Goal: Answer question/provide support: Share knowledge or assist other users

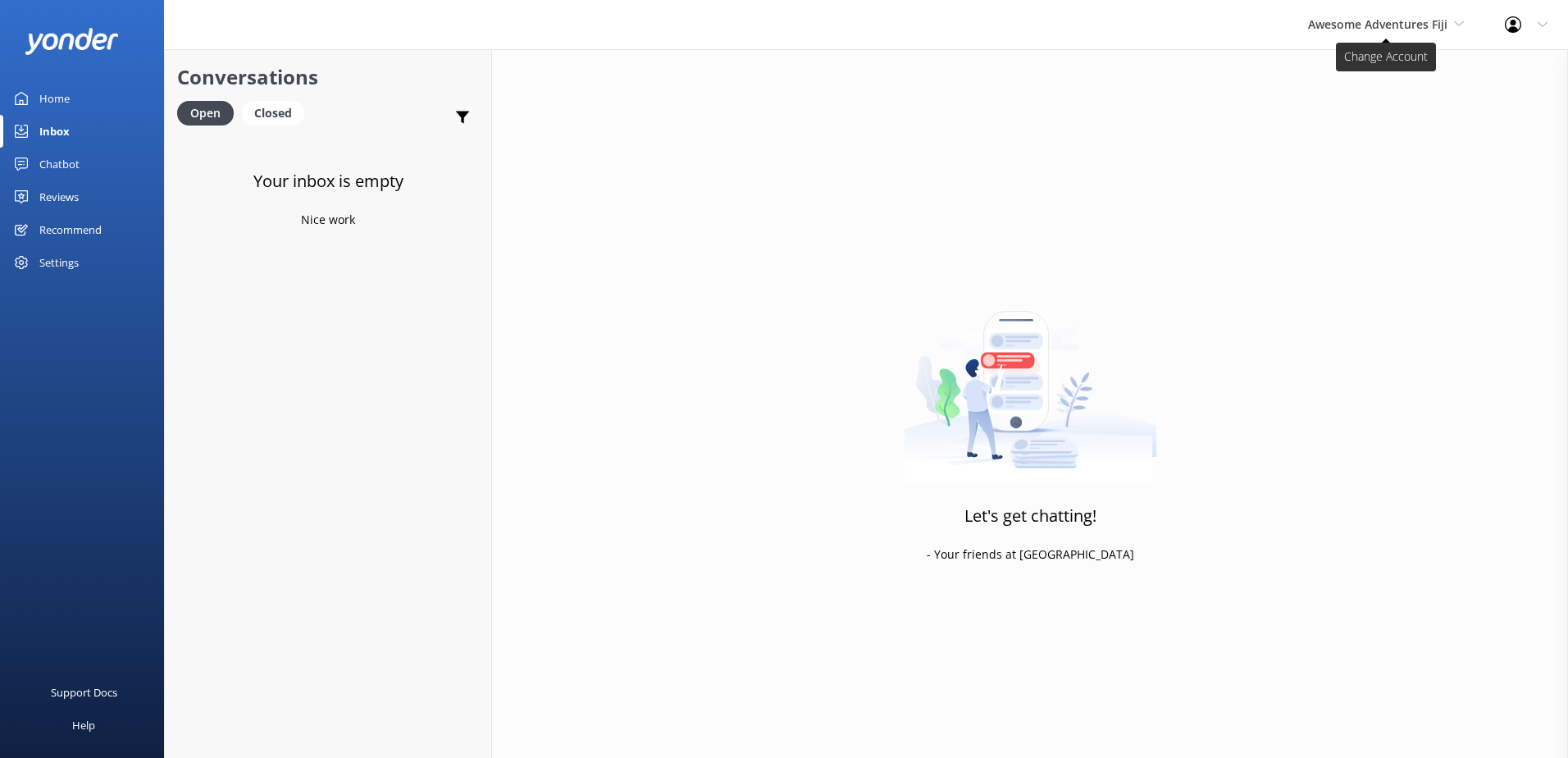
click at [1376, 32] on span "Awesome Adventures Fiji" at bounding box center [1386, 25] width 156 height 18
click at [1371, 62] on link "South Sea Sailing" at bounding box center [1370, 69] width 164 height 39
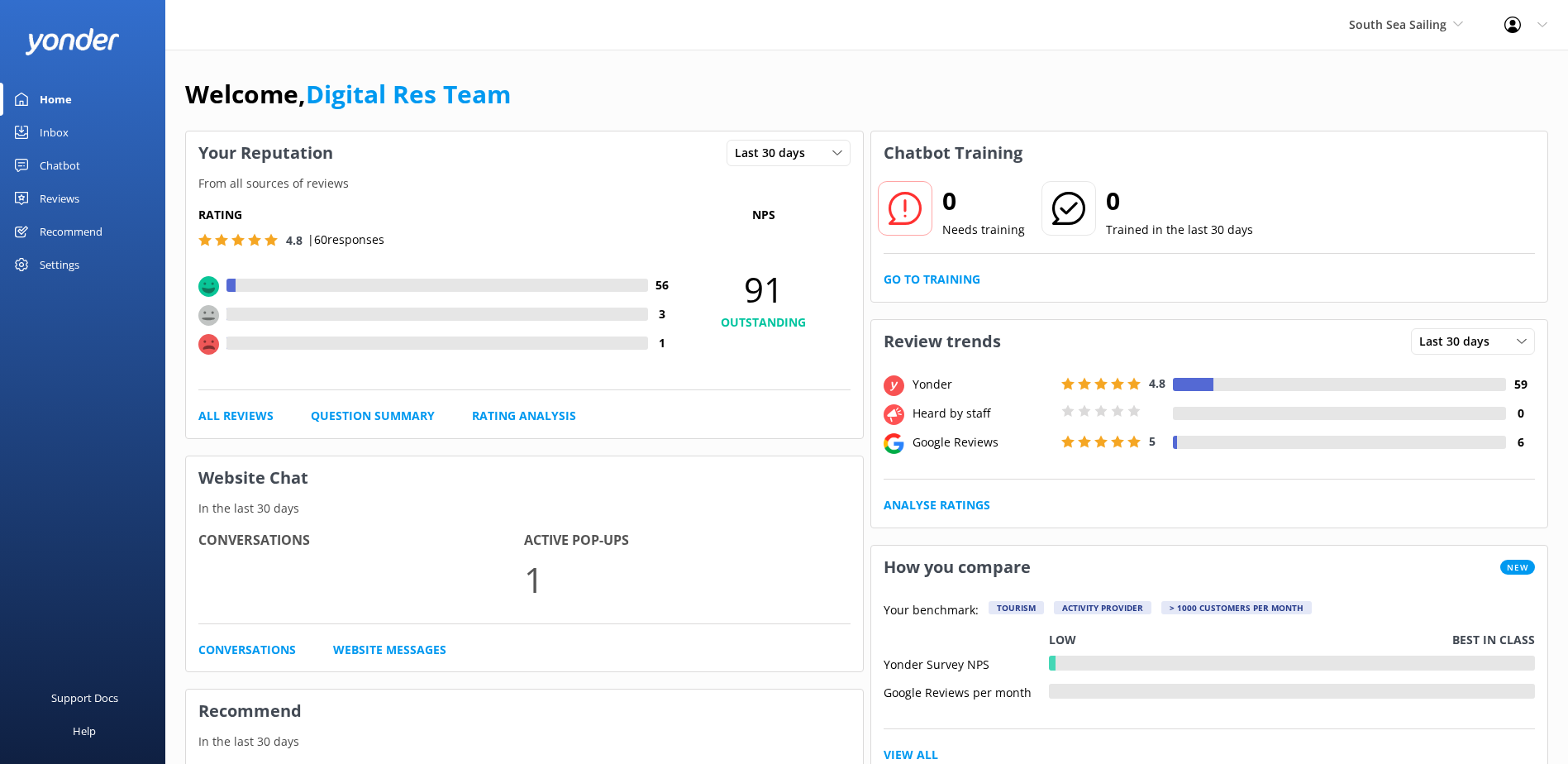
click at [94, 132] on link "Inbox" at bounding box center [83, 132] width 165 height 33
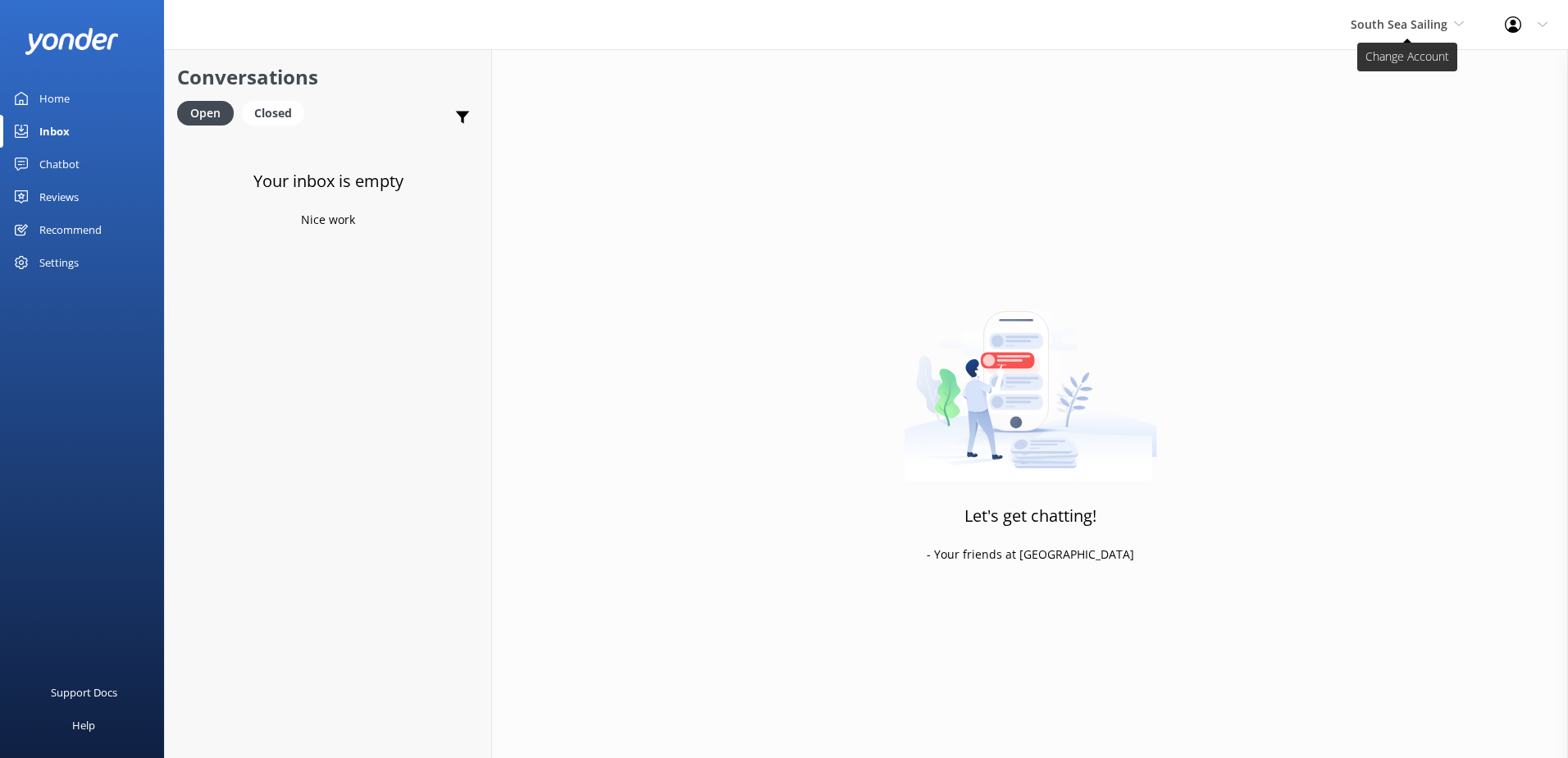
click at [1381, 24] on span "South Sea Sailing" at bounding box center [1399, 24] width 97 height 16
click at [1391, 105] on link "South Sea Cruises" at bounding box center [1412, 108] width 164 height 39
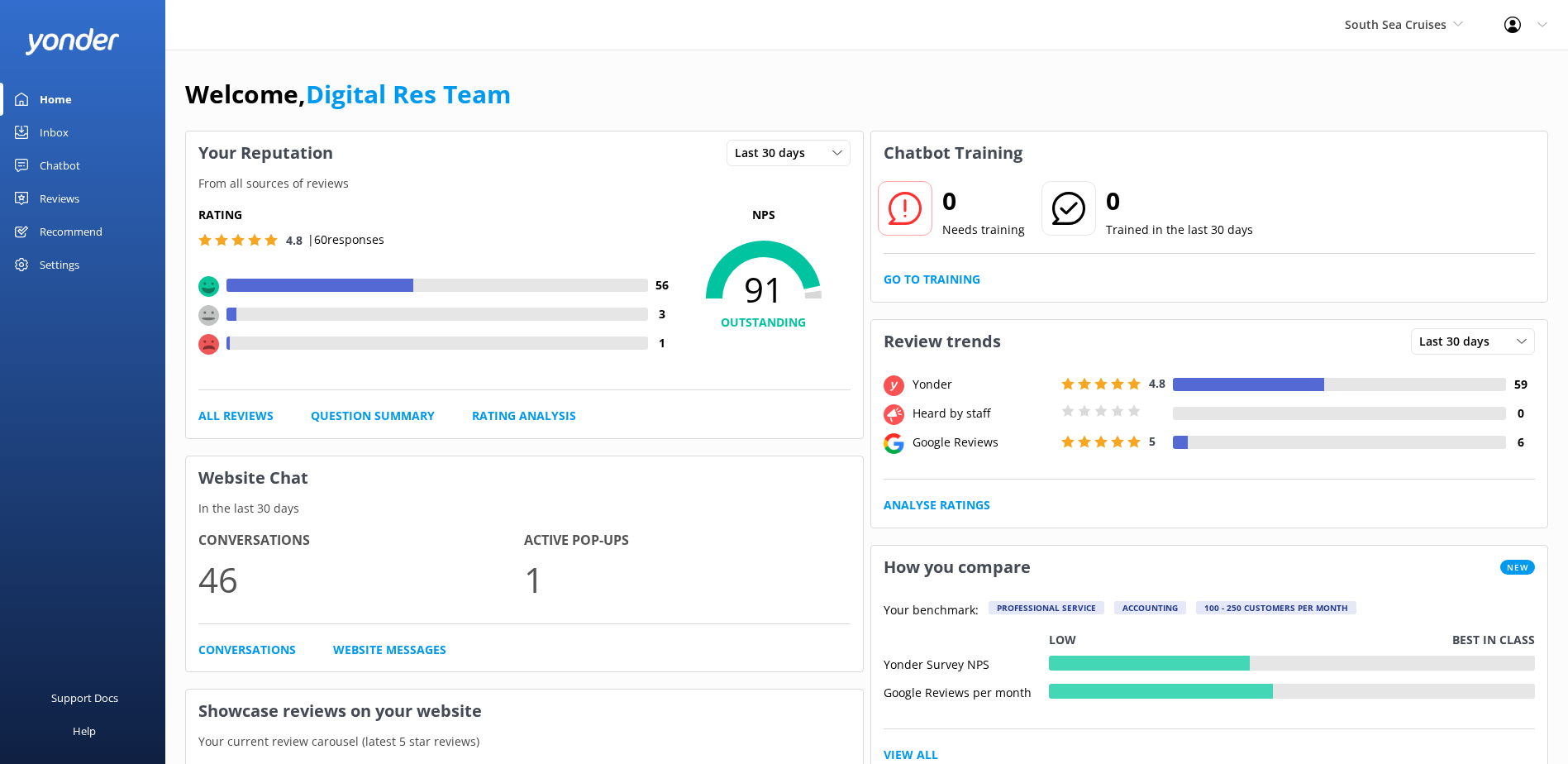
click at [89, 128] on link "Inbox" at bounding box center [83, 132] width 165 height 33
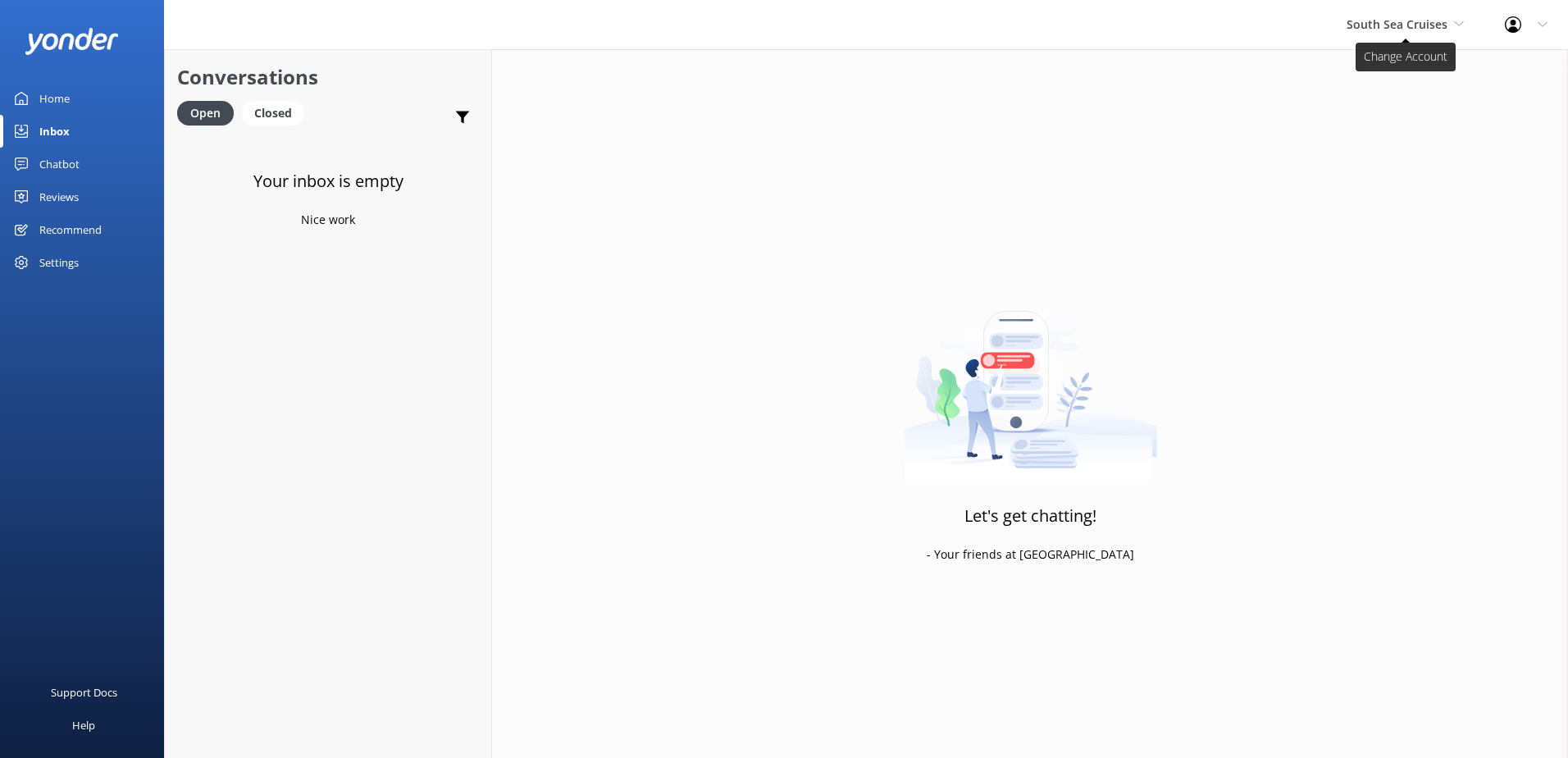
click at [1414, 23] on span "South Sea Cruises" at bounding box center [1396, 24] width 101 height 16
click at [1371, 148] on link "Malamala Beach Club" at bounding box center [1408, 147] width 164 height 39
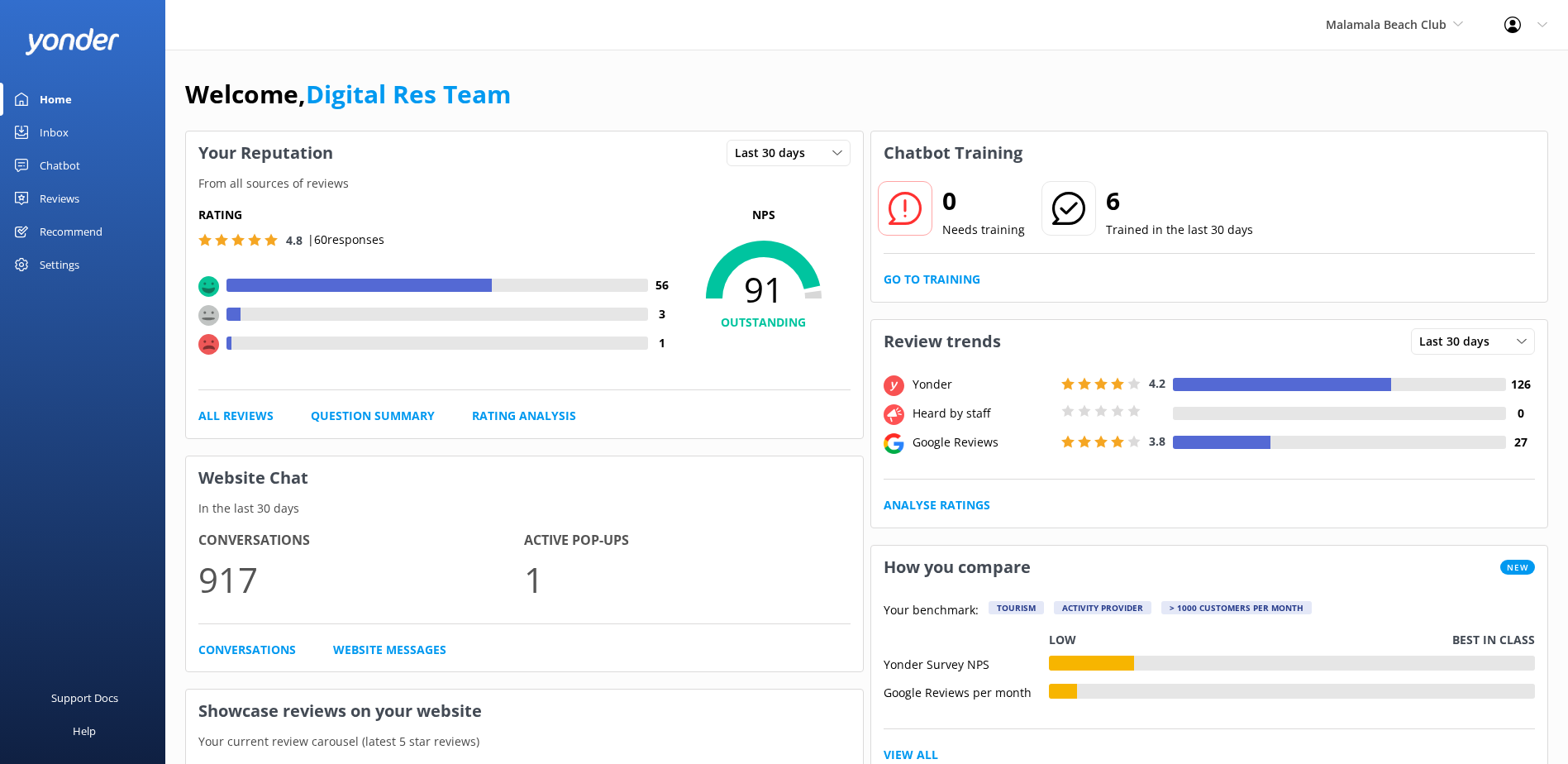
click at [64, 144] on div "Inbox" at bounding box center [54, 132] width 29 height 33
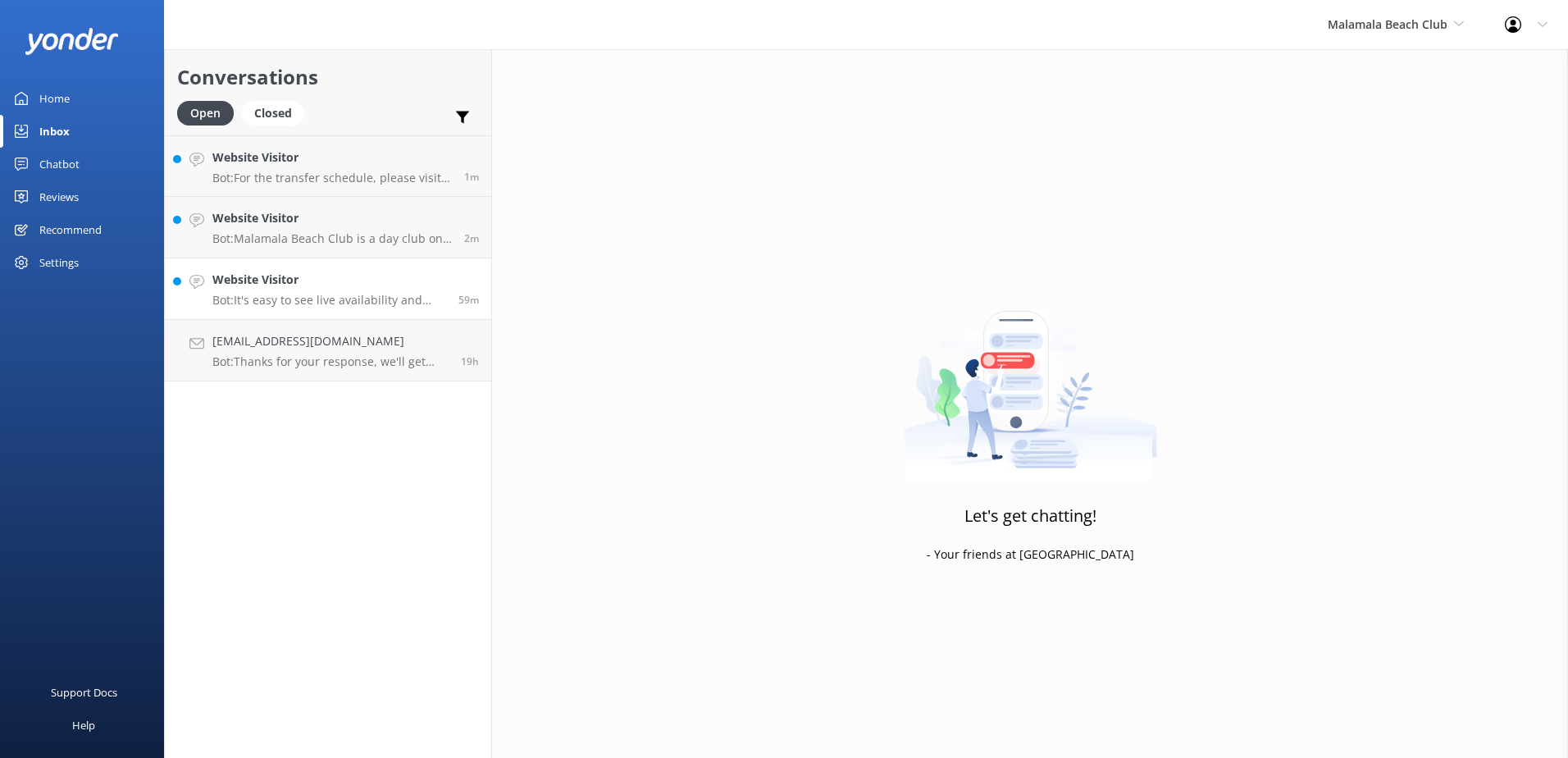
click at [376, 300] on p "Bot: It's easy to see live availability and book online at [URL][DOMAIN_NAME]. …" at bounding box center [329, 300] width 233 height 15
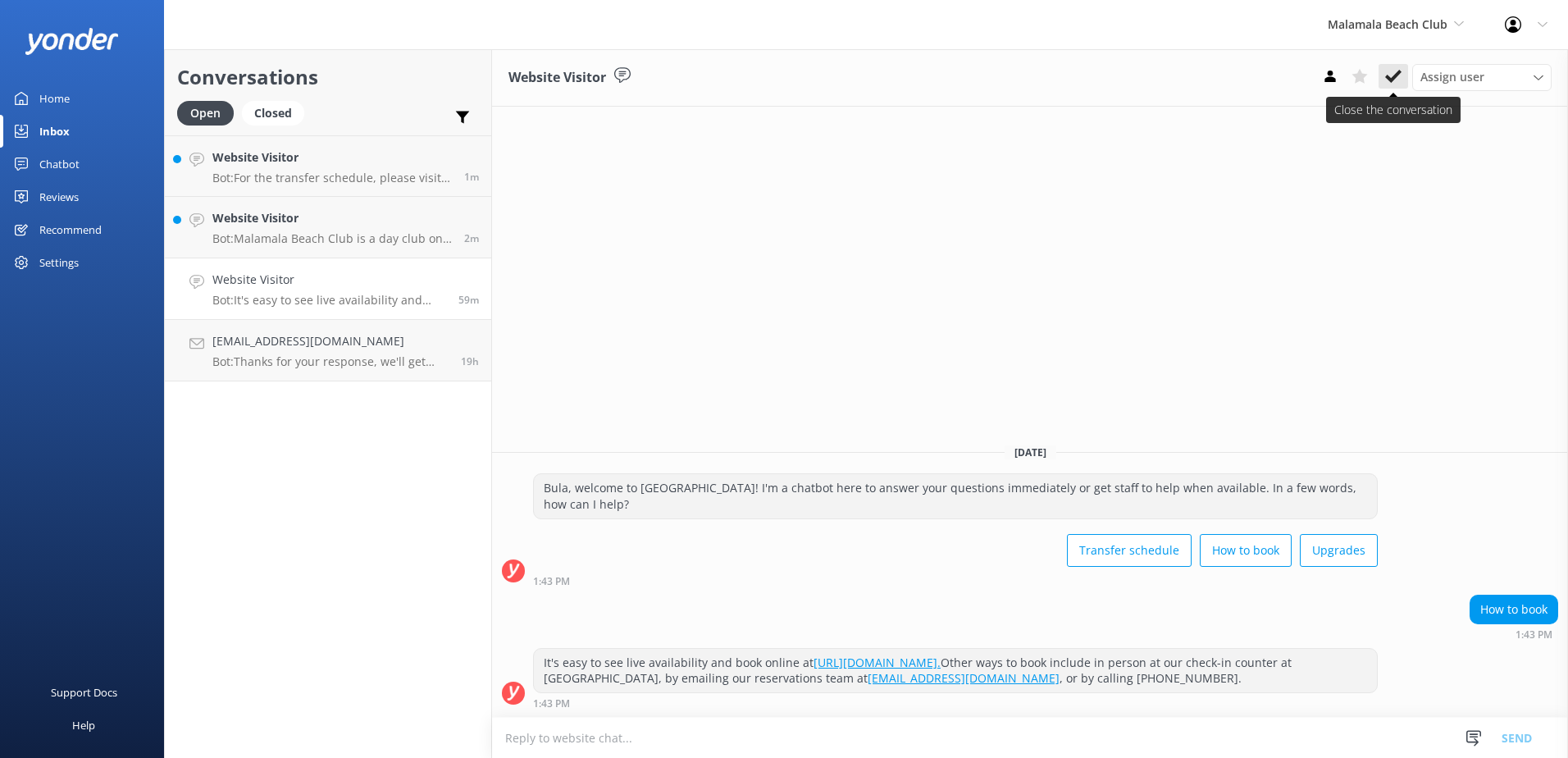
click at [1402, 79] on button at bounding box center [1393, 75] width 29 height 24
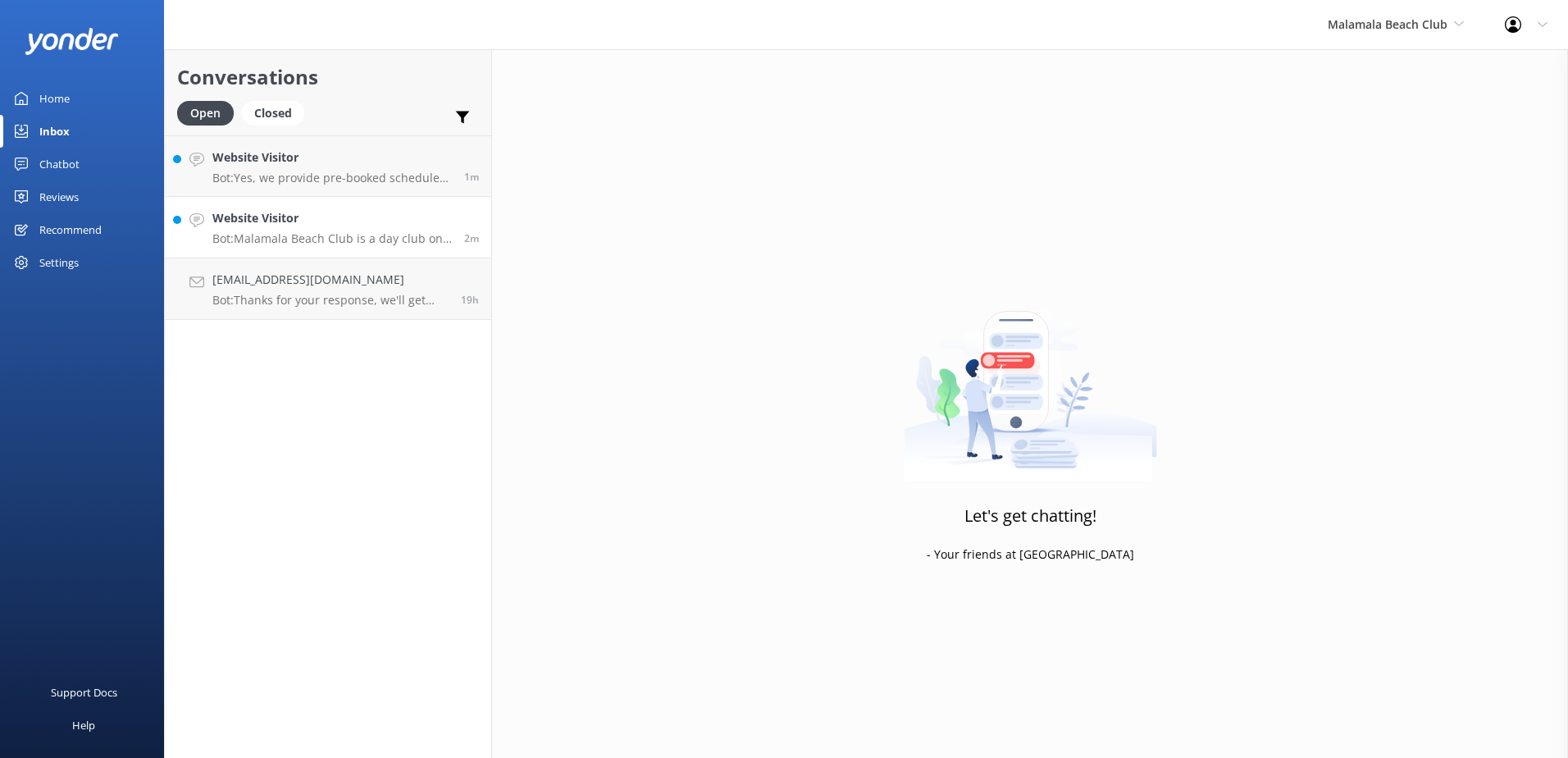
click at [360, 247] on link "Website Visitor Bot: Malamala Beach Club is a day club only and does not offer …" at bounding box center [328, 228] width 326 height 62
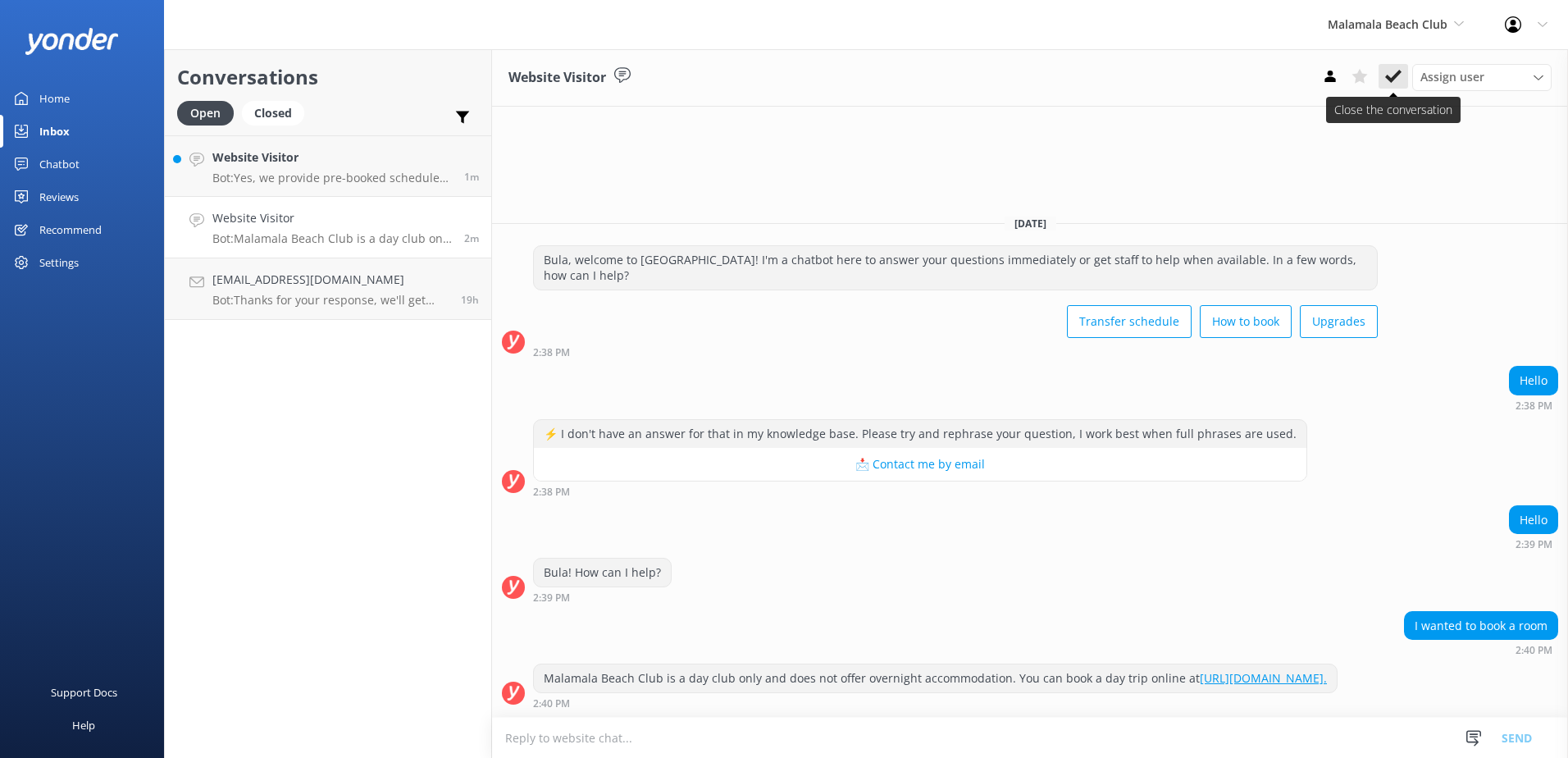
click at [1382, 76] on button at bounding box center [1393, 75] width 29 height 24
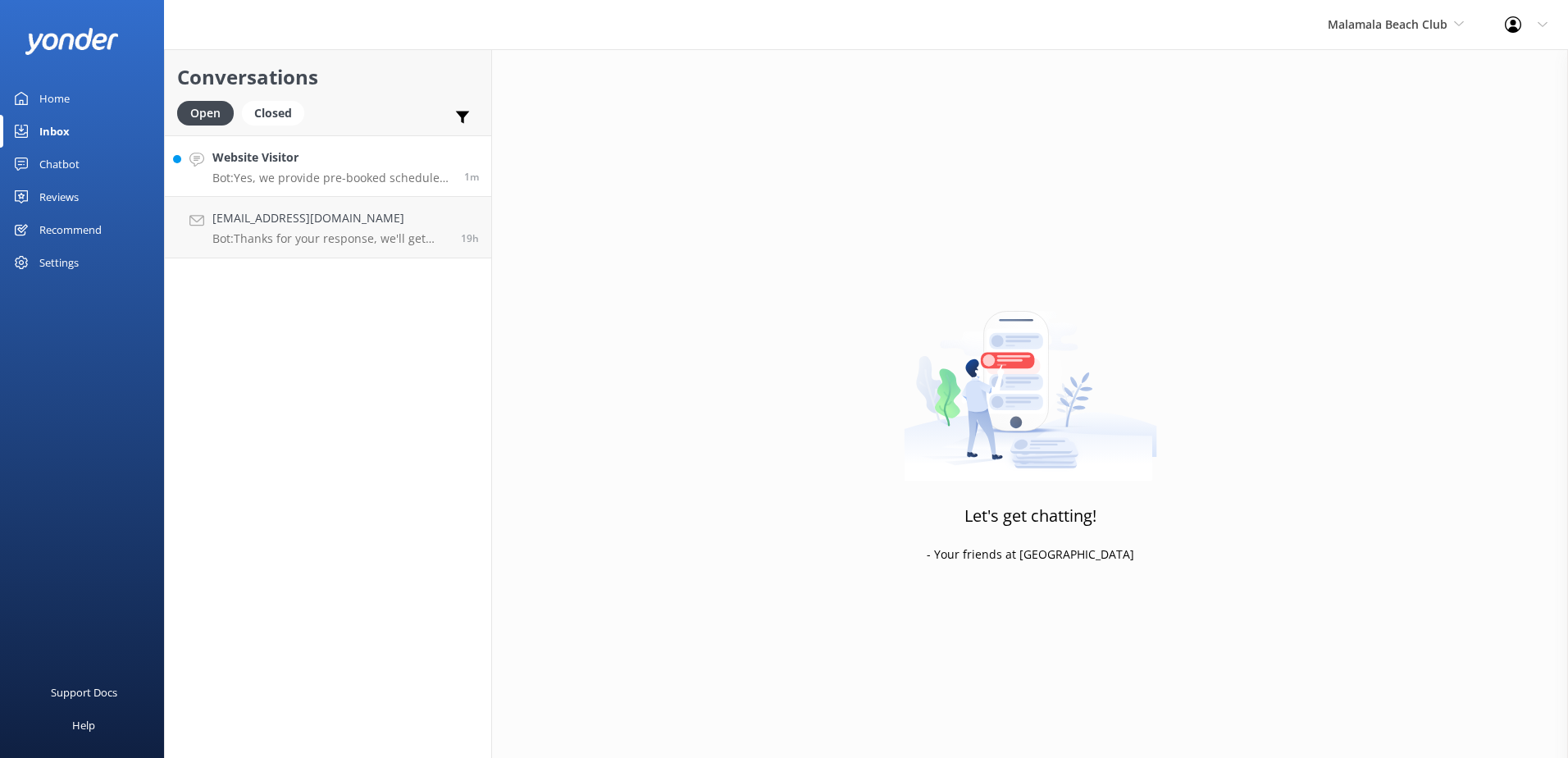
click at [369, 181] on p "Bot: Yes, we provide pre-booked scheduled courtesy coach pick up from the [GEOG…" at bounding box center [332, 178] width 239 height 15
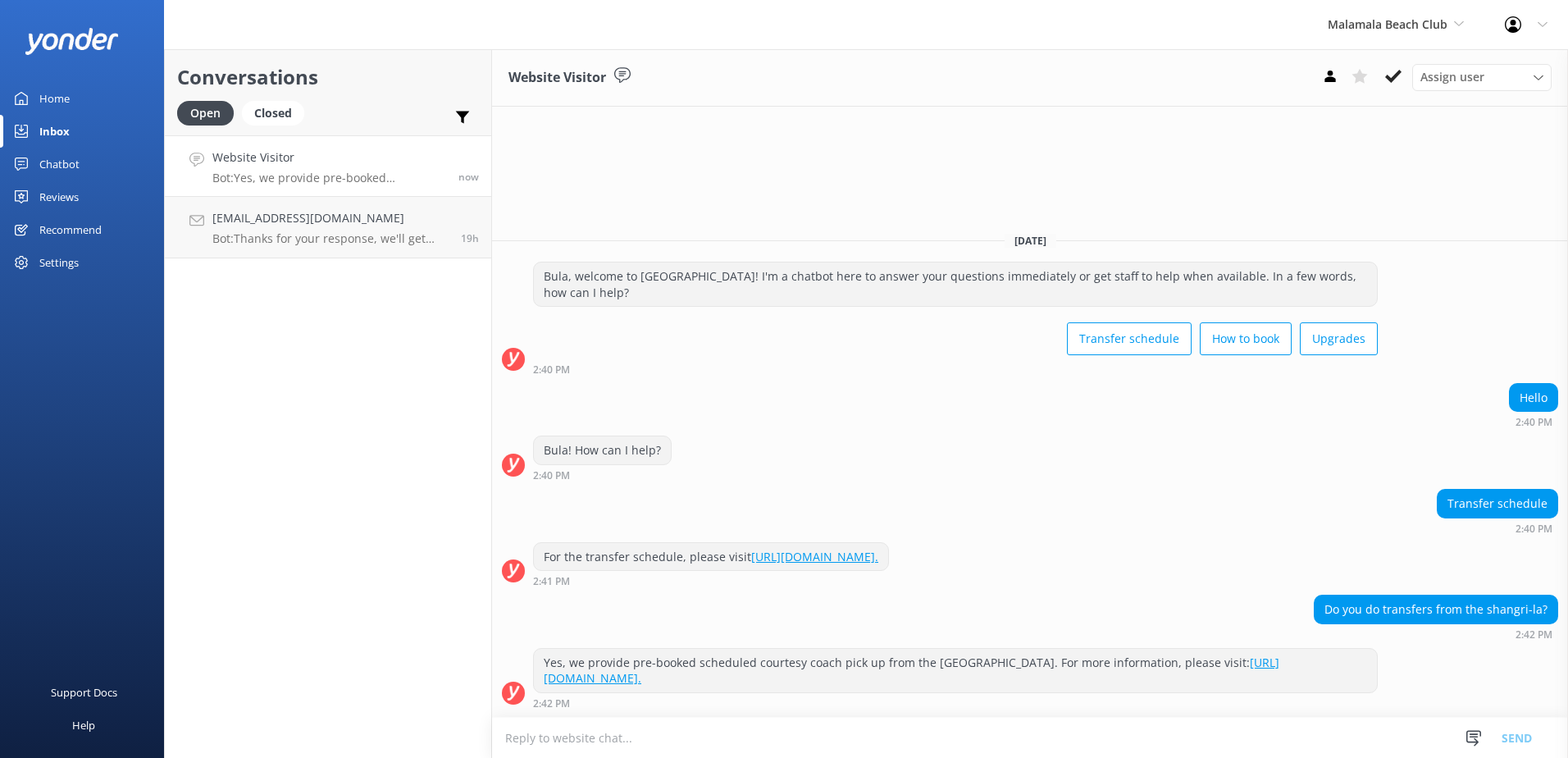
click at [841, 729] on textarea at bounding box center [1030, 738] width 1076 height 40
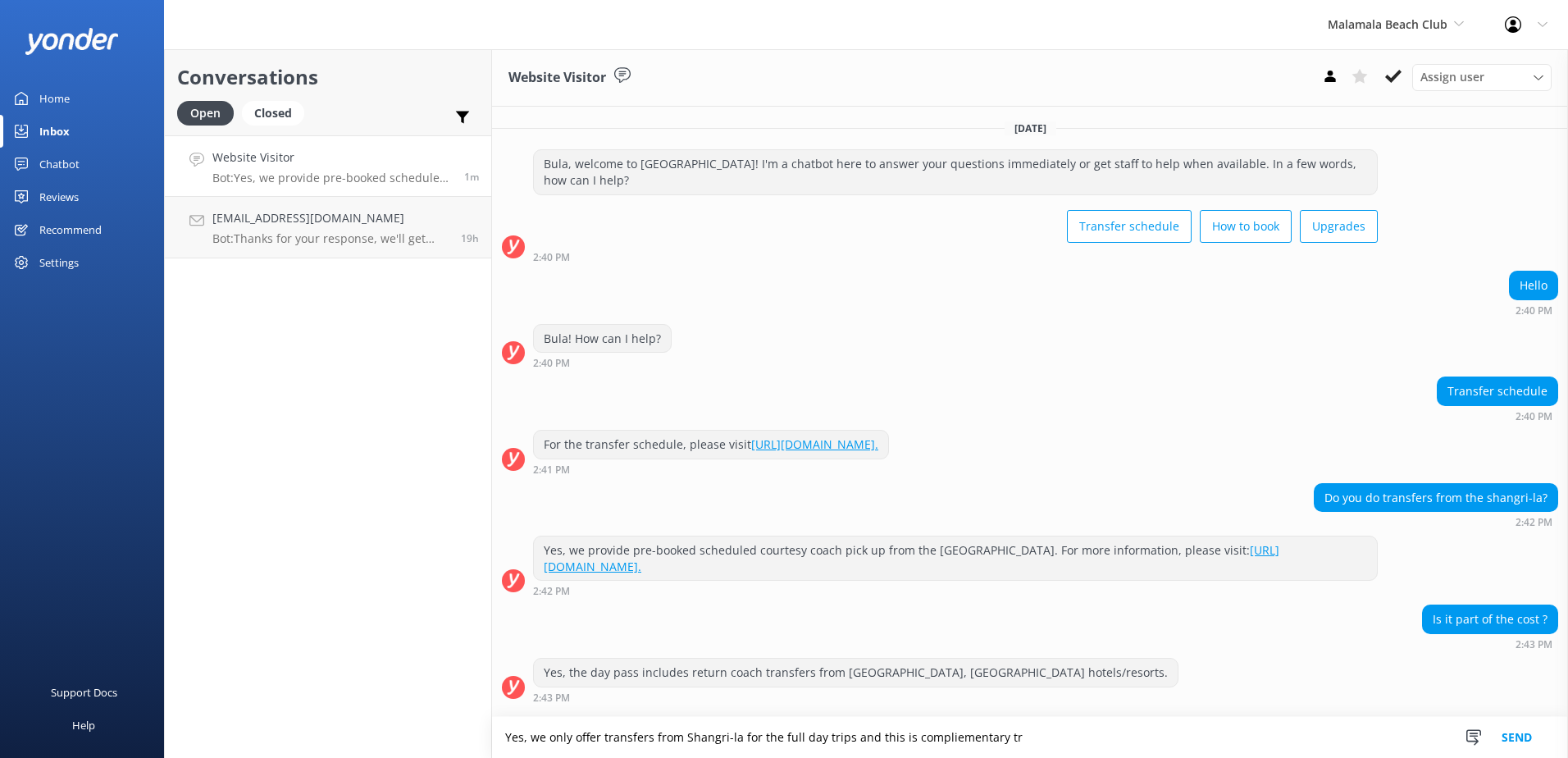
scroll to position [33, 0]
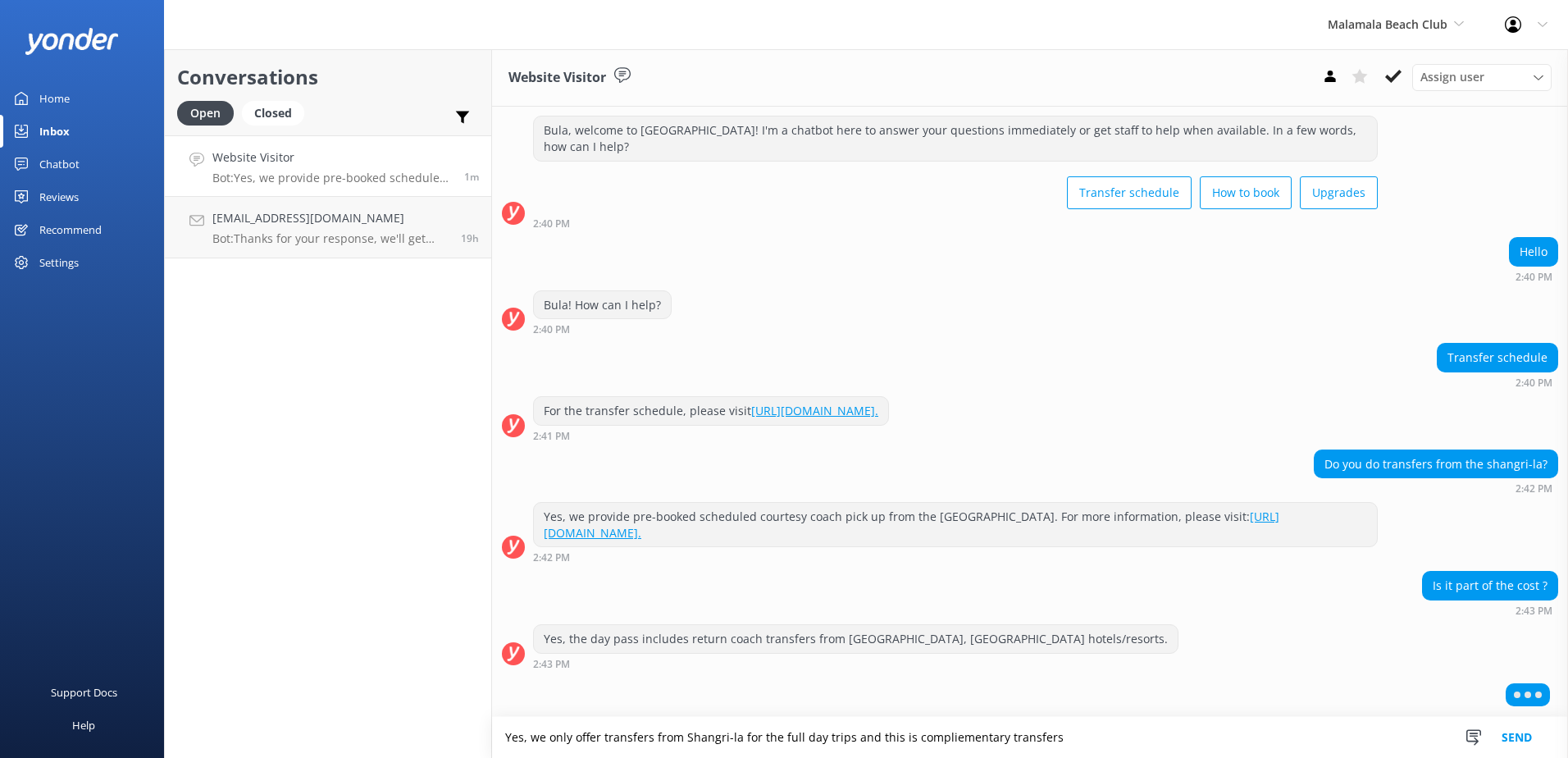
drag, startPoint x: 1097, startPoint y: 739, endPoint x: 392, endPoint y: 713, distance: 705.5
click at [392, 713] on div "Conversations Open Closed Important Assigned to me Unassigned Website Visitor B…" at bounding box center [866, 403] width 1404 height 709
type textarea "Yes, we only offer transfers from Shangri-la for the full day trips and this is…"
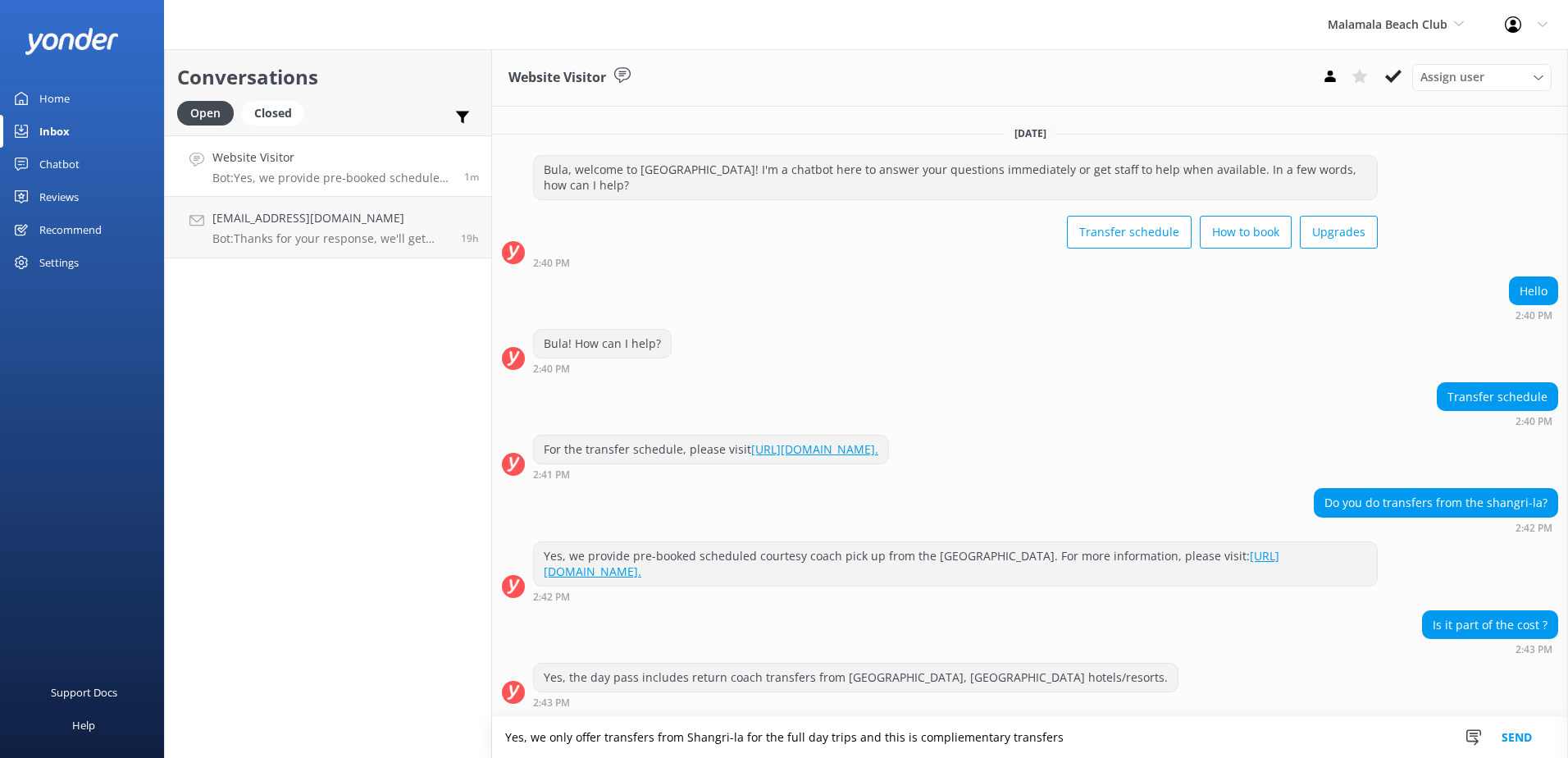
scroll to position [0, 0]
click at [332, 233] on p "Bot: Thanks for your response, we'll get back to you as soon as we can during o…" at bounding box center [331, 238] width 236 height 15
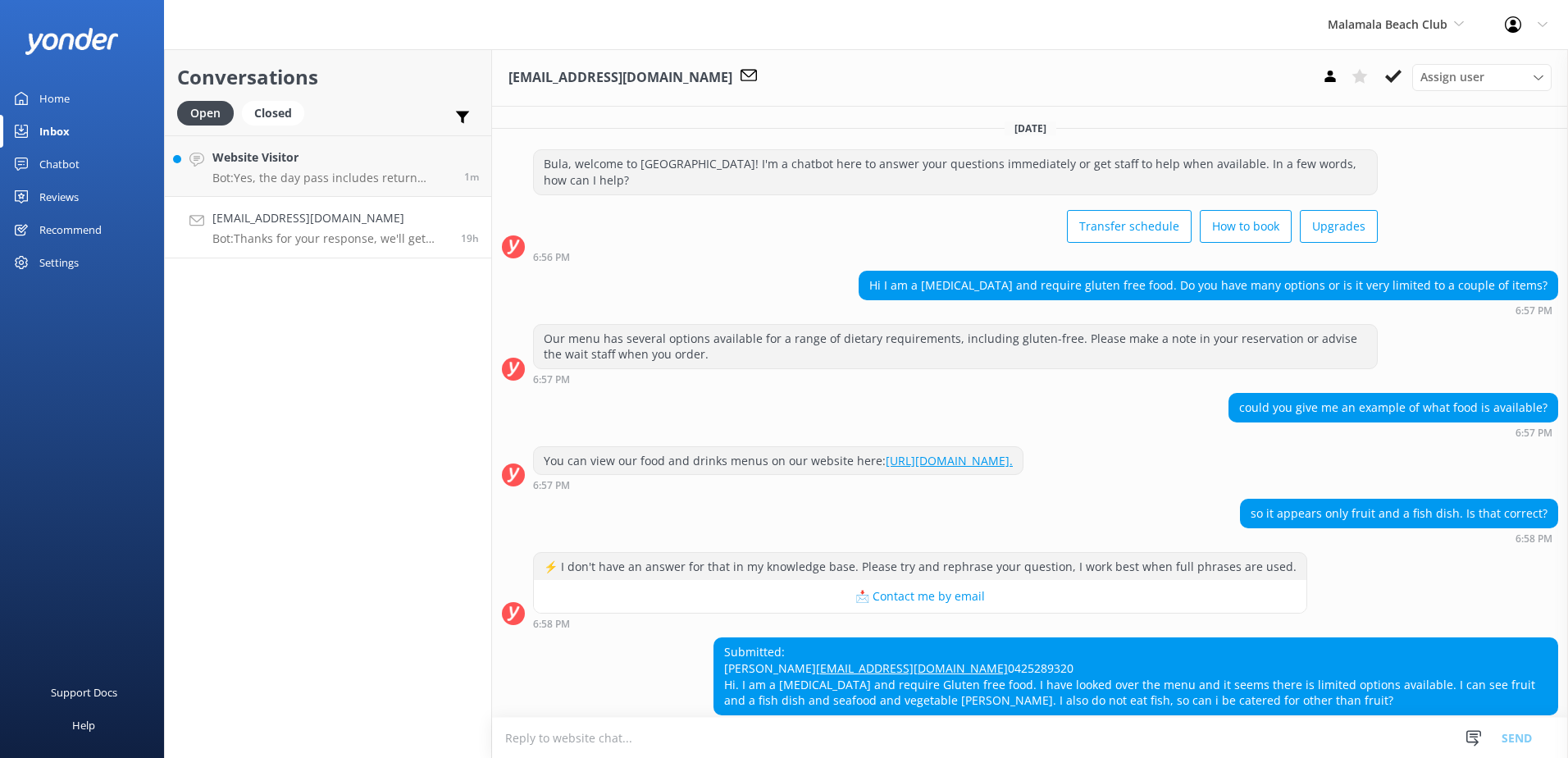
scroll to position [106, 0]
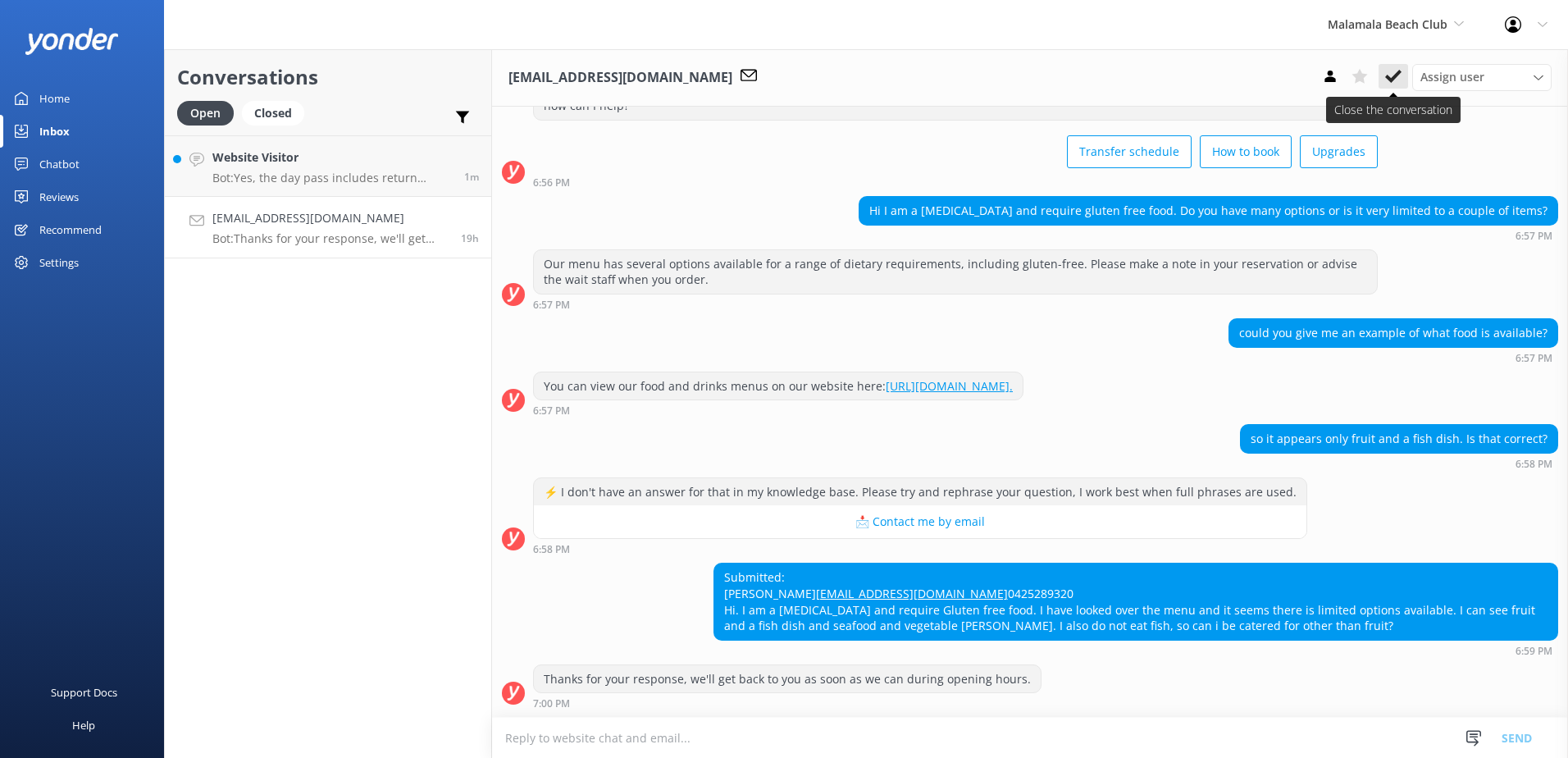
click at [1387, 82] on icon at bounding box center [1393, 76] width 17 height 17
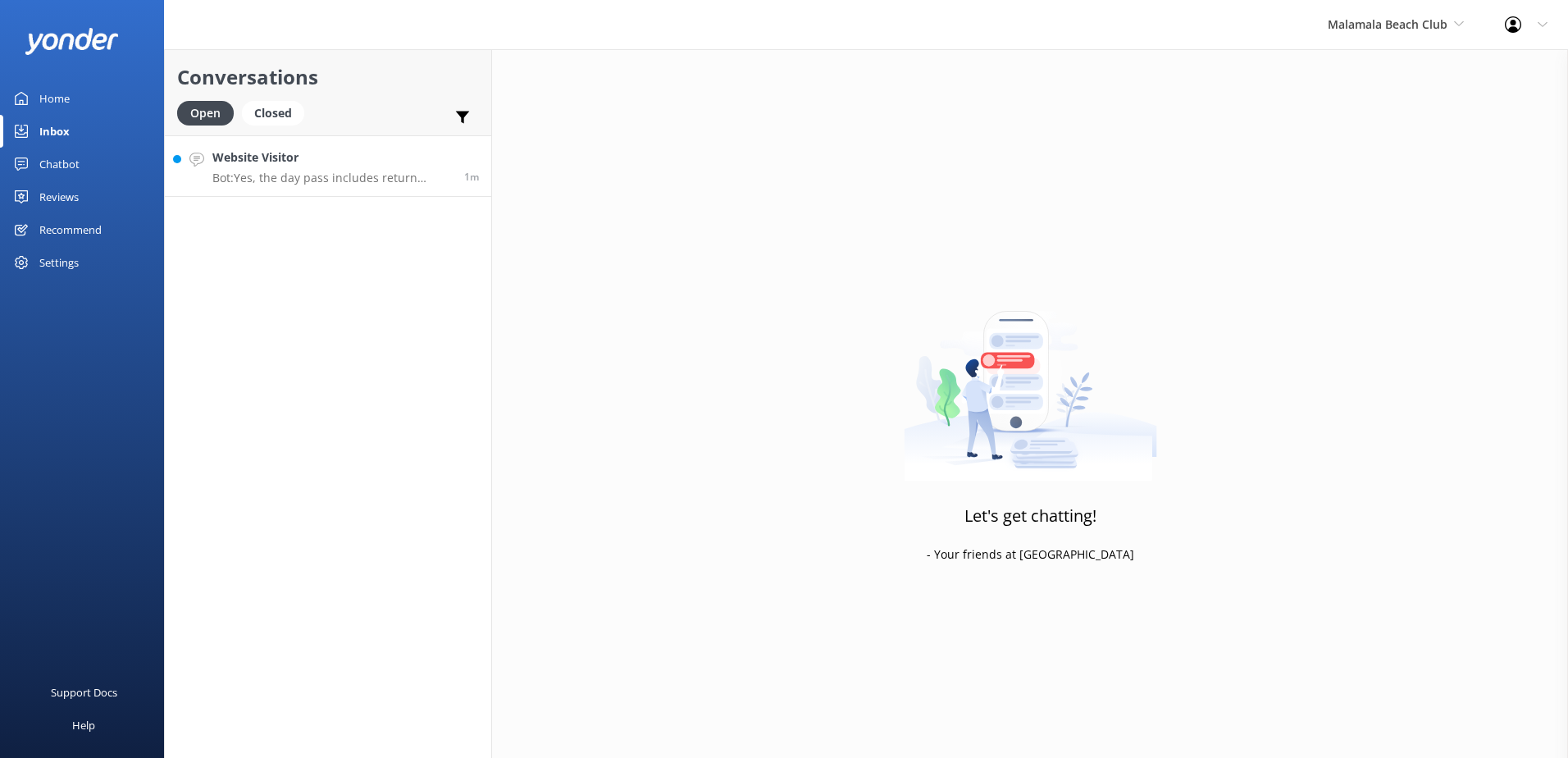
click at [361, 191] on link "Website Visitor Bot: Yes, the day pass includes return coach transfers from [GE…" at bounding box center [328, 166] width 326 height 62
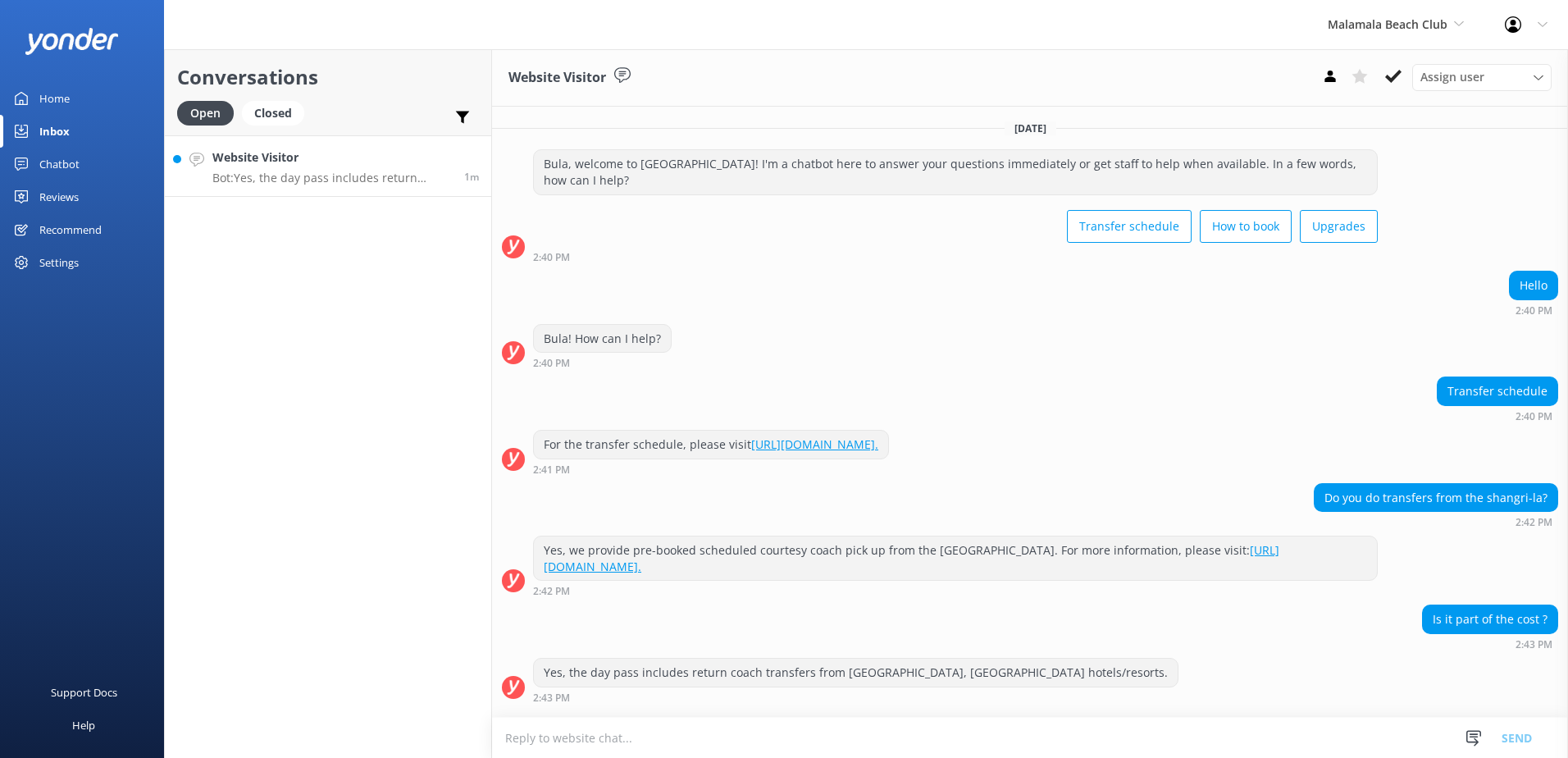
scroll to position [33, 0]
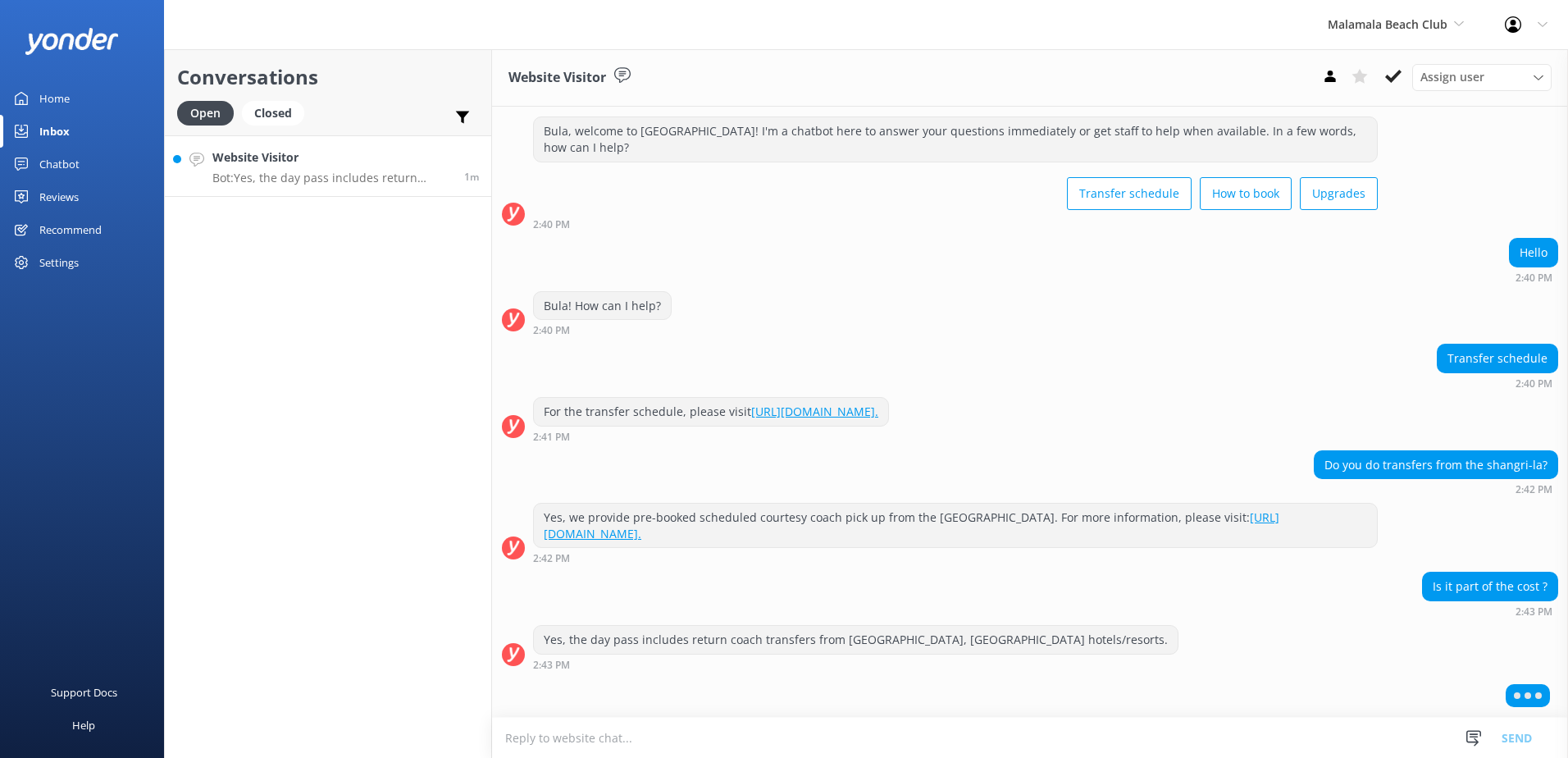
click at [708, 736] on textarea at bounding box center [1030, 738] width 1076 height 40
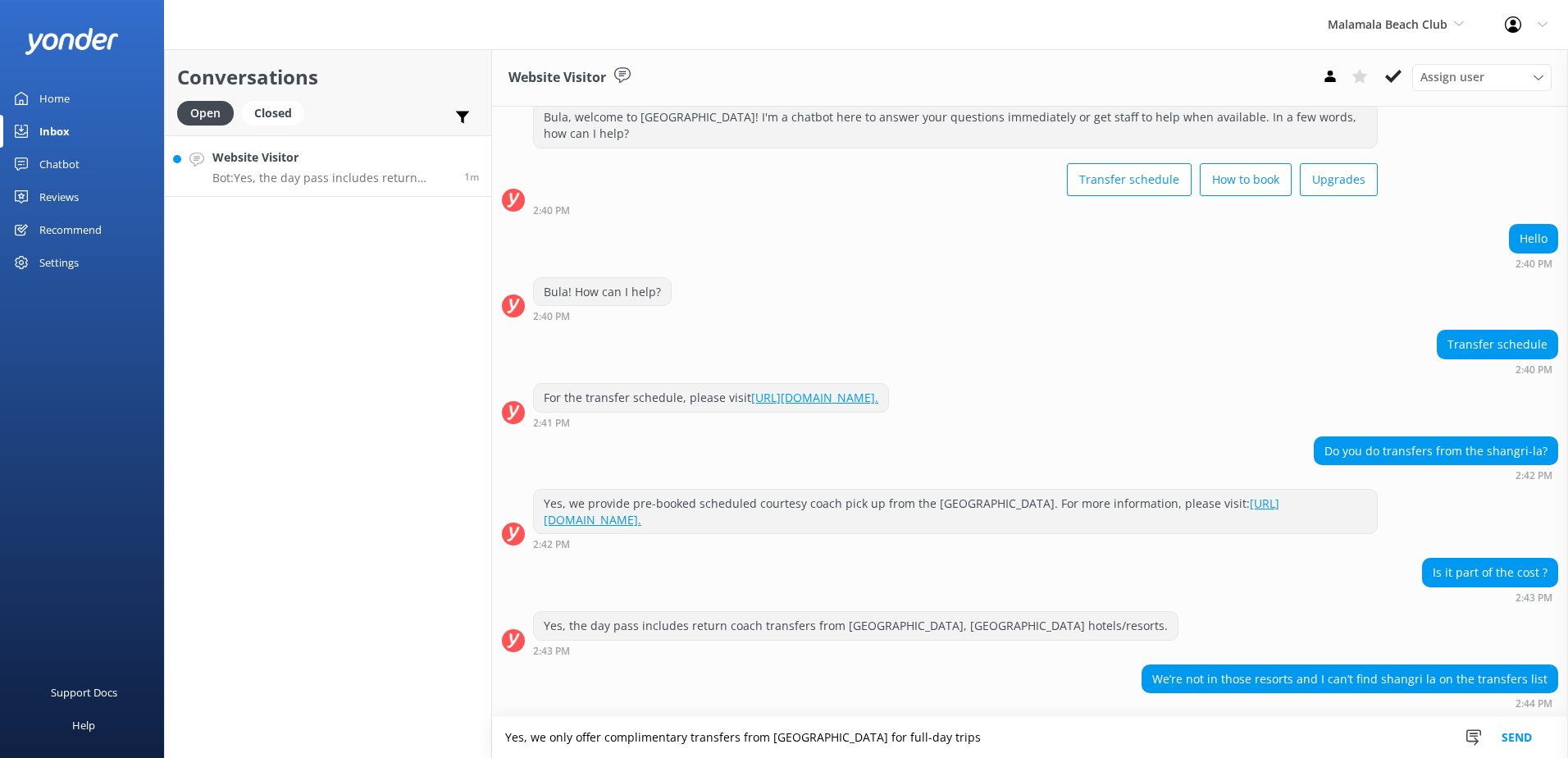
scroll to position [48, 0]
drag, startPoint x: 571, startPoint y: 740, endPoint x: 547, endPoint y: 740, distance: 24.0
click at [547, 740] on textarea "Yes, we only offer complimentary transfers from [GEOGRAPHIC_DATA] for full-day …" at bounding box center [1030, 737] width 1076 height 41
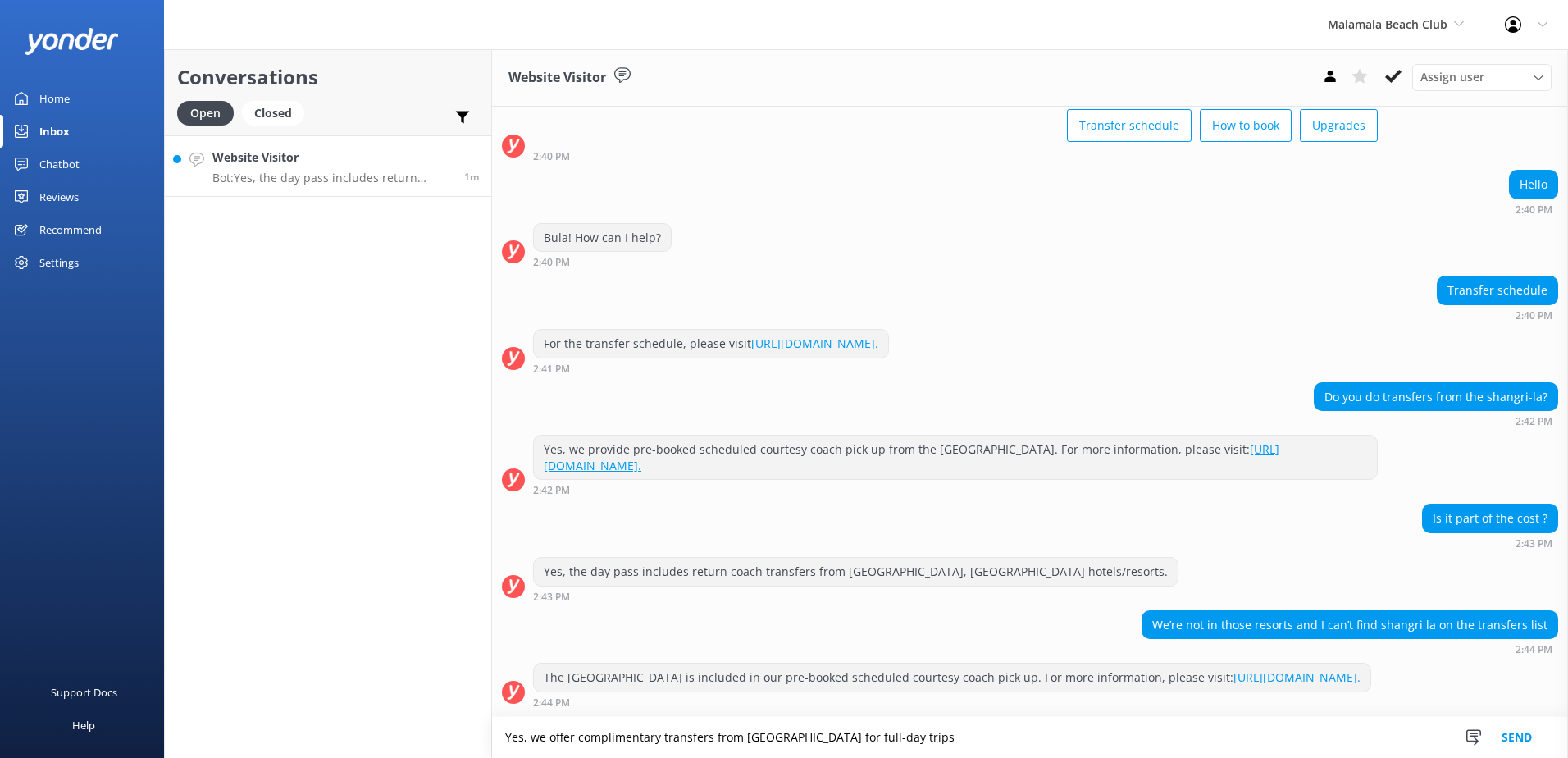
scroll to position [116, 0]
click at [797, 740] on textarea "Yes, we offer complimentary transfers from [GEOGRAPHIC_DATA] for full-day trips" at bounding box center [1030, 737] width 1076 height 41
click at [929, 740] on textarea "Yes, we offer complimentary transfers from [GEOGRAPHIC_DATA] only for full-day …" at bounding box center [1030, 737] width 1076 height 41
click at [843, 741] on textarea "Yes, we offer complimentary transfers from [GEOGRAPHIC_DATA] only for full-day …" at bounding box center [1030, 737] width 1076 height 41
click at [925, 732] on textarea "Yes, we offer complimentary transfers from [GEOGRAPHIC_DATA] only for full-day …" at bounding box center [1030, 737] width 1076 height 41
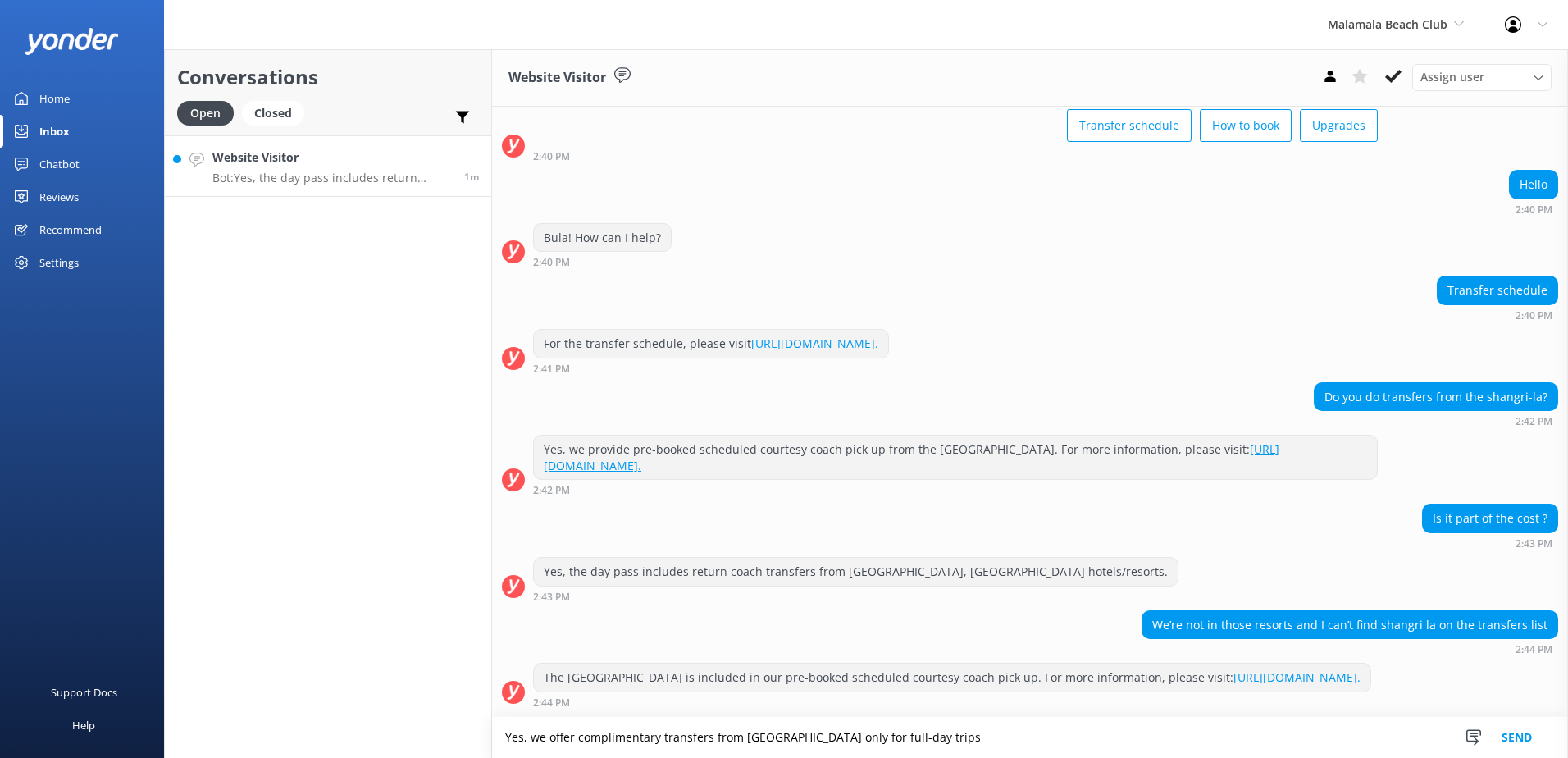
type textarea "Yes, we offer complimentary transfers from [GEOGRAPHIC_DATA] only for full-day …"
click at [1516, 726] on button "Send" at bounding box center [1517, 737] width 62 height 41
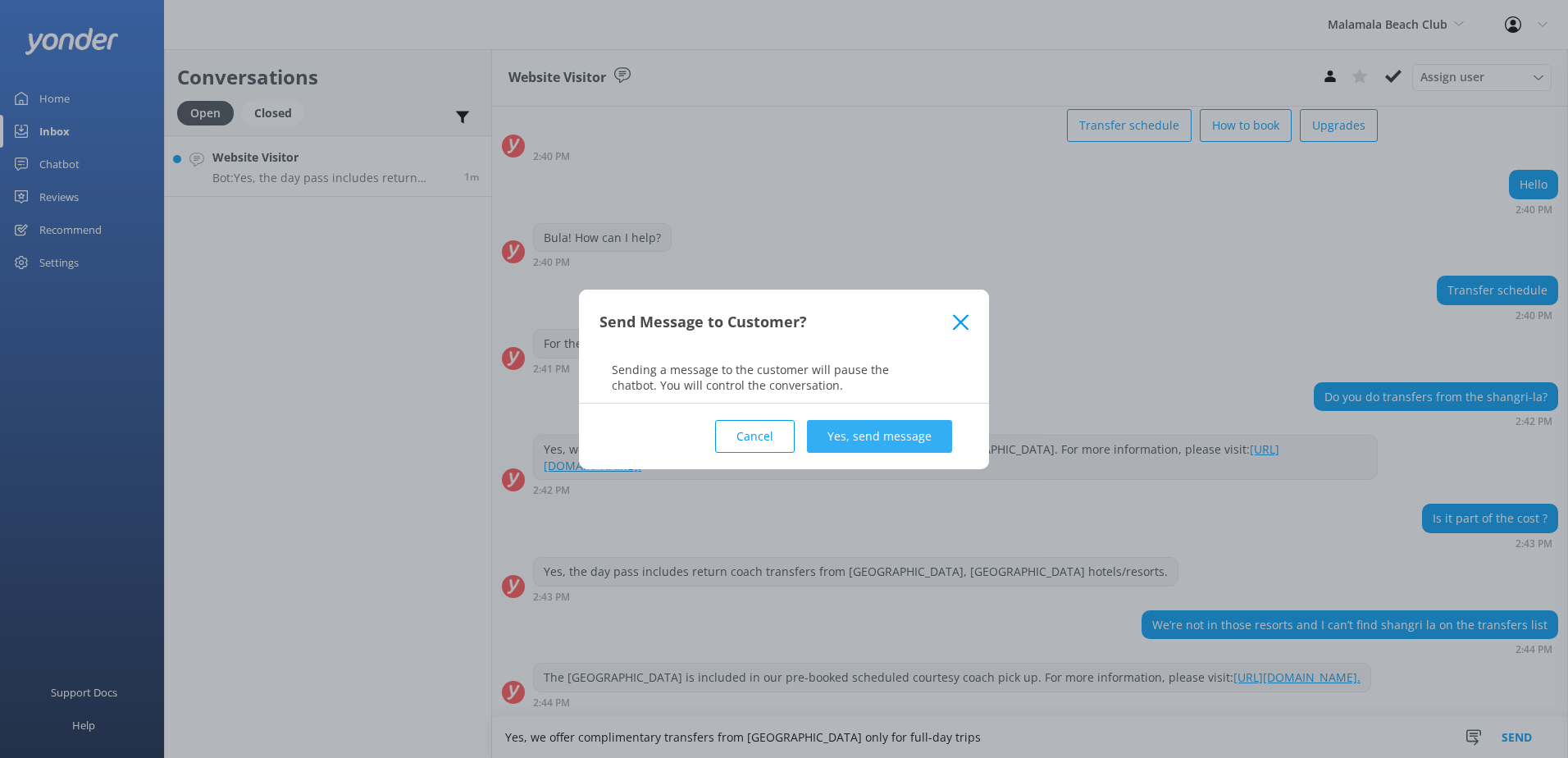
click at [912, 443] on button "Yes, send message" at bounding box center [879, 436] width 145 height 33
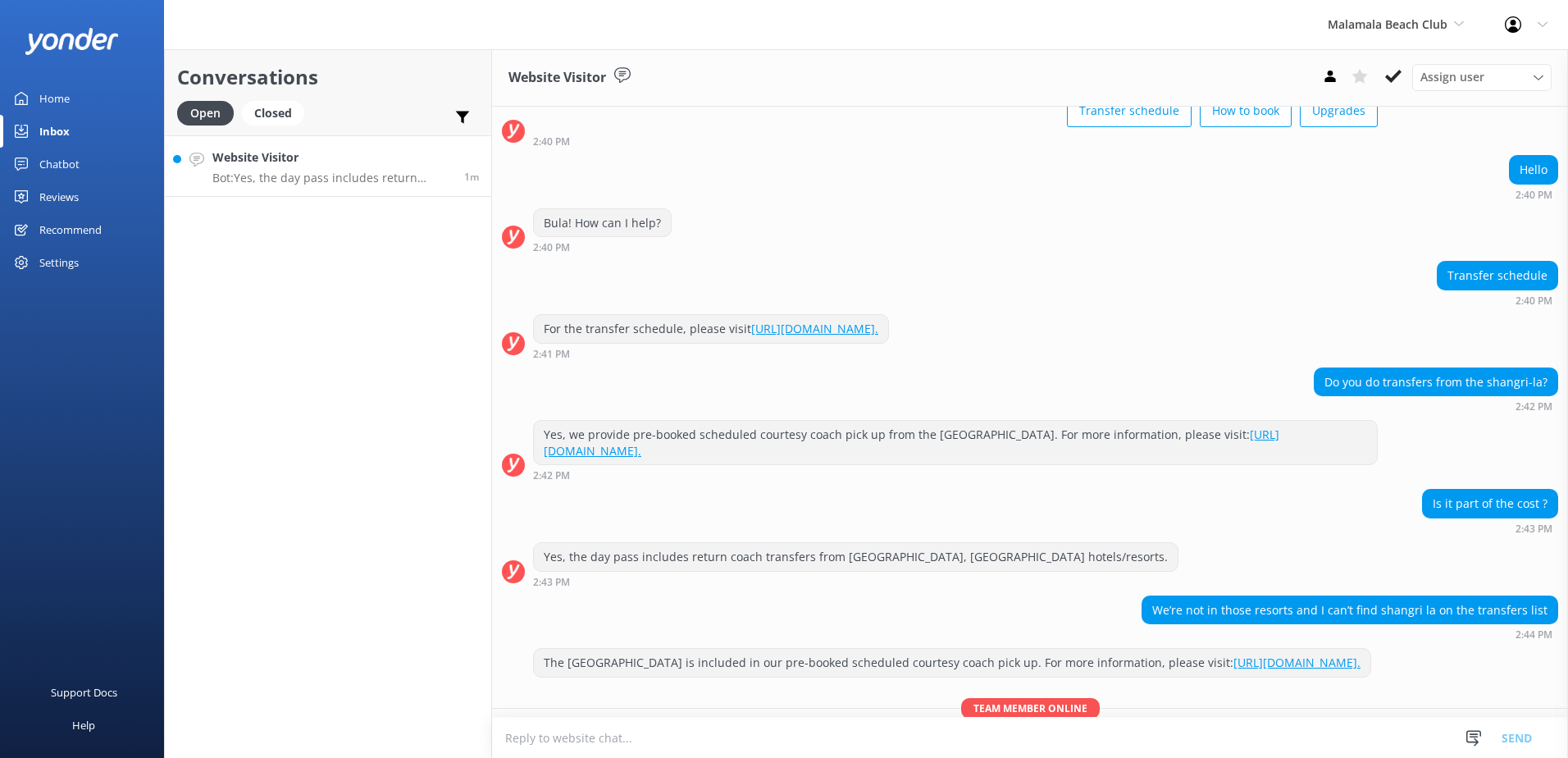
scroll to position [203, 0]
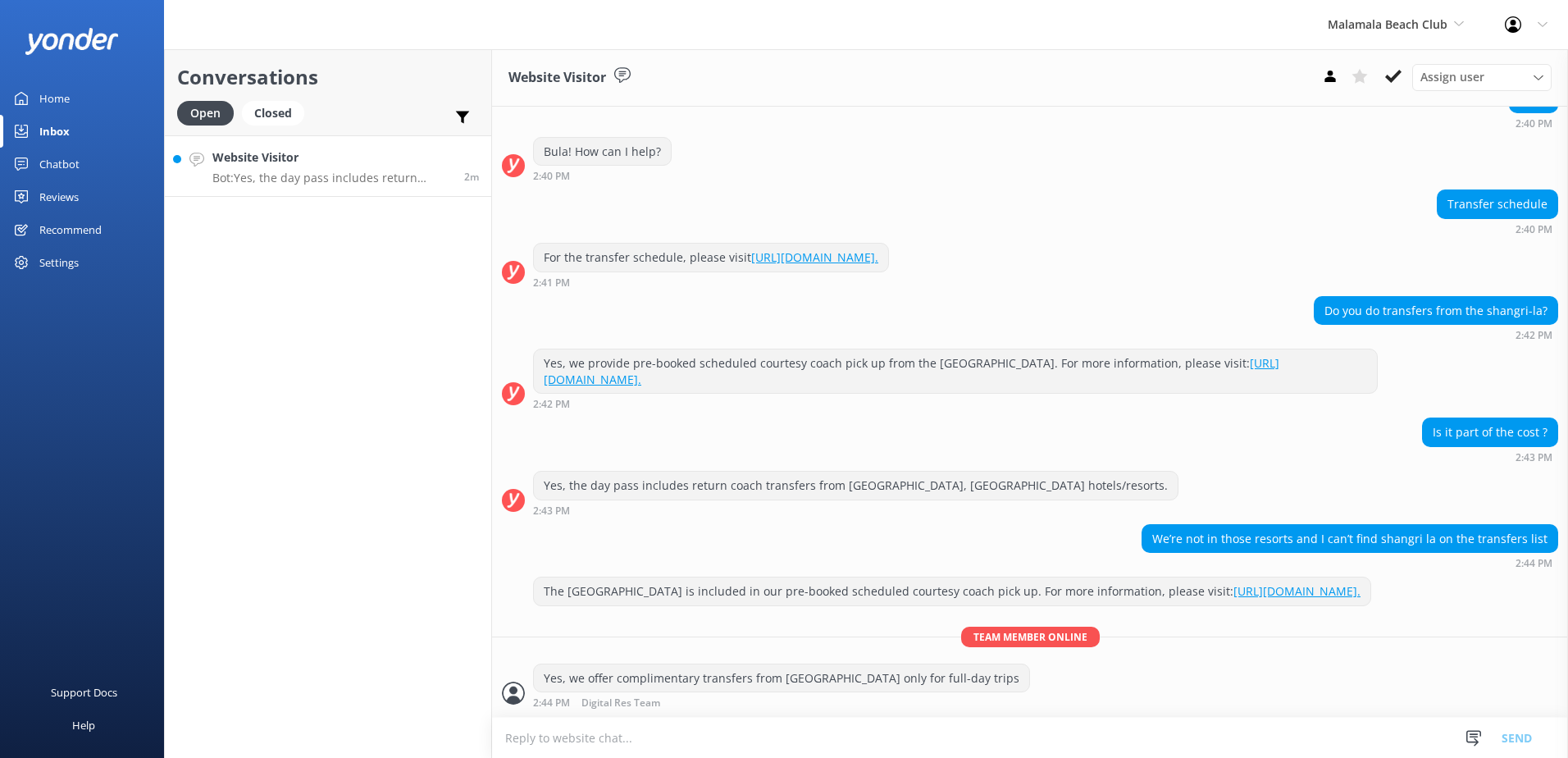
click at [684, 757] on textarea at bounding box center [1030, 738] width 1076 height 40
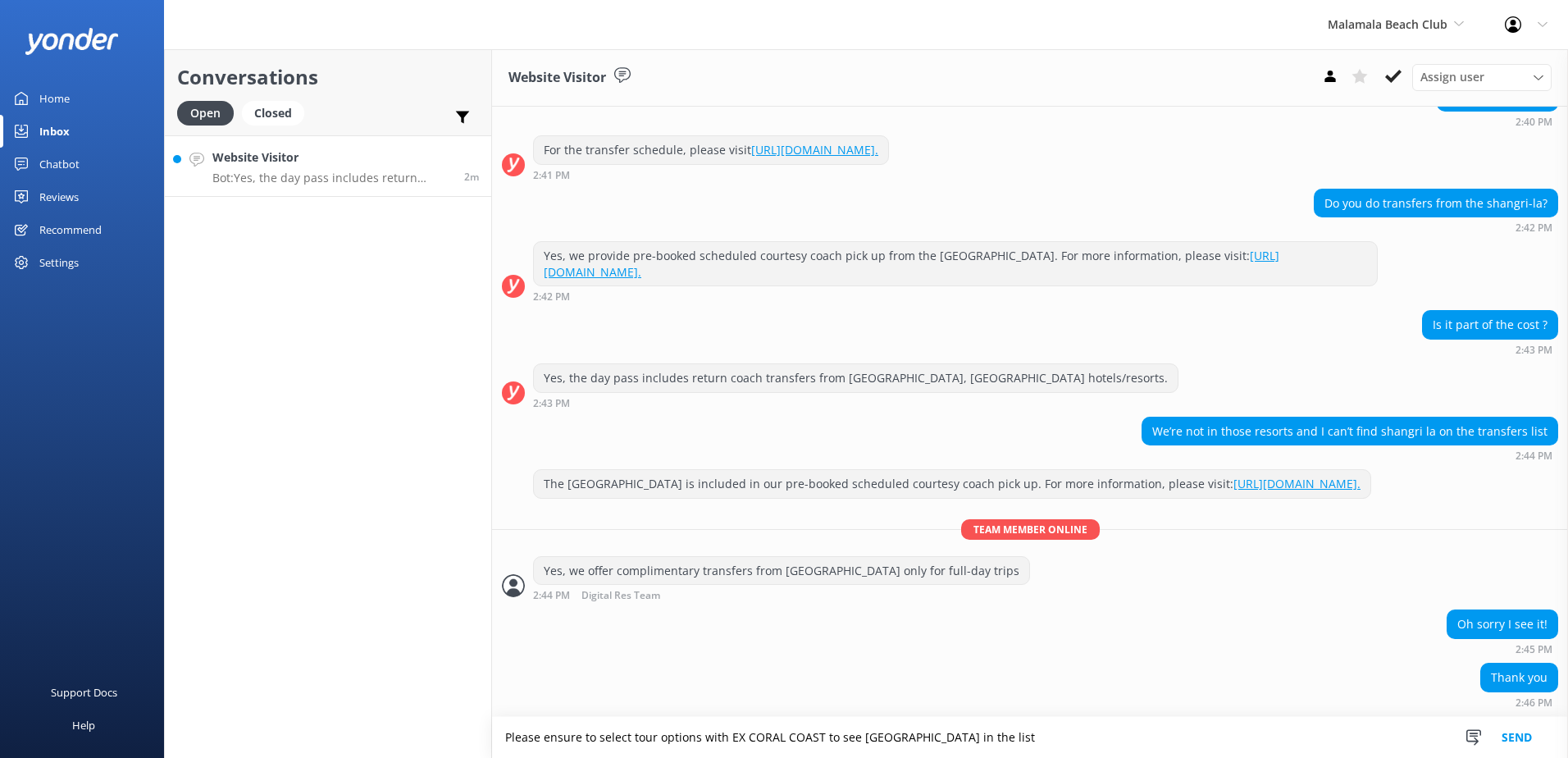
scroll to position [310, 0]
type textarea "Please ensure to select tour options with EX CORAL COAST to see [GEOGRAPHIC_DAT…"
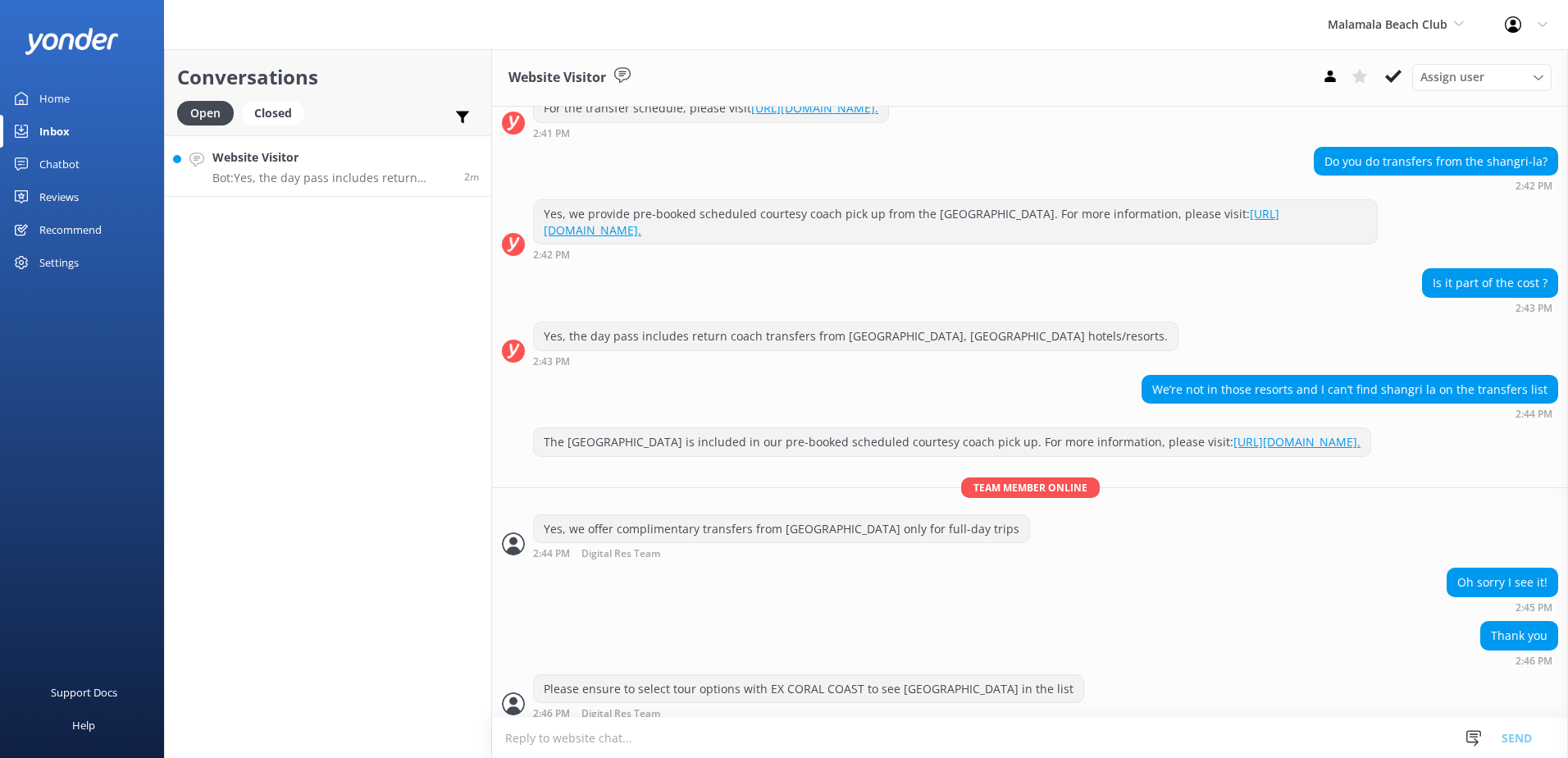
scroll to position [363, 0]
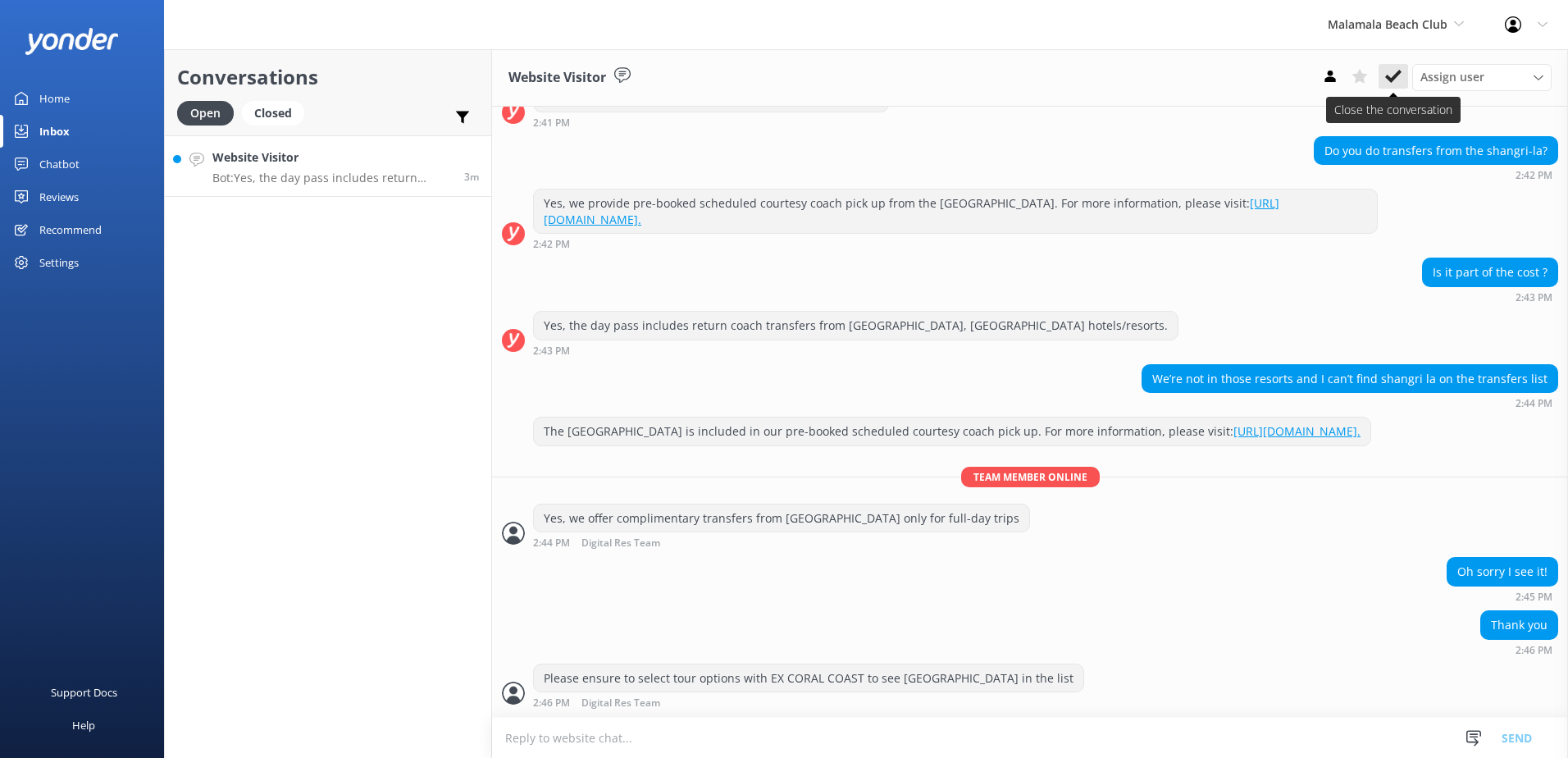
click at [1391, 80] on use at bounding box center [1393, 76] width 17 height 13
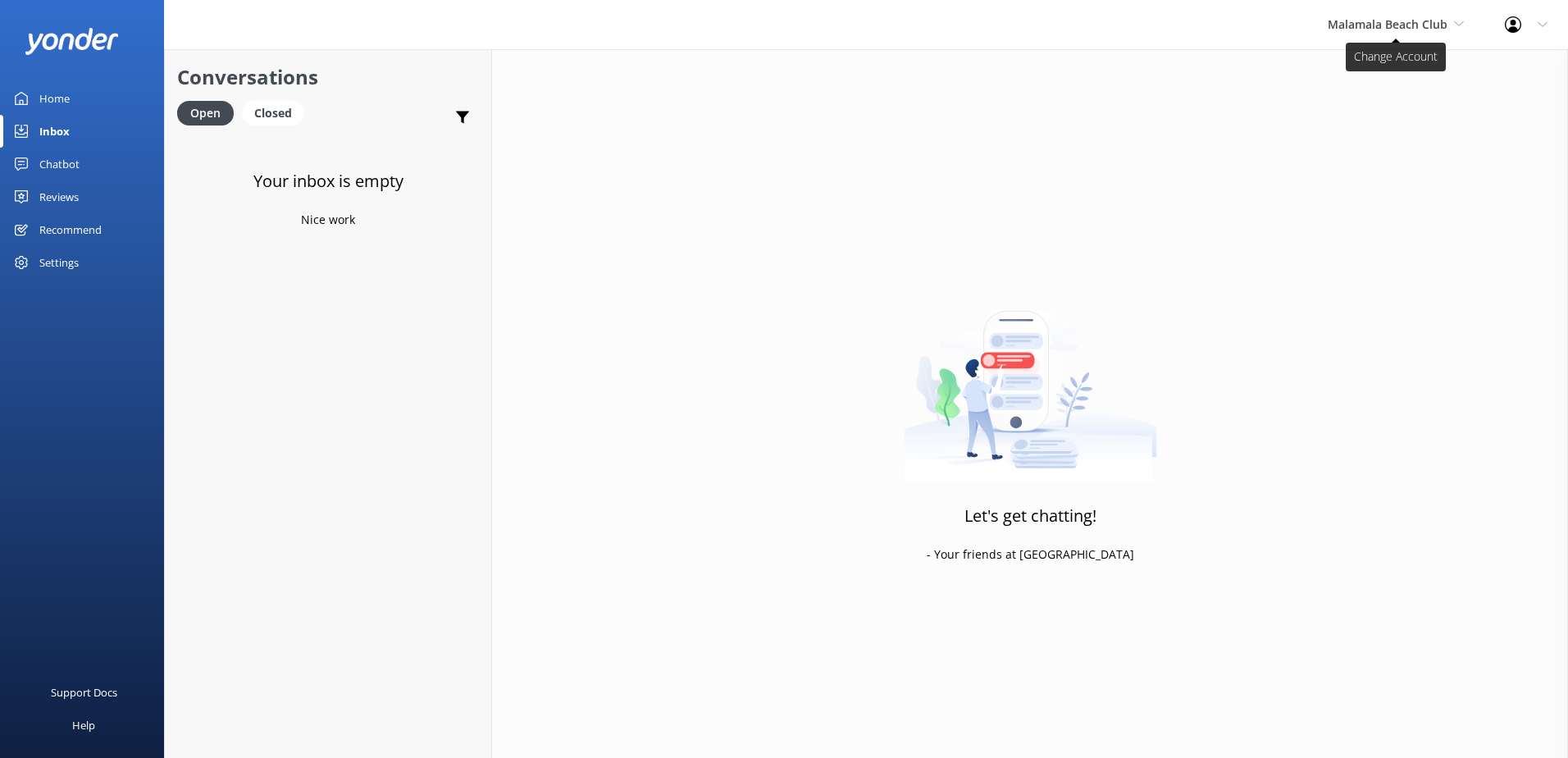
click at [1412, 23] on span "Malamala Beach Club" at bounding box center [1387, 24] width 120 height 16
click at [1404, 186] on link "Awesome Adventures Fiji" at bounding box center [1389, 187] width 164 height 39
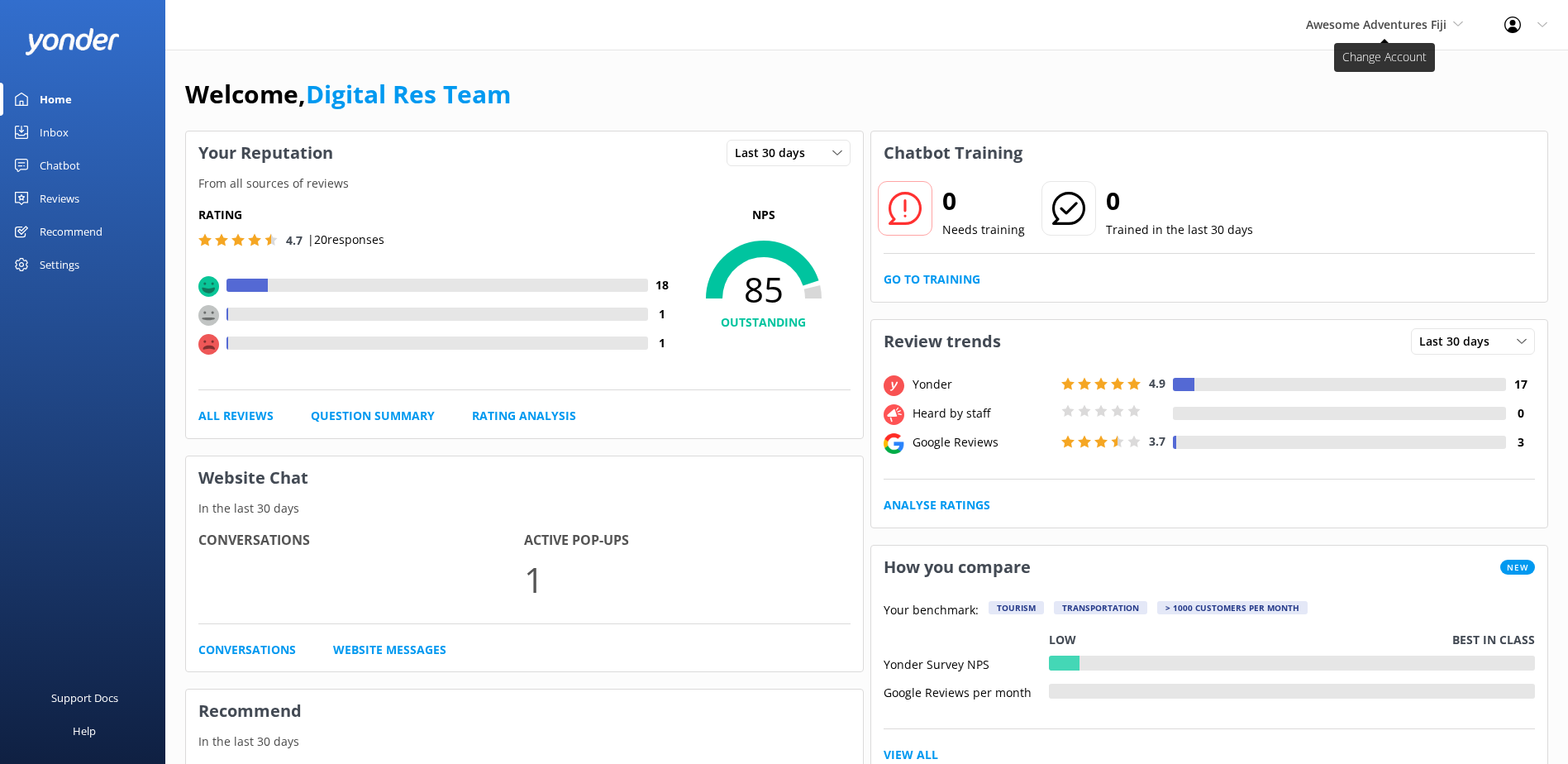
click at [1328, 17] on span "Awesome Adventures Fiji" at bounding box center [1377, 24] width 141 height 16
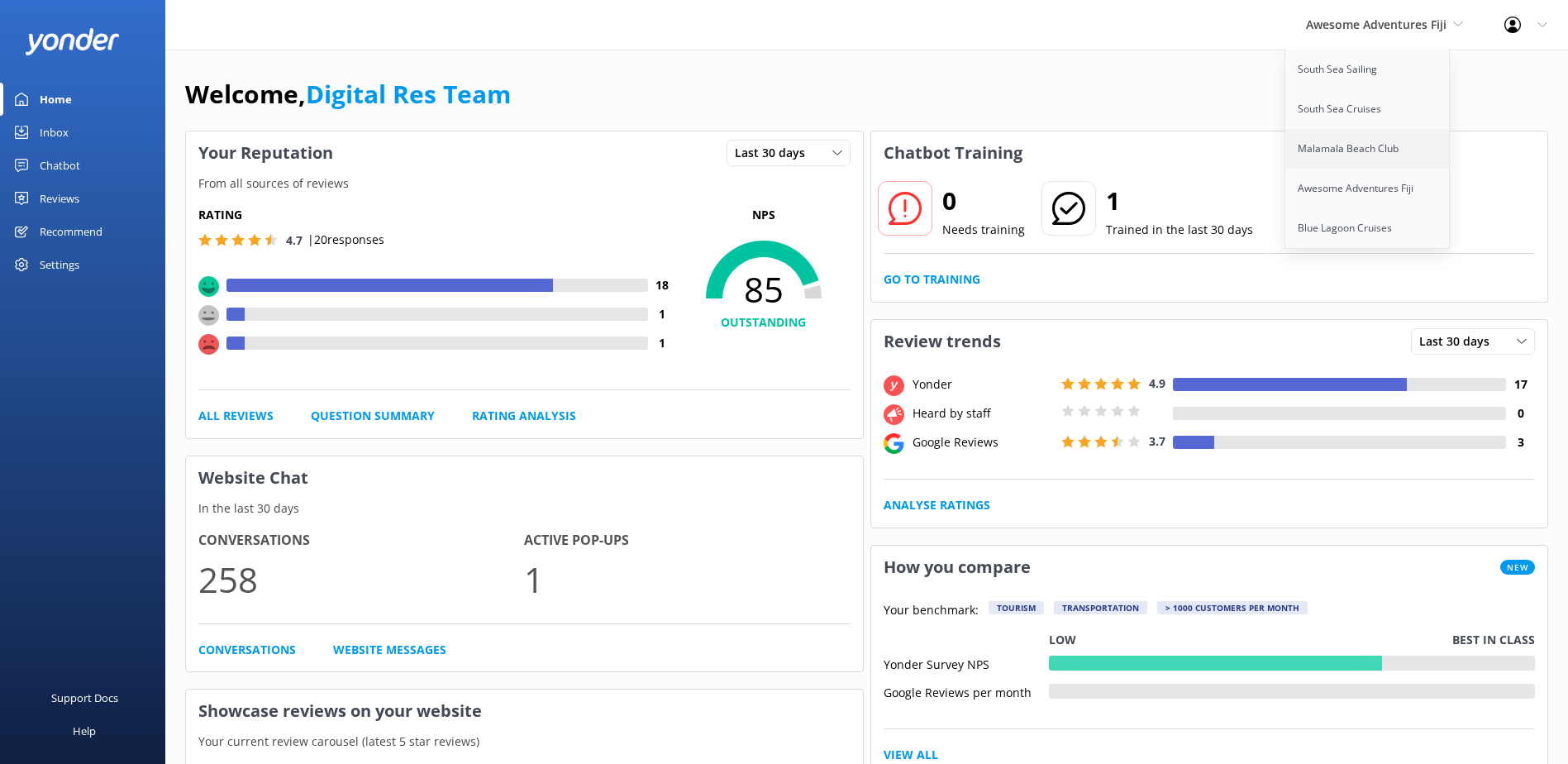
click at [1322, 143] on link "Malamala Beach Club" at bounding box center [1368, 148] width 165 height 40
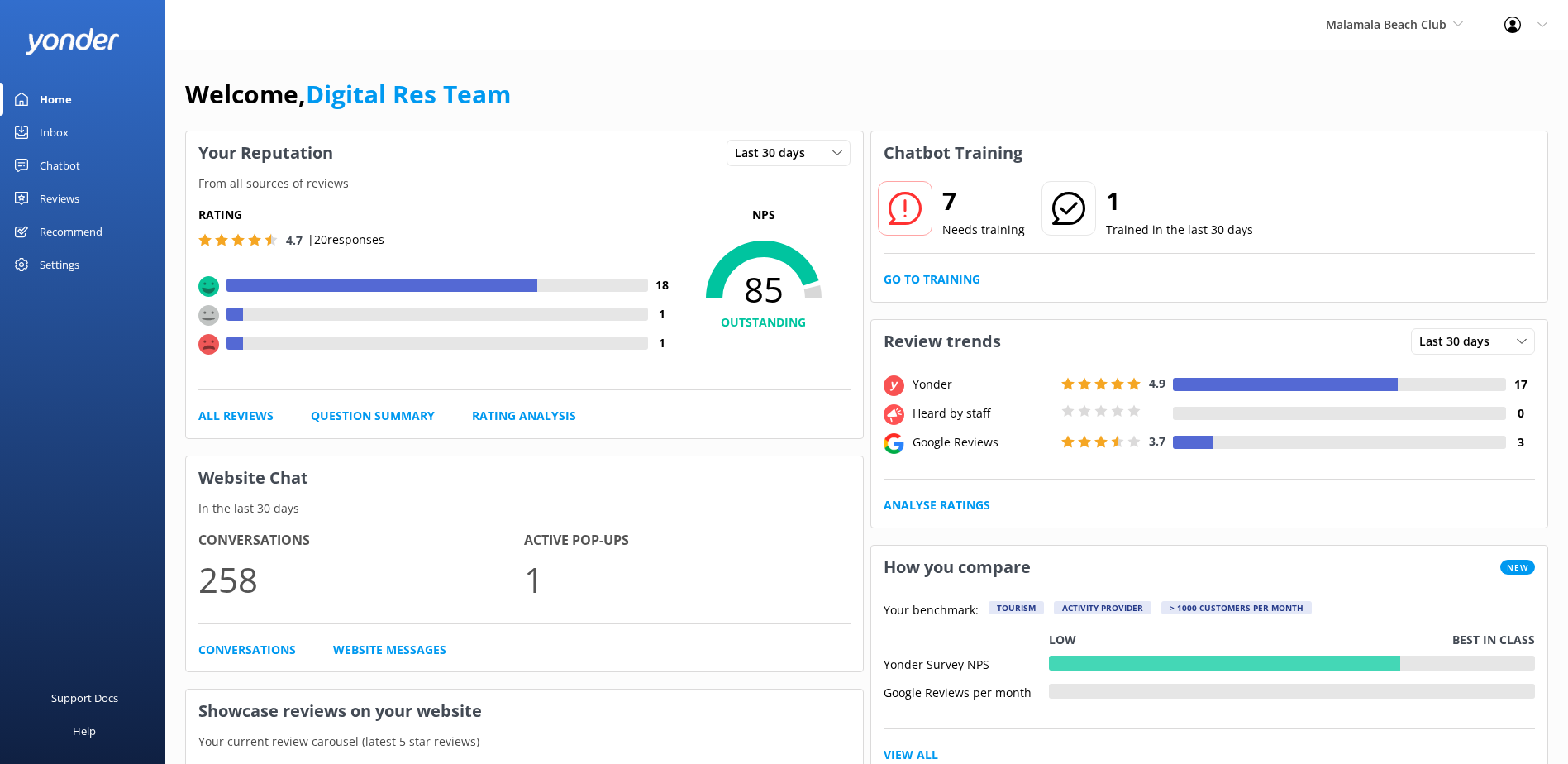
click at [82, 137] on link "Inbox" at bounding box center [83, 132] width 165 height 33
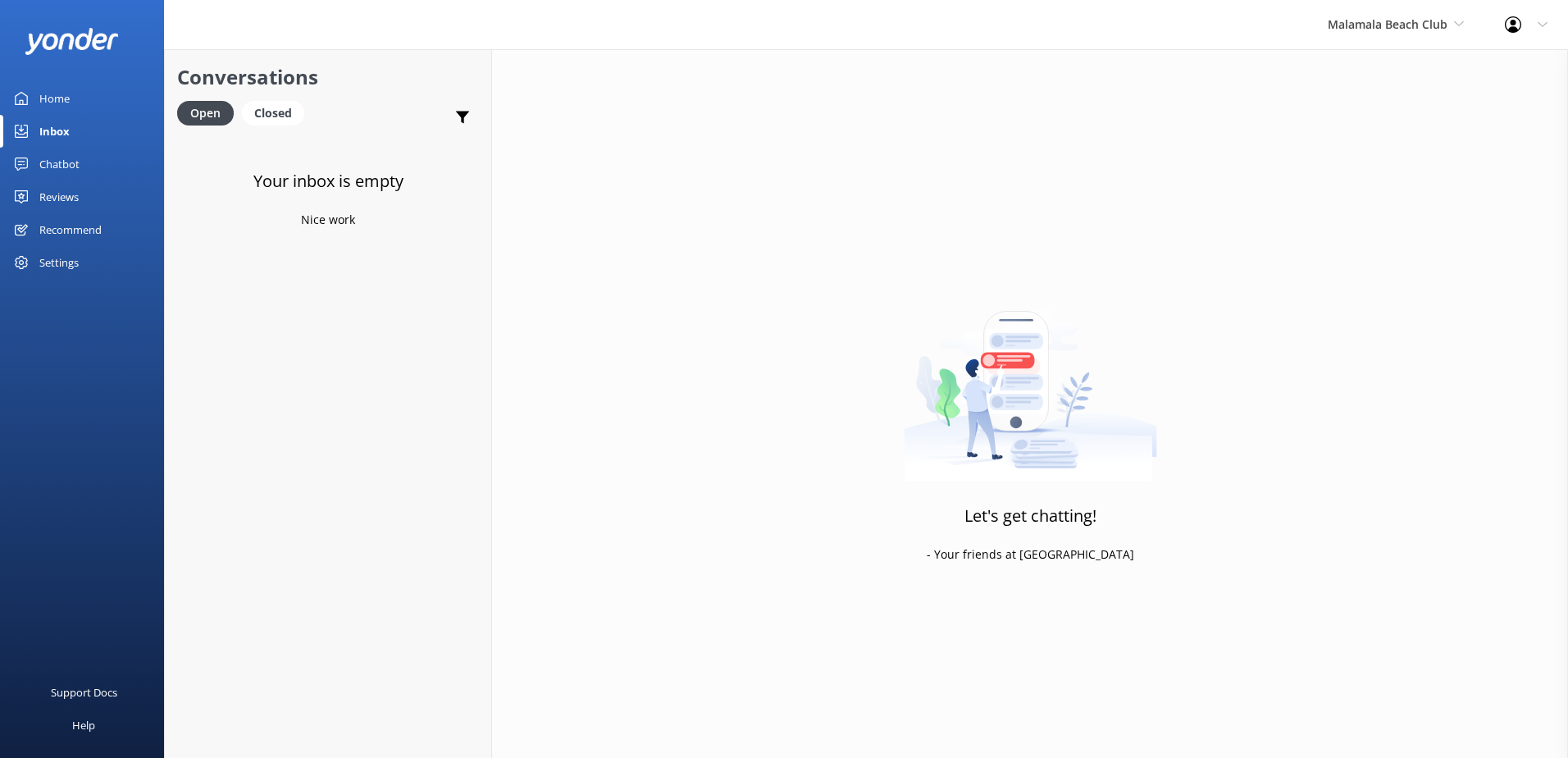
click at [68, 161] on div "Chatbot" at bounding box center [59, 163] width 40 height 33
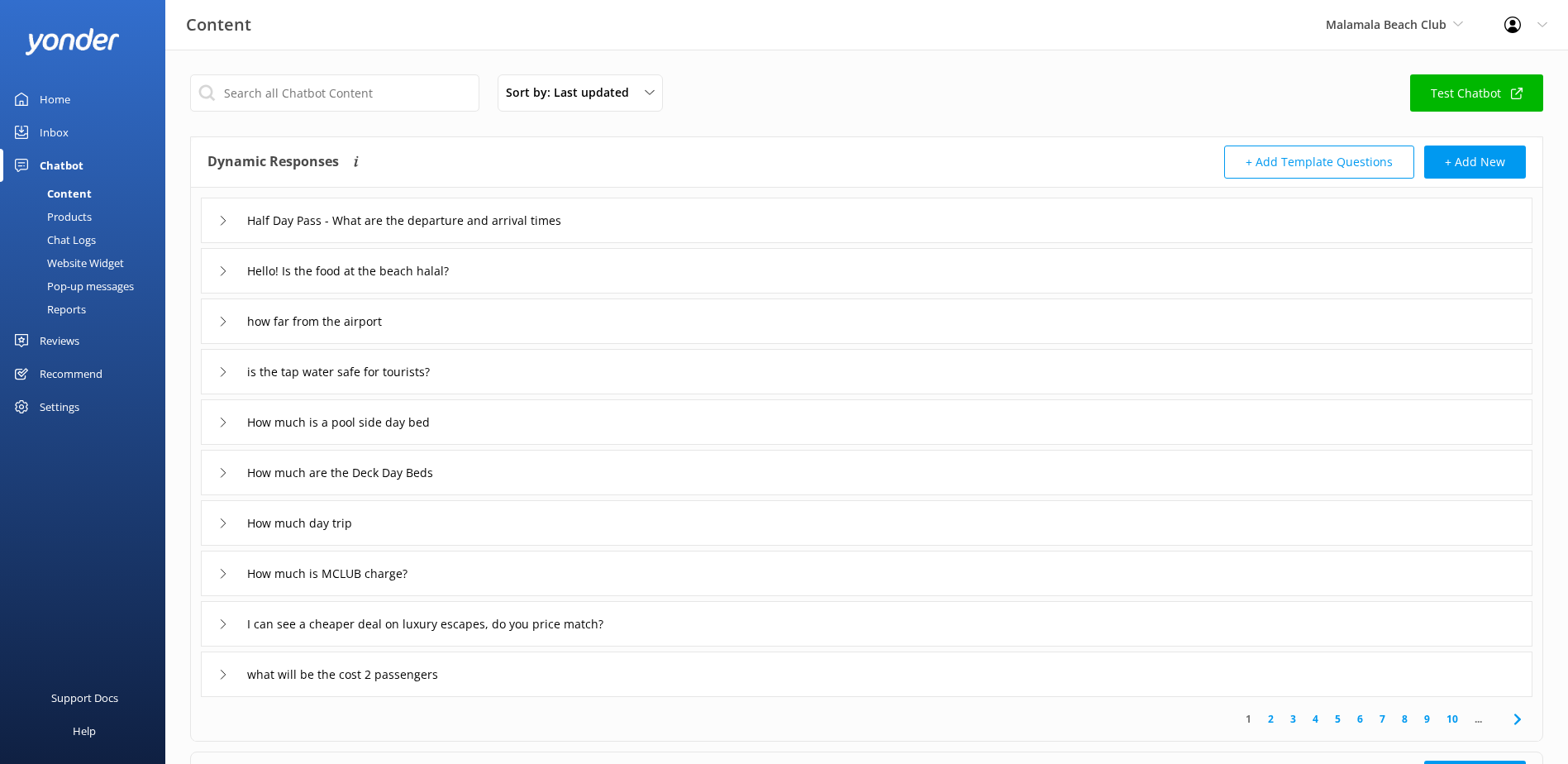
click at [104, 229] on link "Chat Logs" at bounding box center [88, 239] width 155 height 23
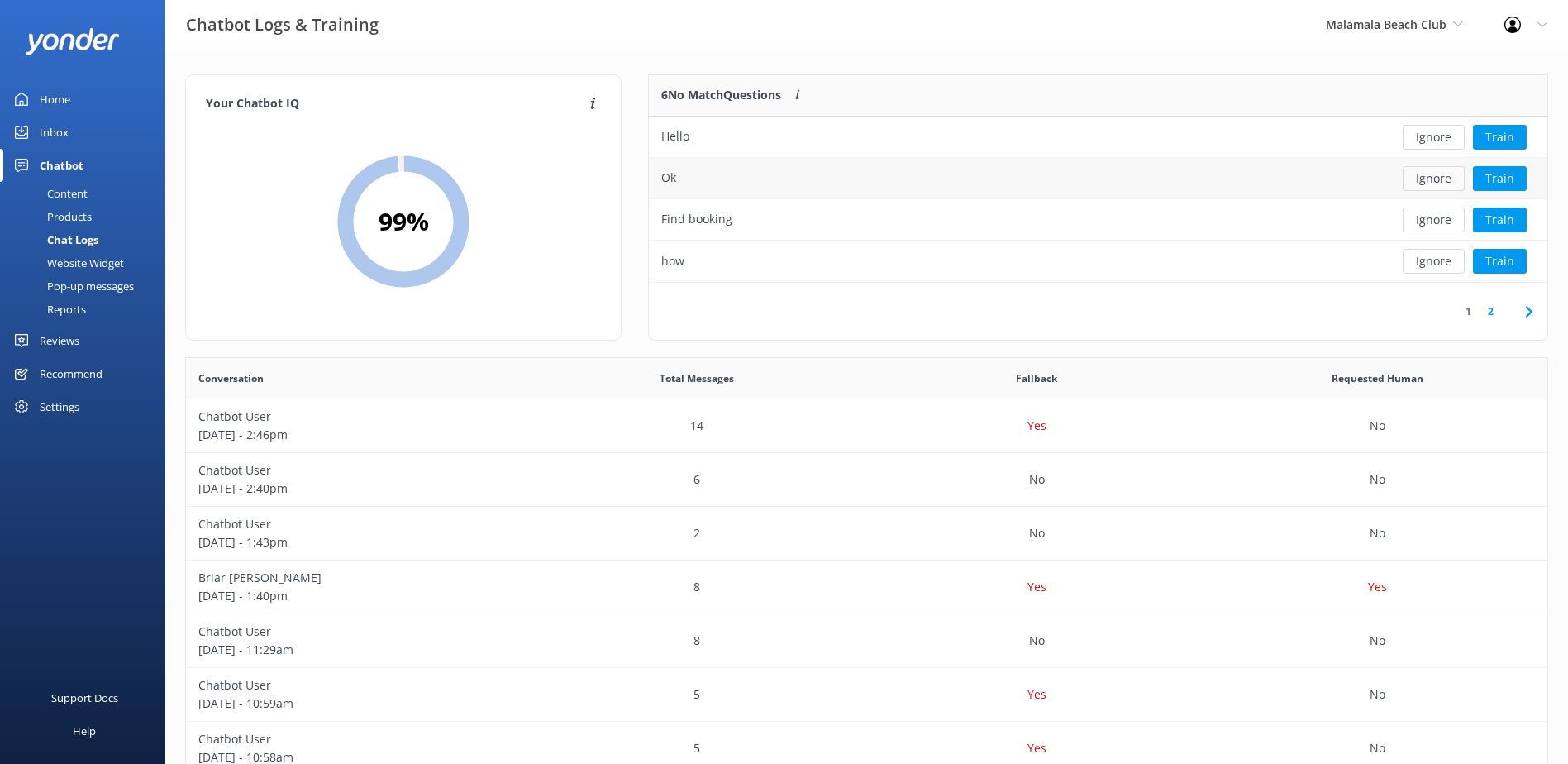
scroll to position [13, 13]
click at [1433, 145] on button "Ignore" at bounding box center [1434, 137] width 62 height 24
click at [1433, 145] on div "Ignore Train" at bounding box center [1456, 137] width 158 height 24
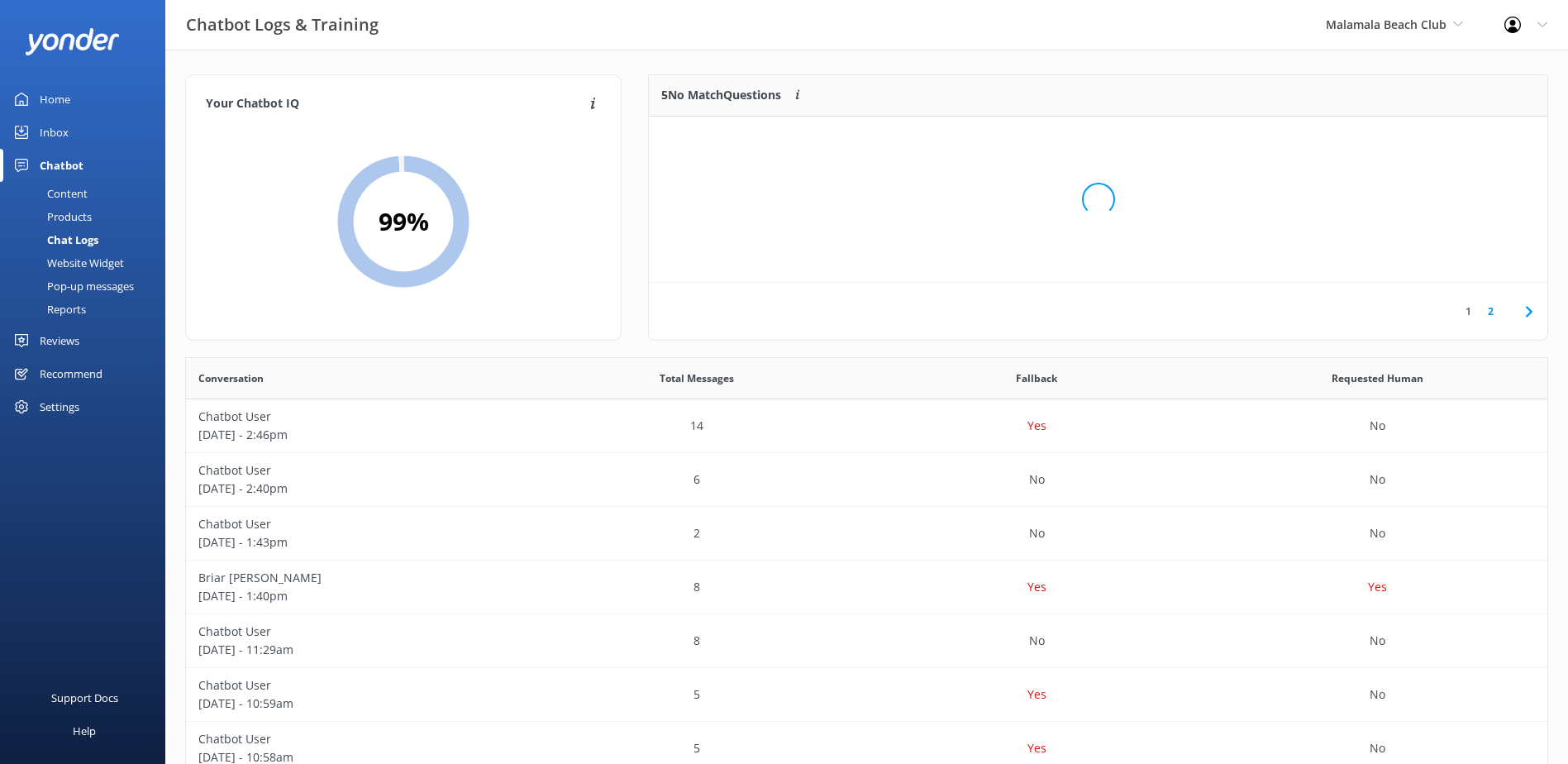
click at [1433, 145] on div "Loading.." at bounding box center [1098, 199] width 865 height 764
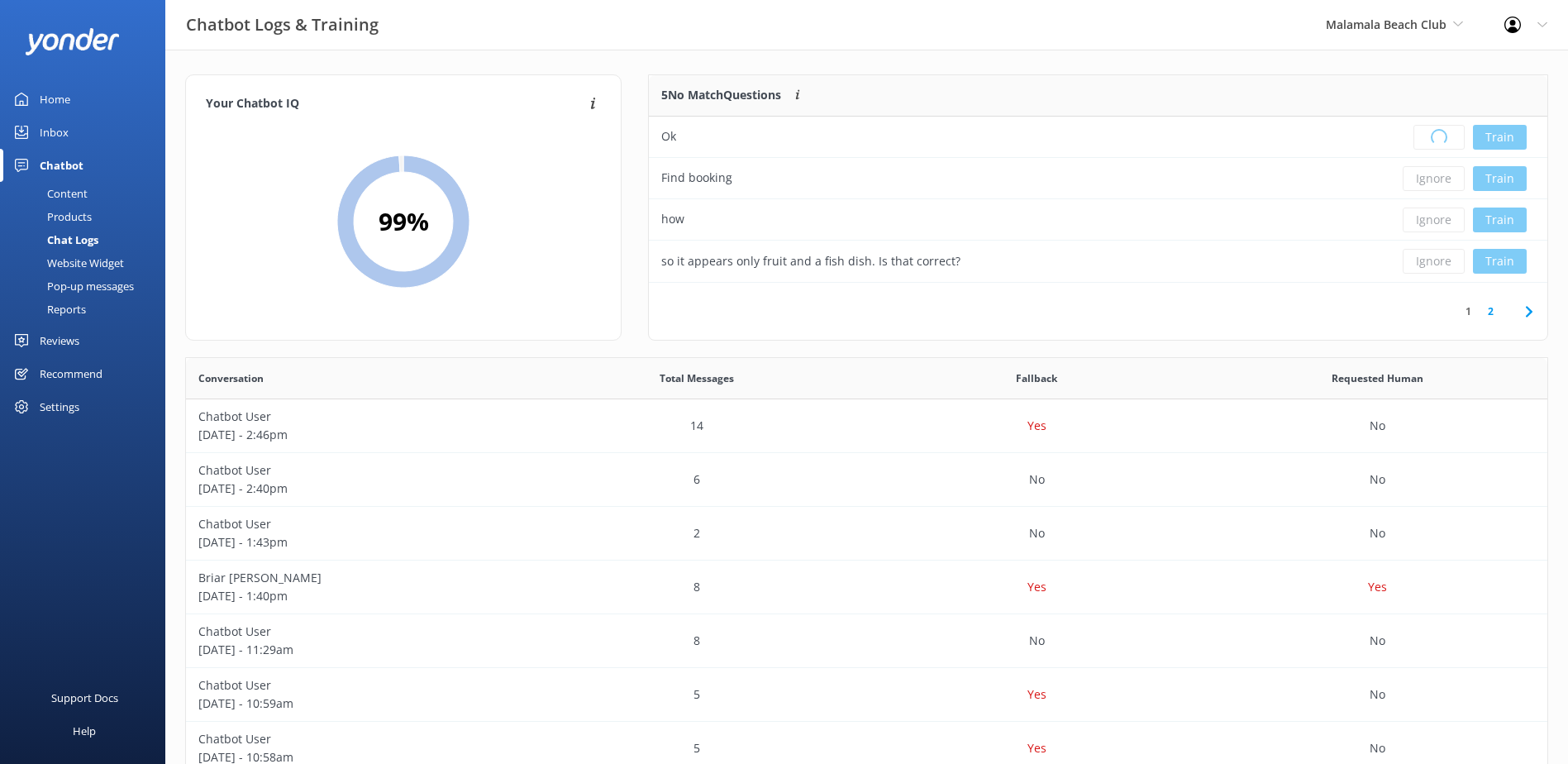
click at [1433, 145] on div "Loading.. Train" at bounding box center [1456, 137] width 158 height 24
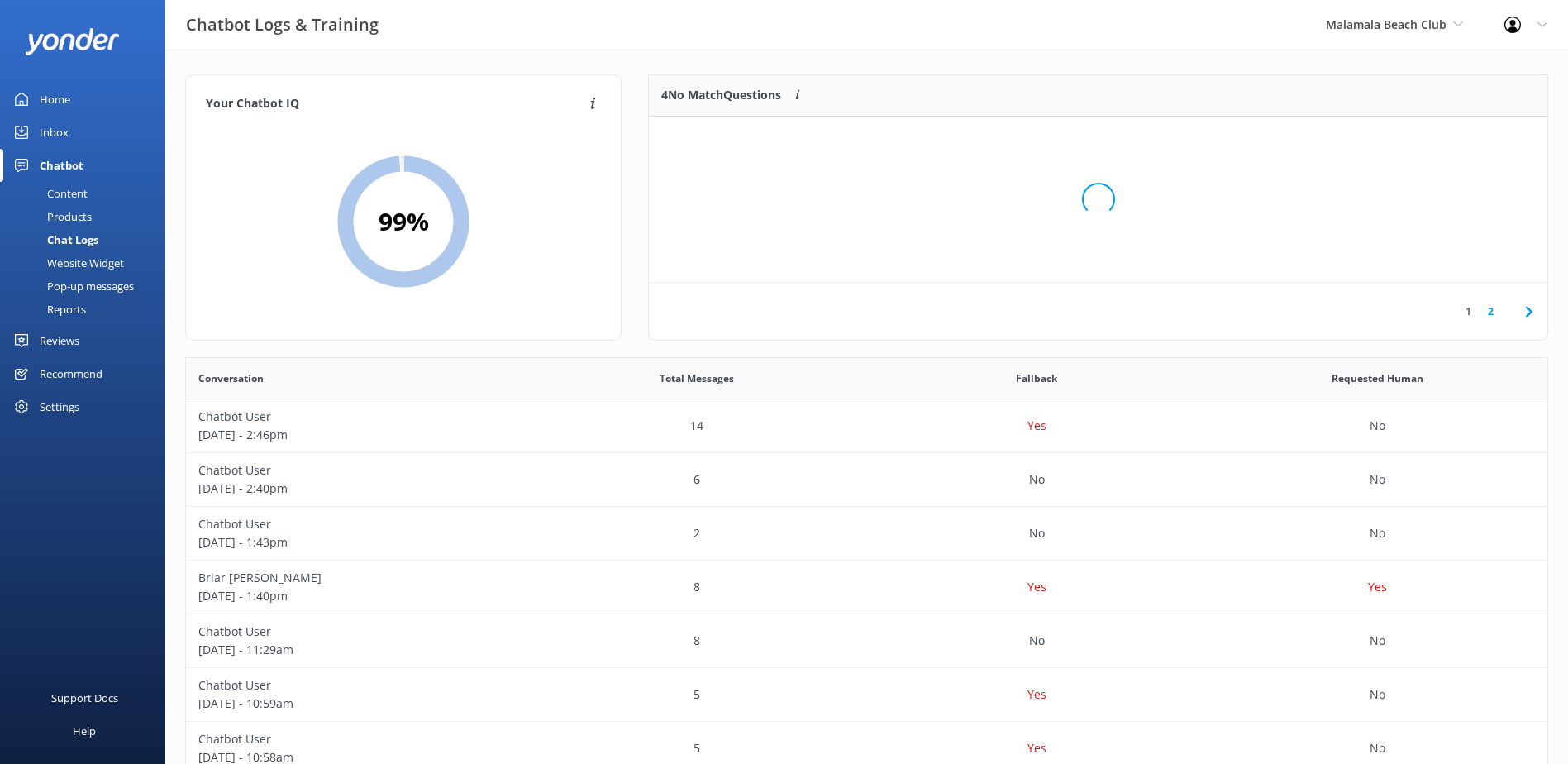
click at [1433, 145] on div "Loading.." at bounding box center [1098, 199] width 865 height 764
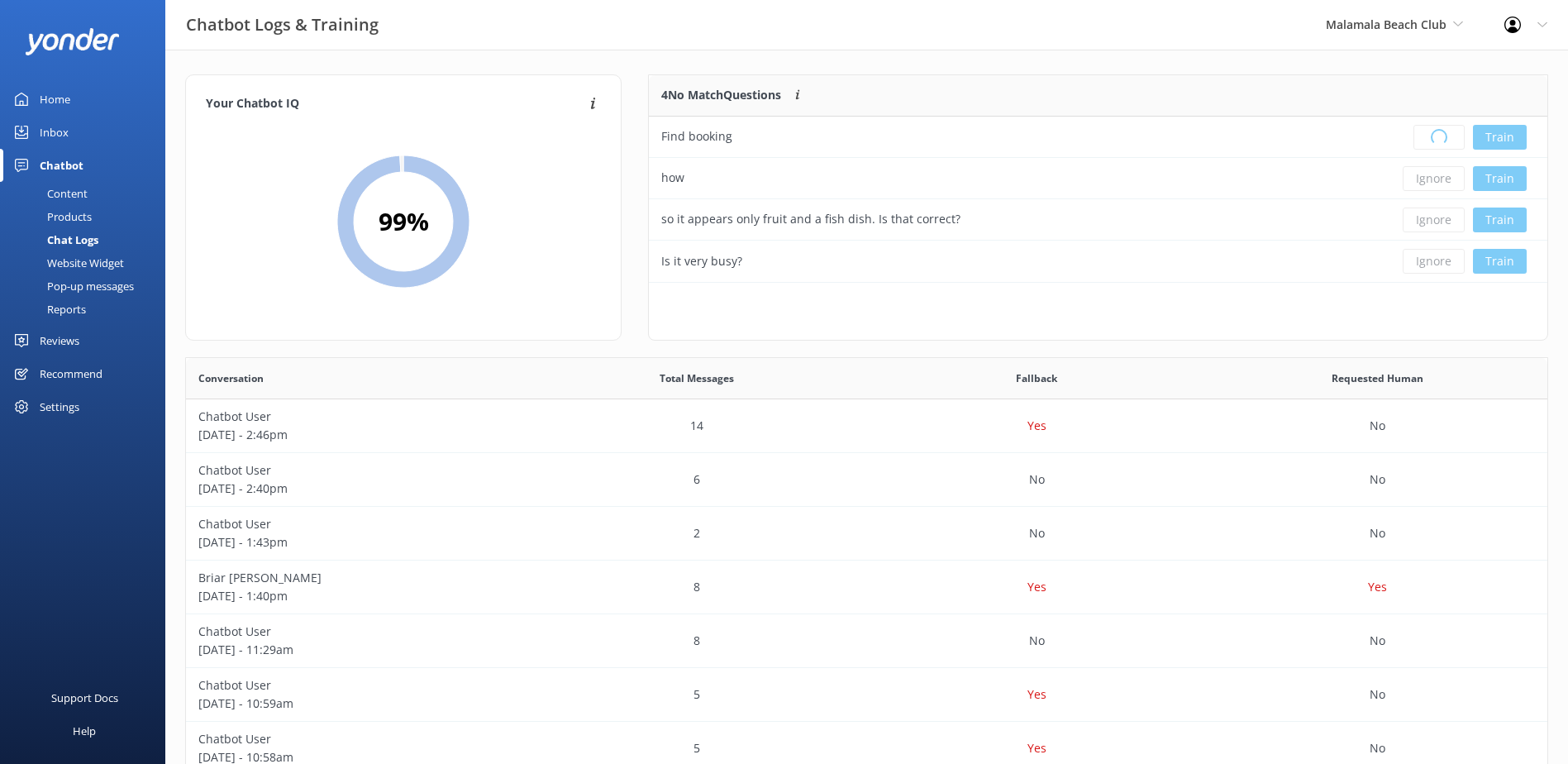
click at [1433, 145] on div "Loading.. Train" at bounding box center [1456, 137] width 158 height 24
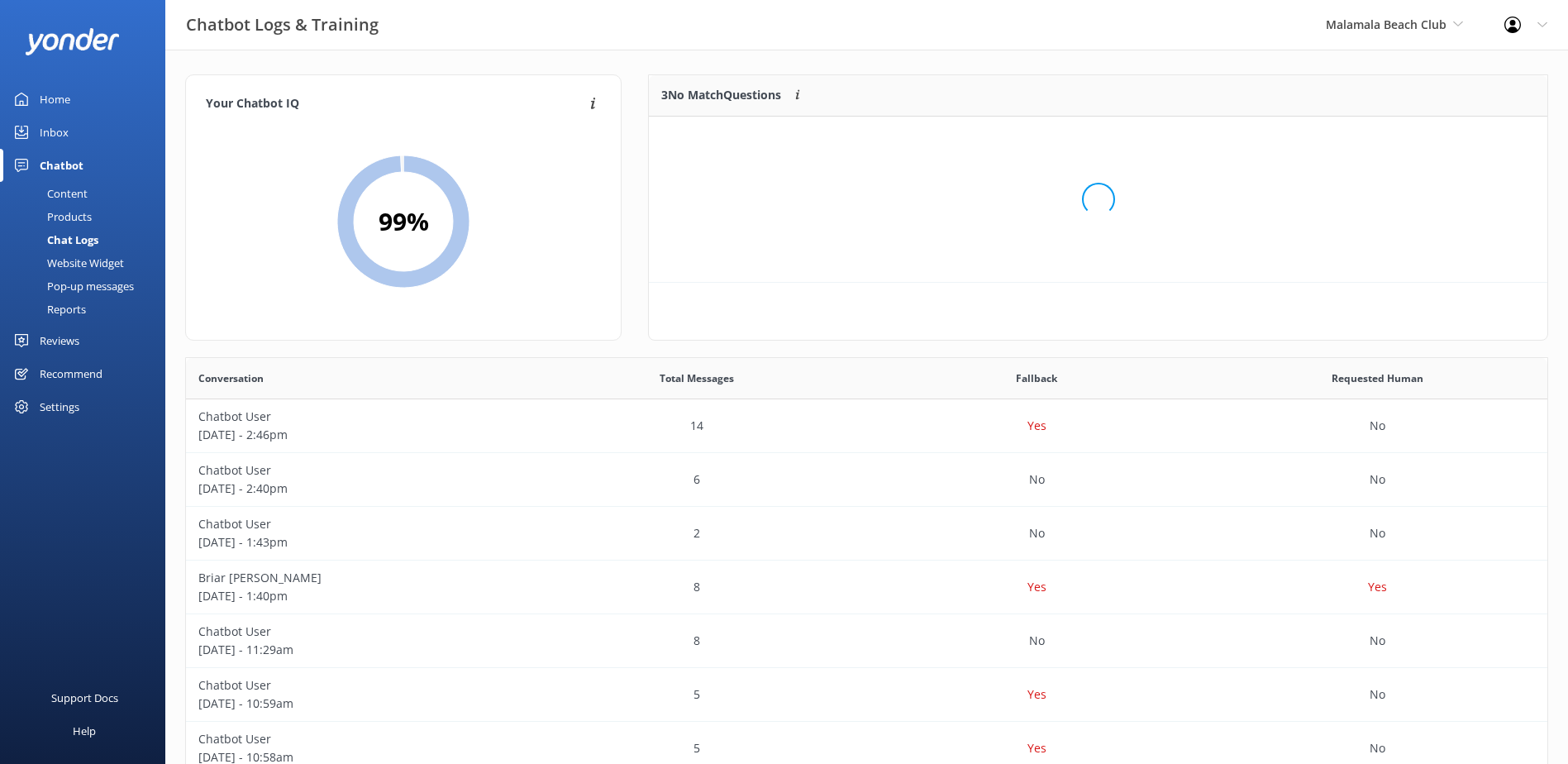
click at [1433, 145] on div "Loading.." at bounding box center [1098, 199] width 865 height 764
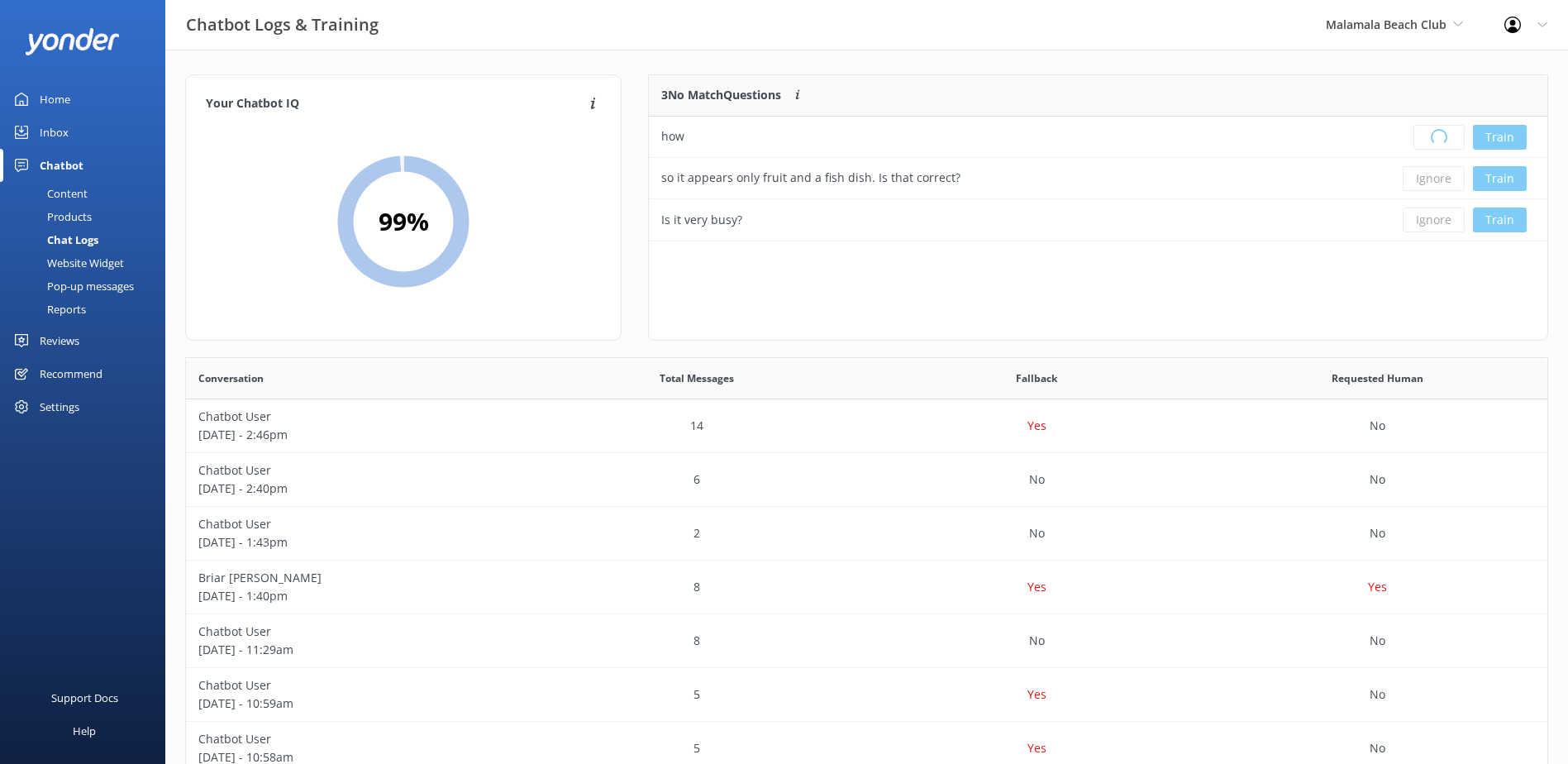
click at [1433, 145] on div "Loading.. Train" at bounding box center [1456, 137] width 158 height 24
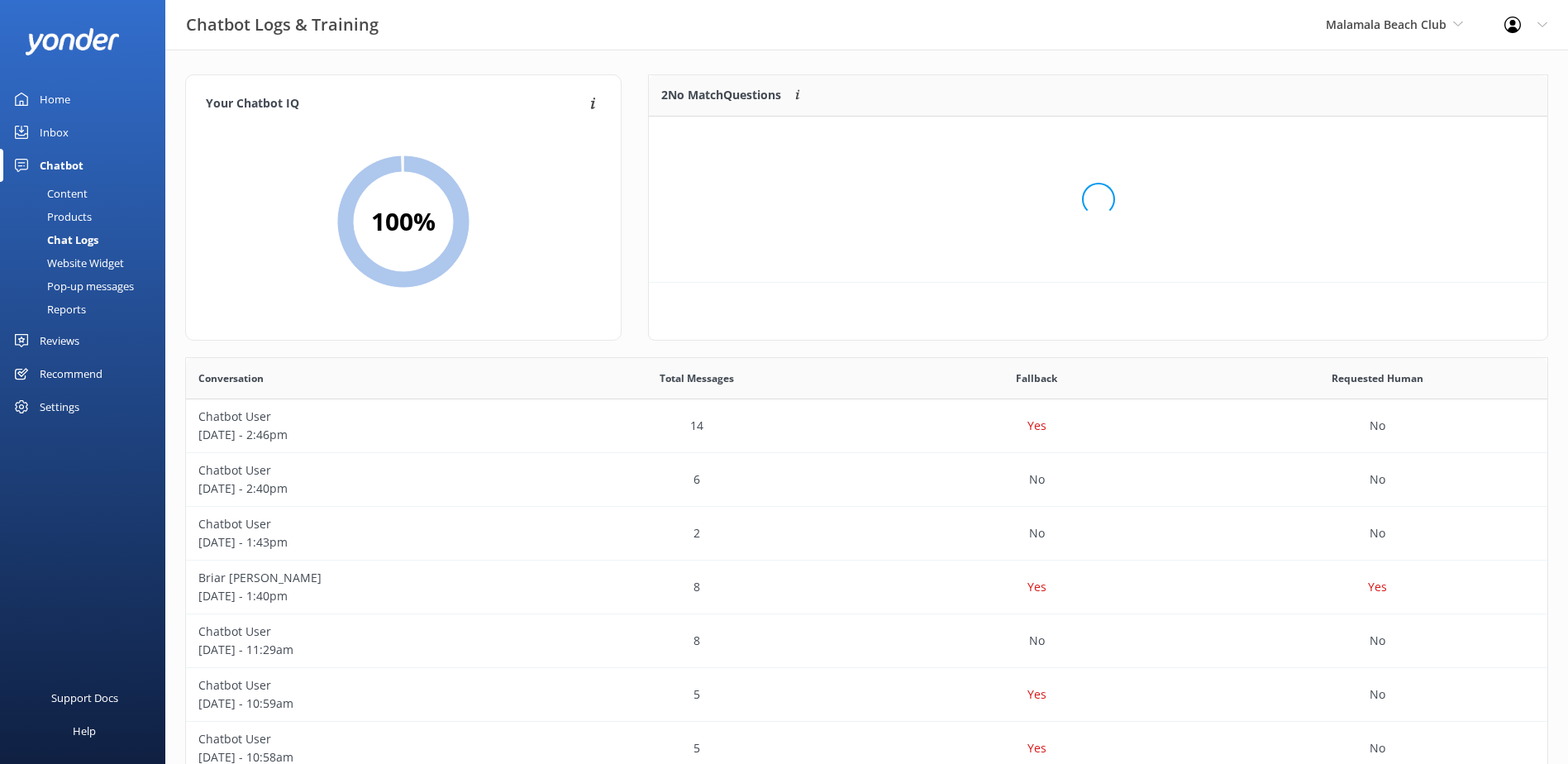
click at [1433, 145] on div "Loading.." at bounding box center [1098, 199] width 865 height 764
click at [1433, 144] on div "Loading.. Train" at bounding box center [1456, 137] width 158 height 24
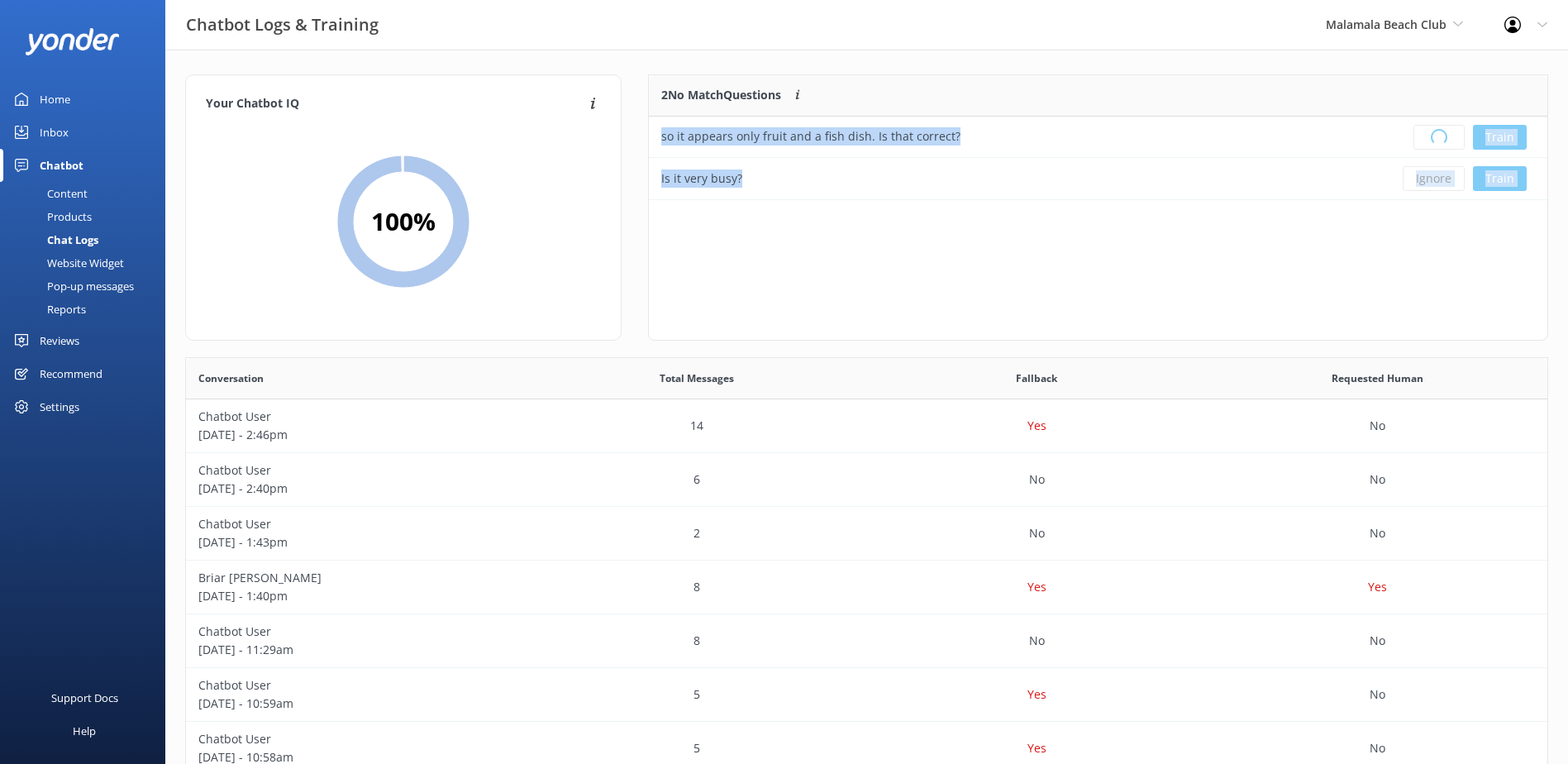
scroll to position [13, 13]
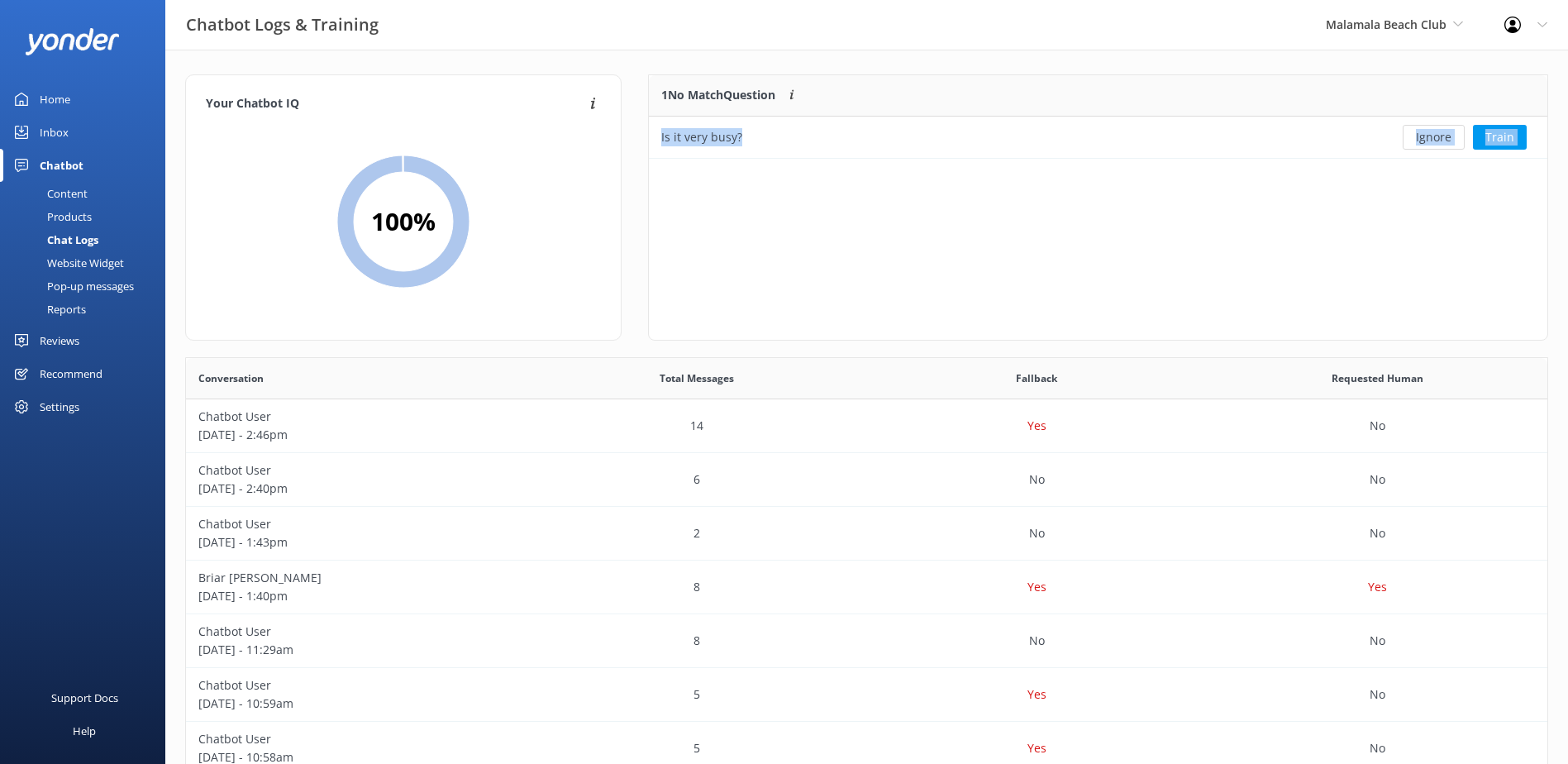
click at [1433, 144] on button "Ignore" at bounding box center [1434, 137] width 62 height 24
click at [1433, 144] on div "Ignore Train" at bounding box center [1456, 137] width 158 height 24
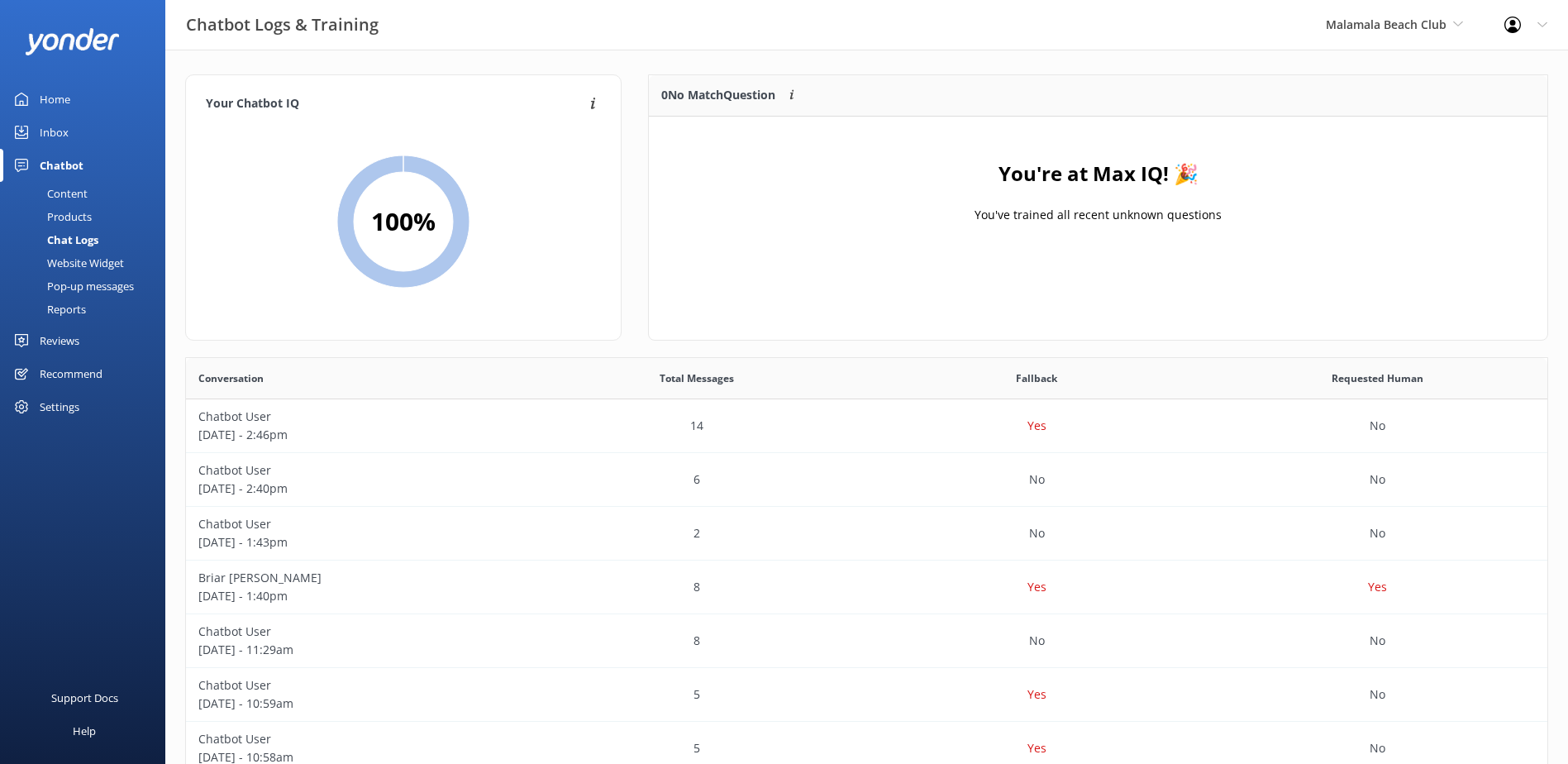
click at [1412, 37] on div "Malamala Beach Club South Sea Sailing South Sea Cruises Malamala Beach Club Awe…" at bounding box center [1395, 24] width 179 height 50
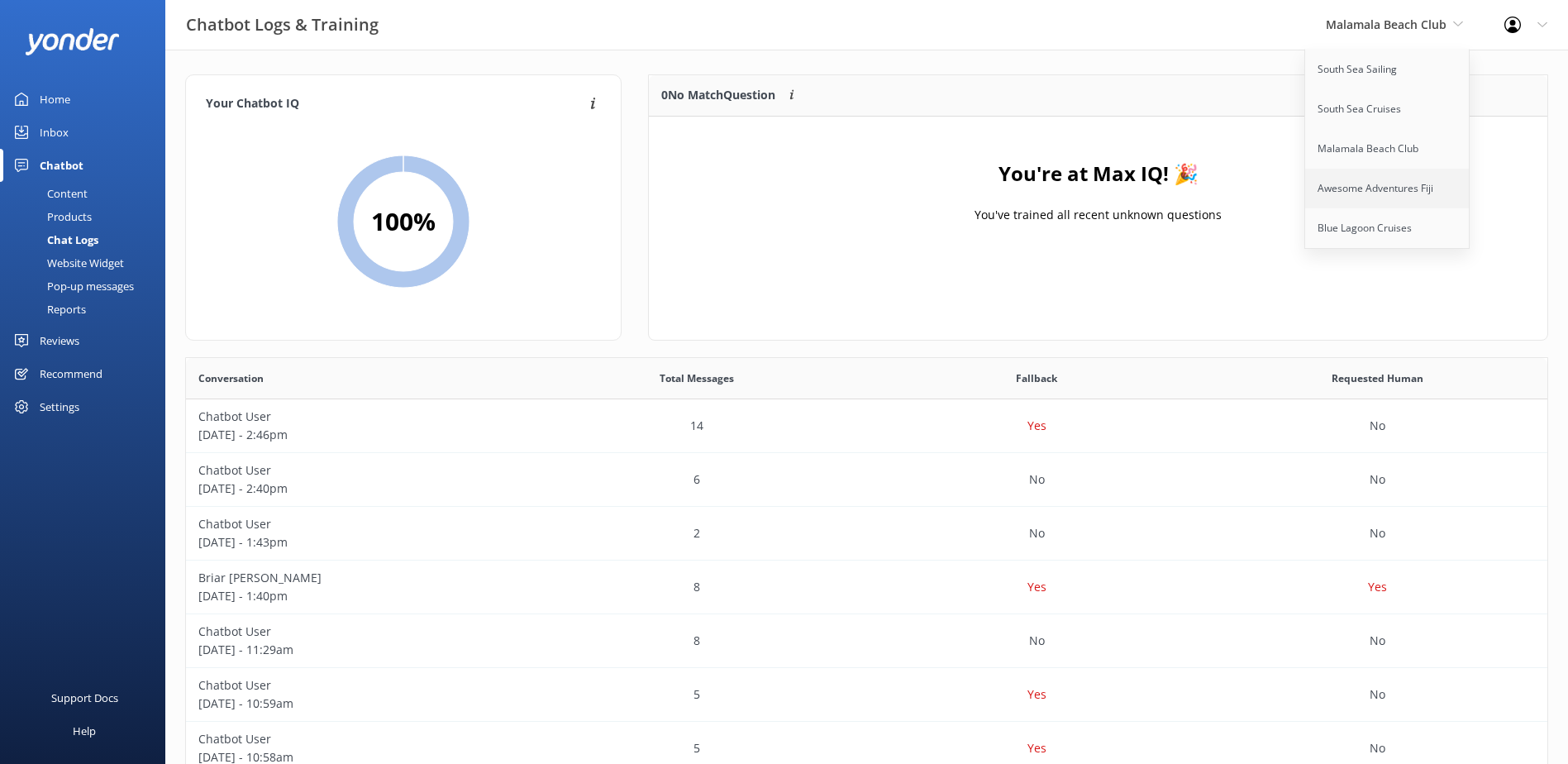
click at [1386, 199] on link "Awesome Adventures Fiji" at bounding box center [1388, 188] width 165 height 40
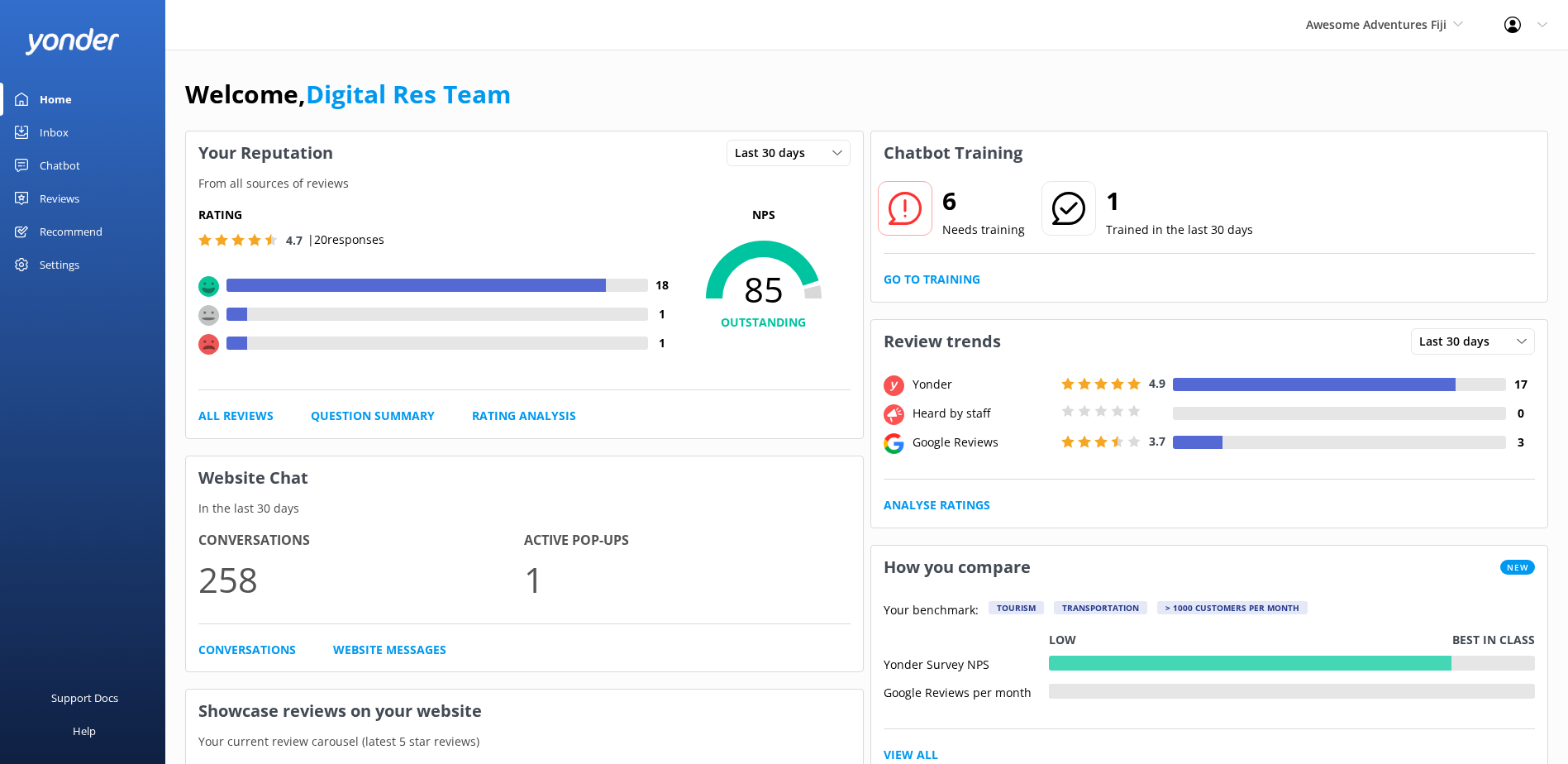
click at [944, 258] on div "6 Needs training 1 Trained in the last 30 days Go to Training" at bounding box center [1210, 238] width 677 height 127
click at [955, 275] on link "Go to Training" at bounding box center [932, 279] width 97 height 19
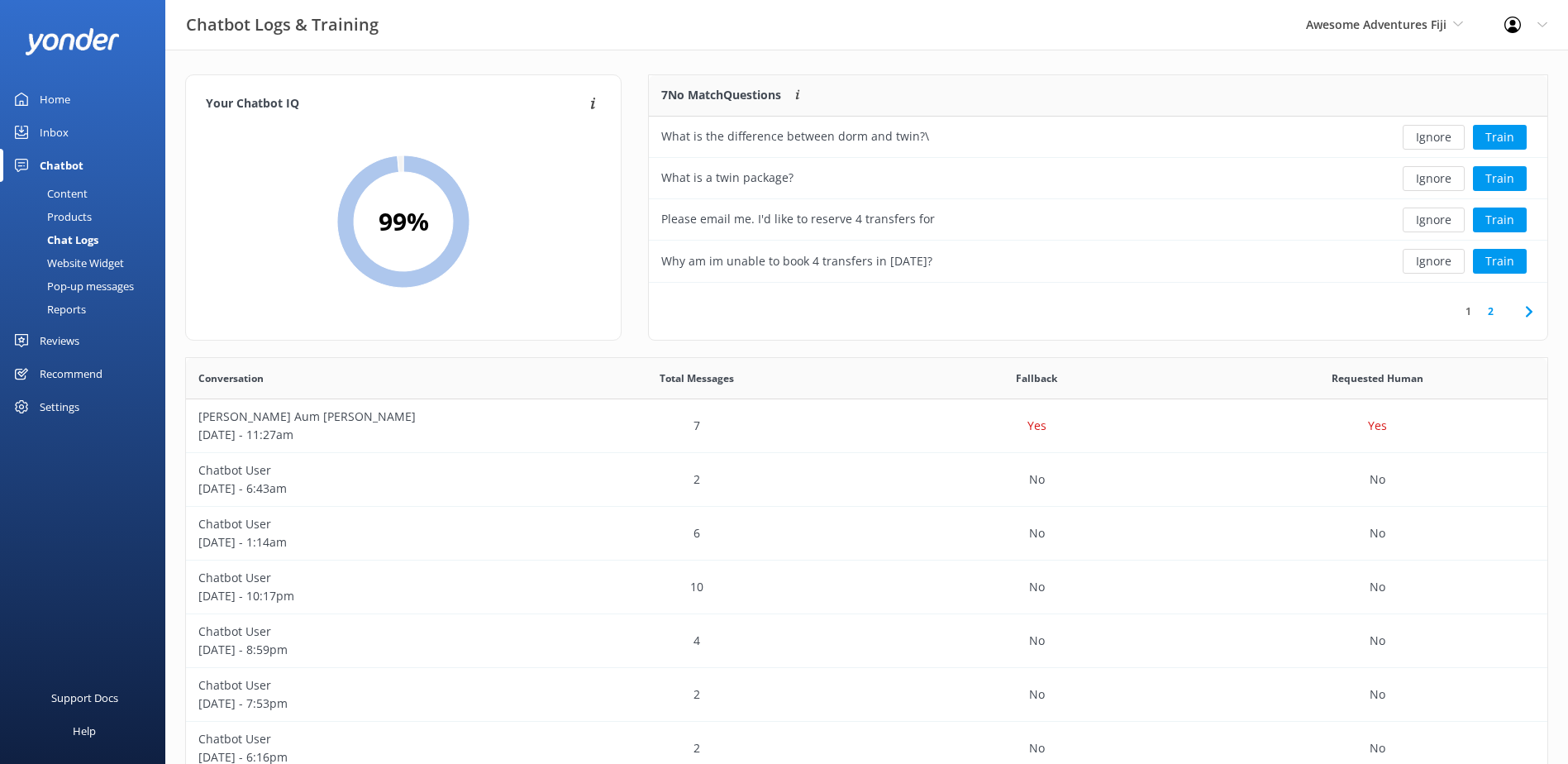
scroll to position [195, 886]
click at [1441, 136] on button "Ignore" at bounding box center [1434, 137] width 62 height 24
click at [1441, 136] on div "Ignore Train" at bounding box center [1456, 137] width 158 height 24
click at [1441, 136] on div "Loading.. Train" at bounding box center [1456, 137] width 158 height 24
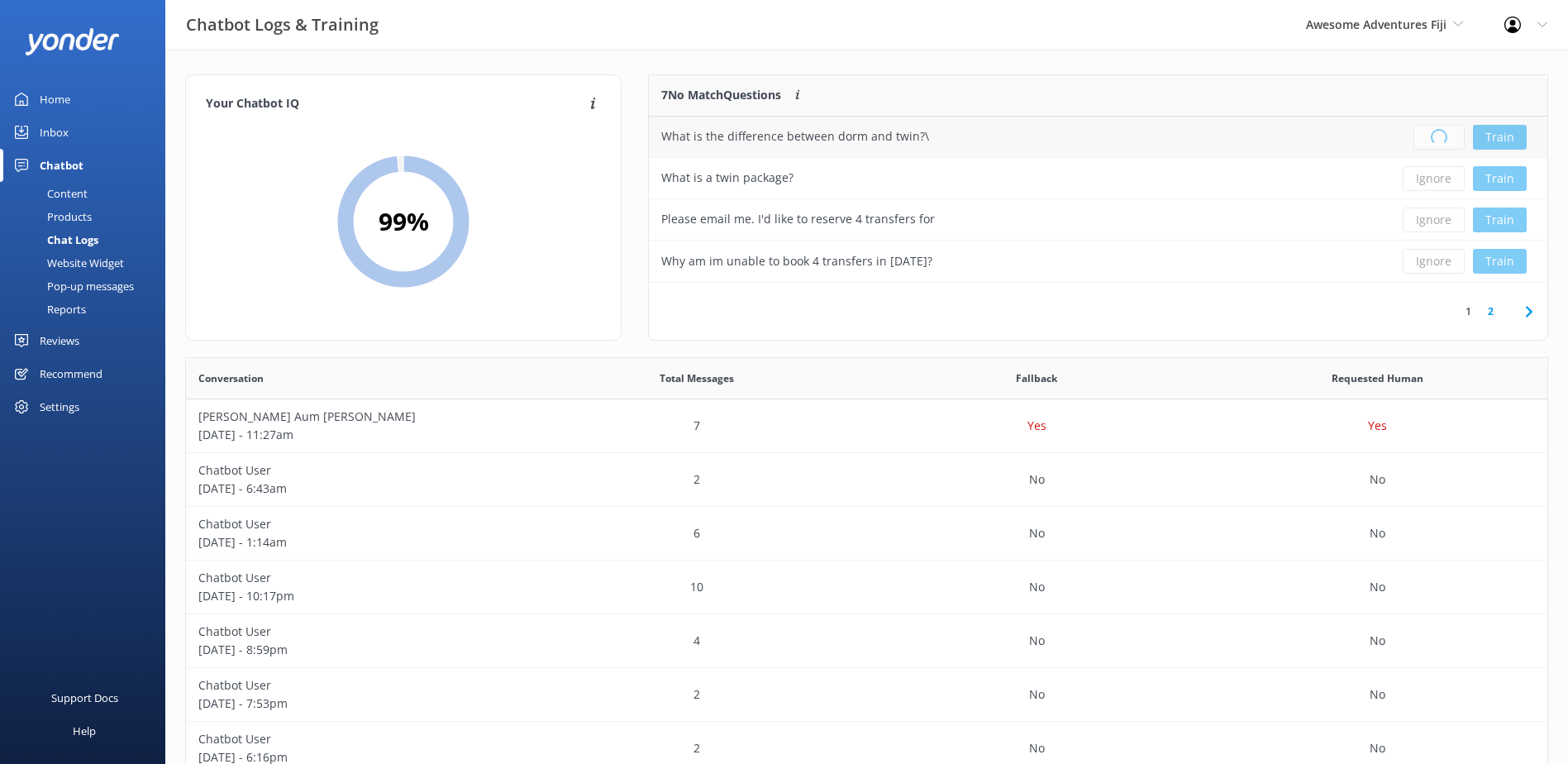
click at [1441, 136] on div "Loading.. Train" at bounding box center [1456, 137] width 158 height 24
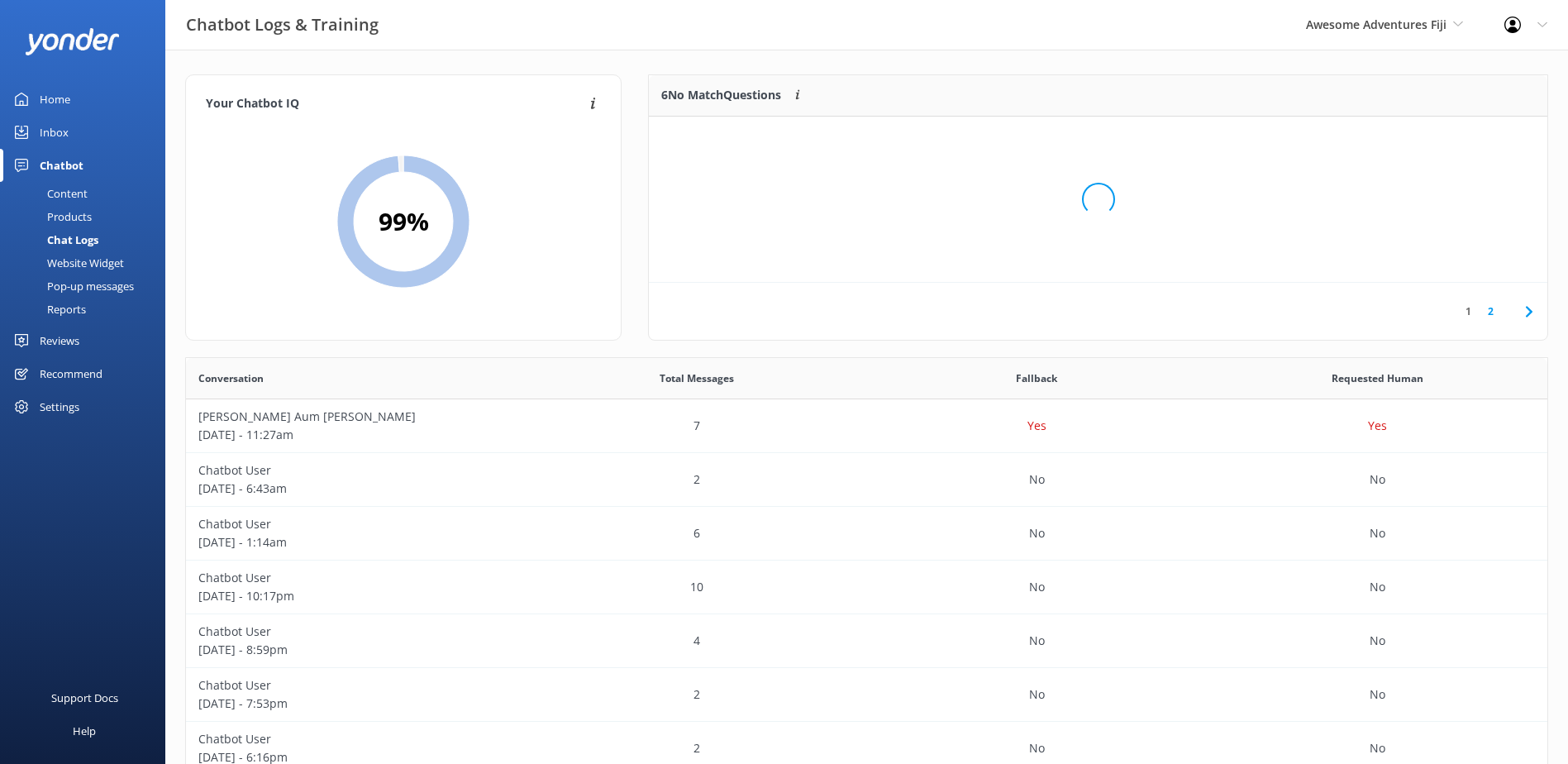
click at [1441, 136] on div "Loading.." at bounding box center [1098, 199] width 865 height 764
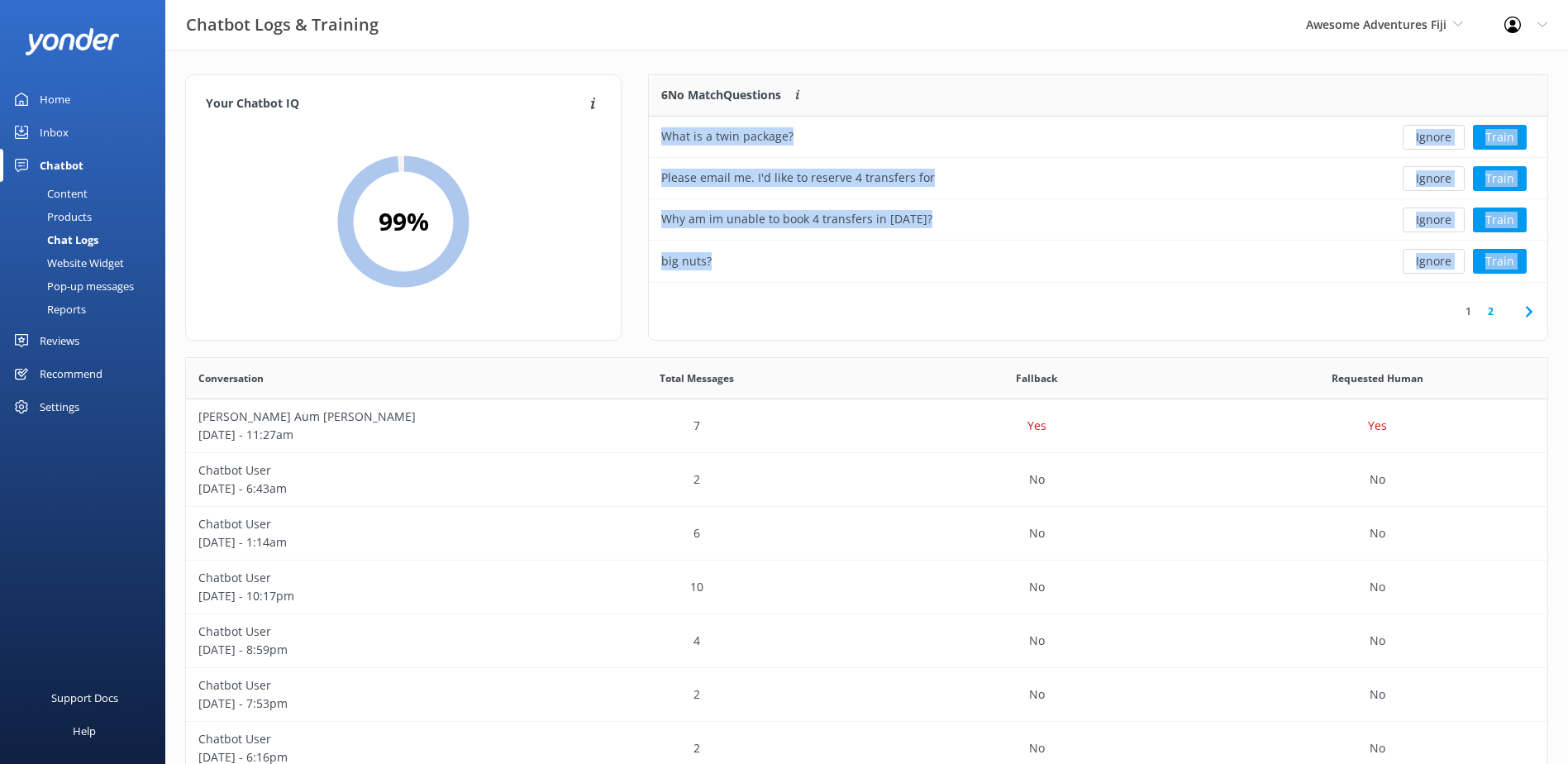
click at [1441, 136] on button "Ignore" at bounding box center [1434, 137] width 62 height 24
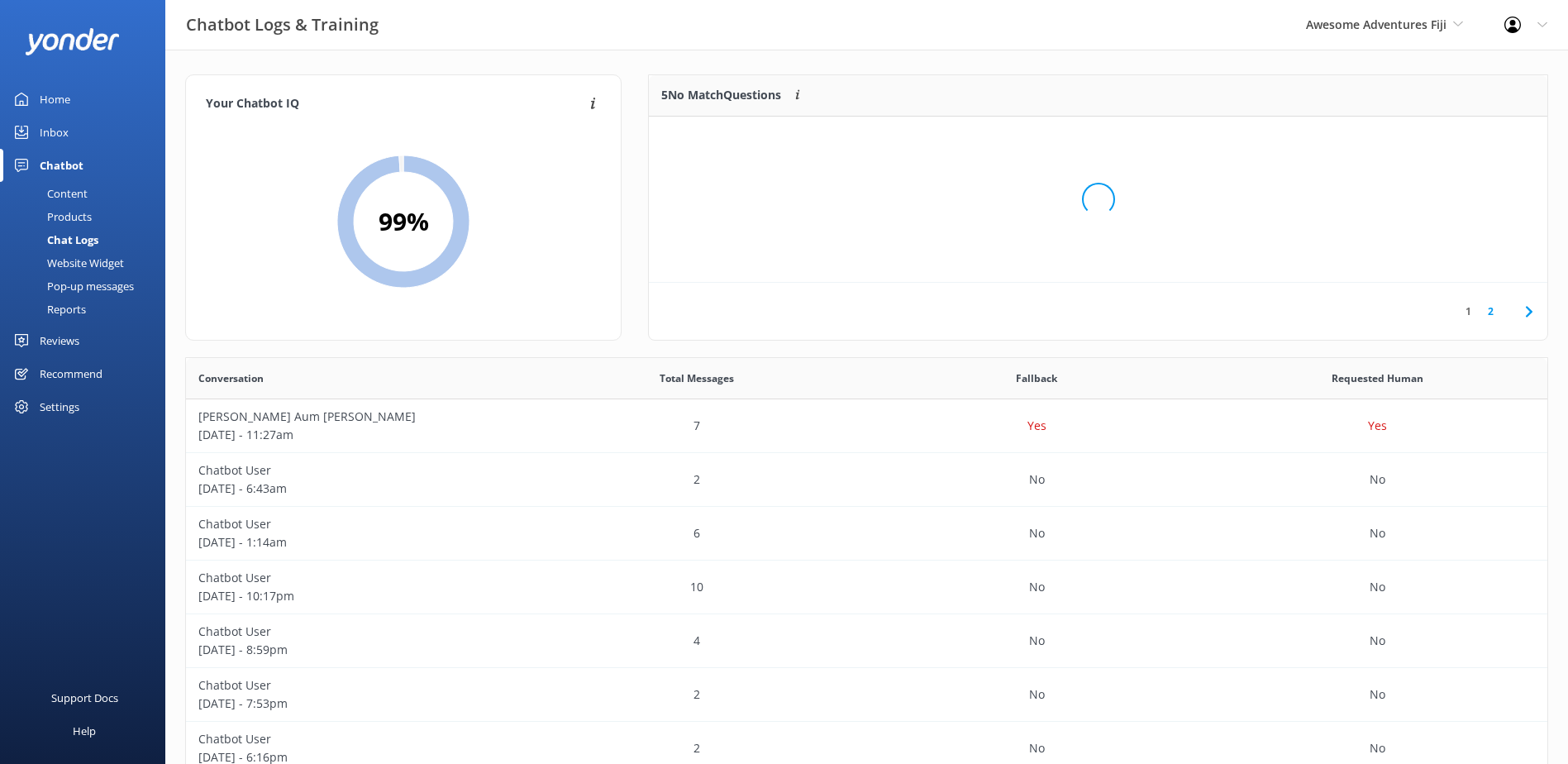
click at [1441, 136] on div "Loading.." at bounding box center [1098, 199] width 865 height 764
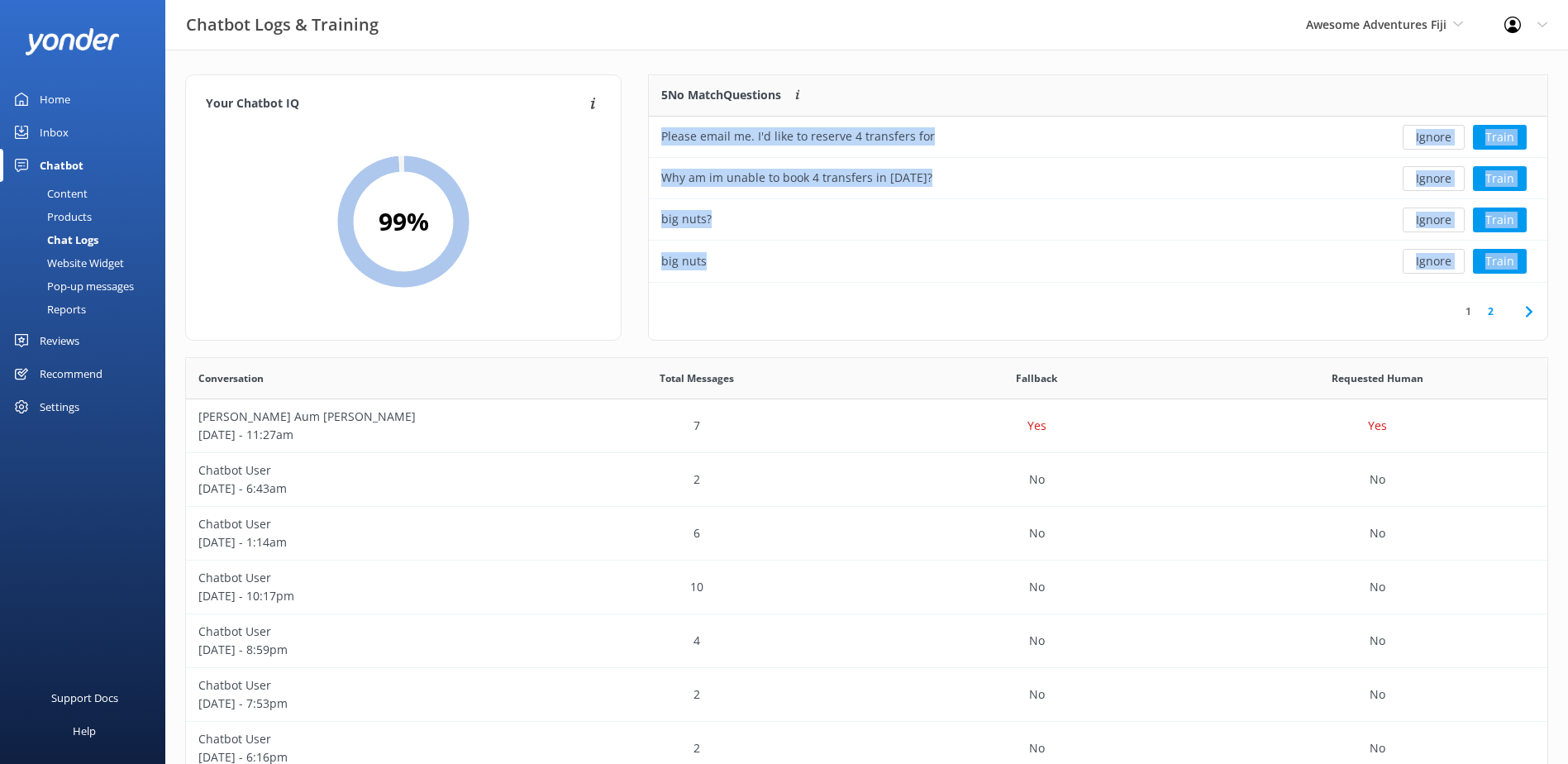
click at [1441, 136] on button "Ignore" at bounding box center [1434, 137] width 62 height 24
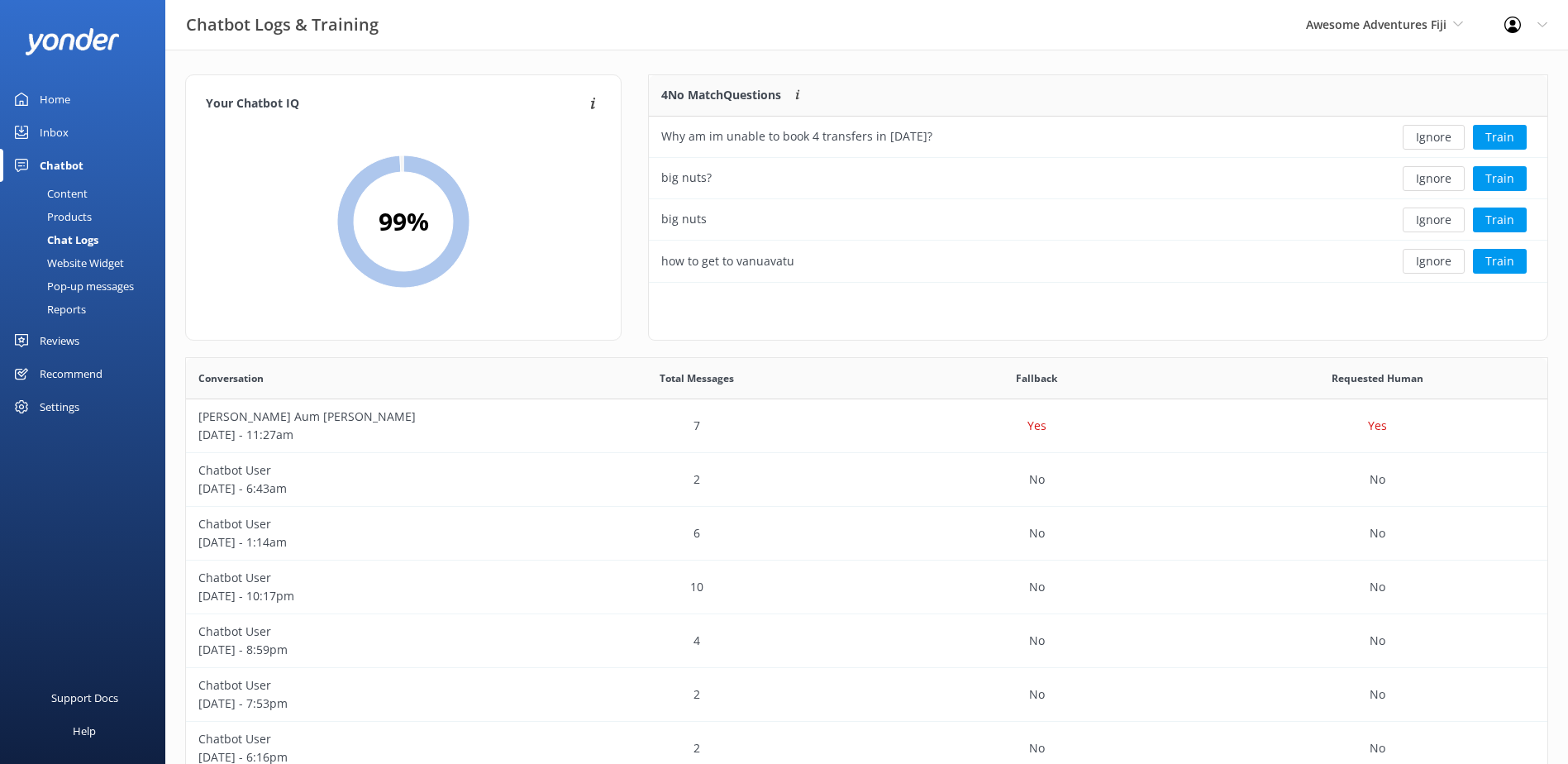
click at [1441, 136] on button "Ignore" at bounding box center [1434, 137] width 62 height 24
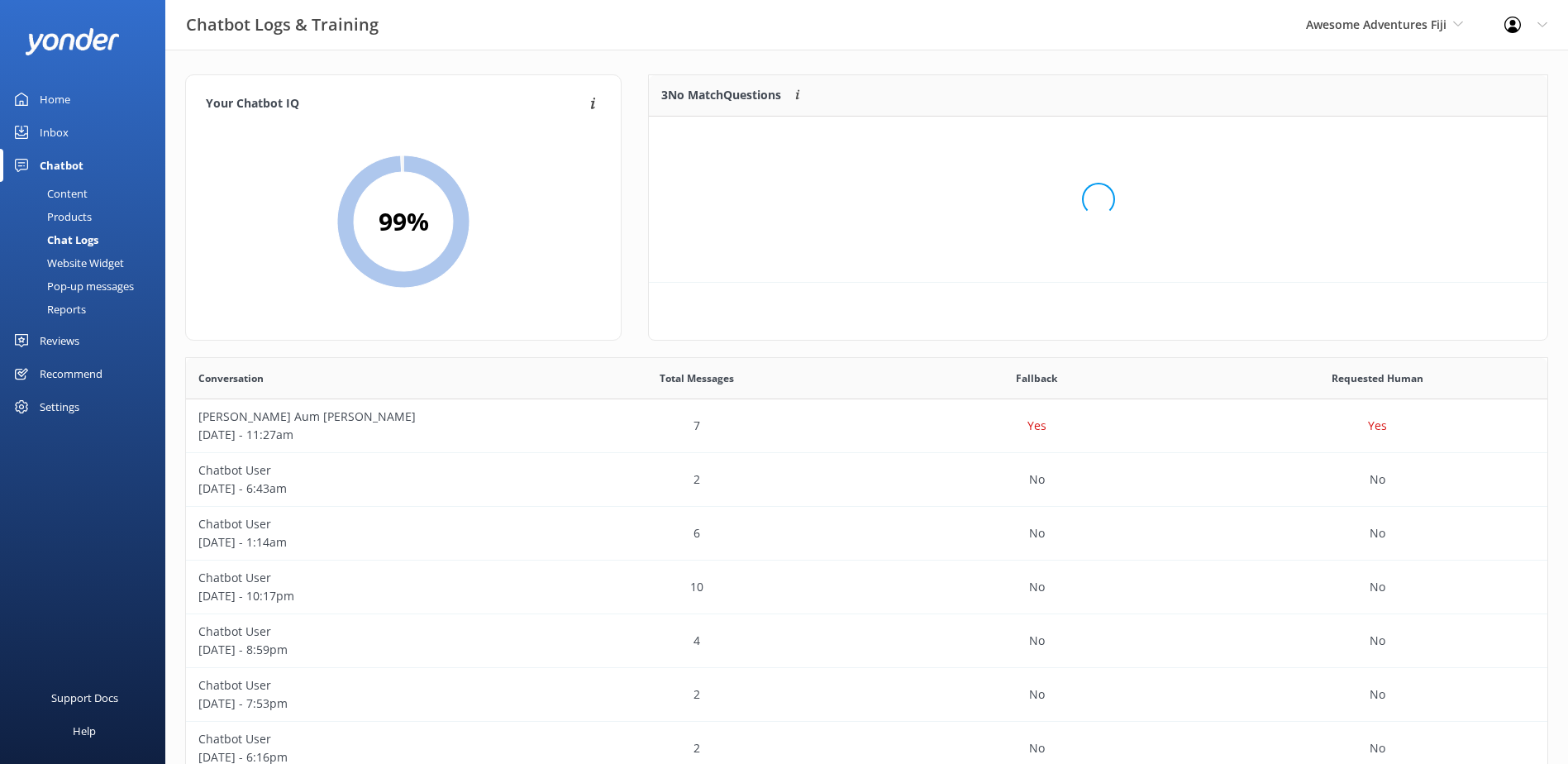
click at [1441, 136] on div "Loading.." at bounding box center [1098, 199] width 865 height 764
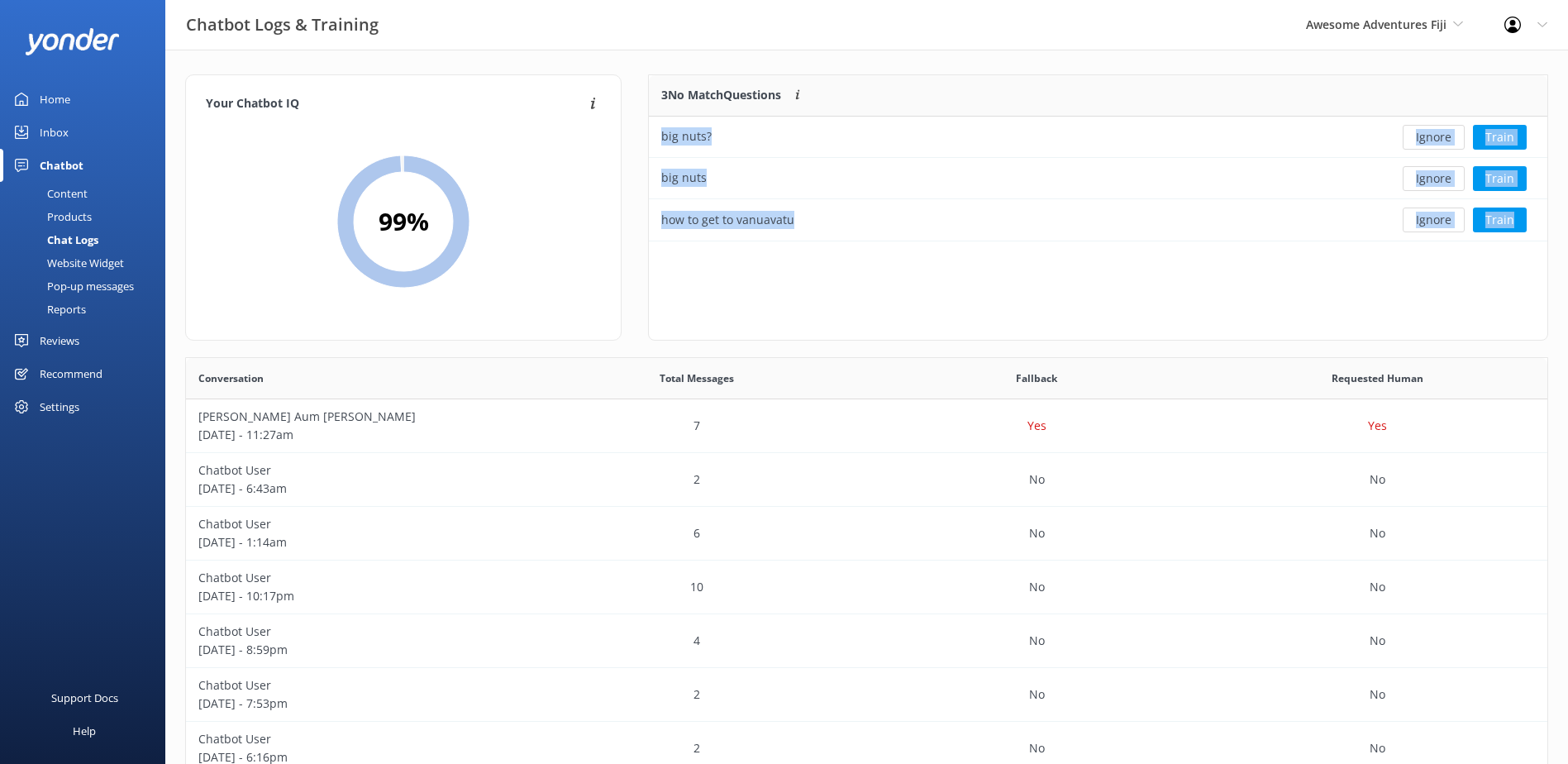
scroll to position [153, 886]
click at [1441, 136] on button "Ignore" at bounding box center [1434, 137] width 62 height 24
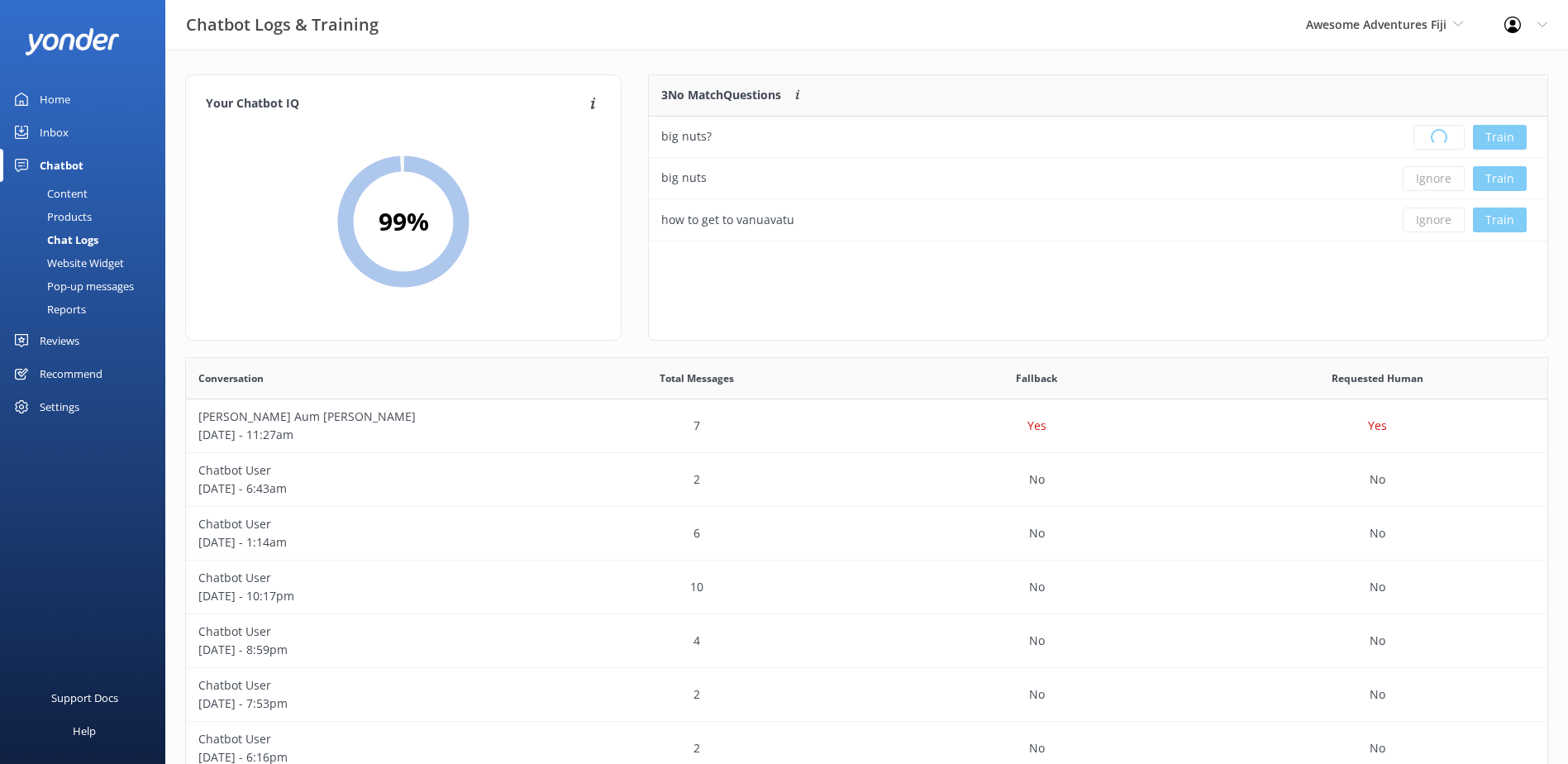
click at [1441, 136] on div "Loading.. Train" at bounding box center [1456, 137] width 158 height 24
click at [1441, 136] on div "Loading.." at bounding box center [1098, 199] width 865 height 764
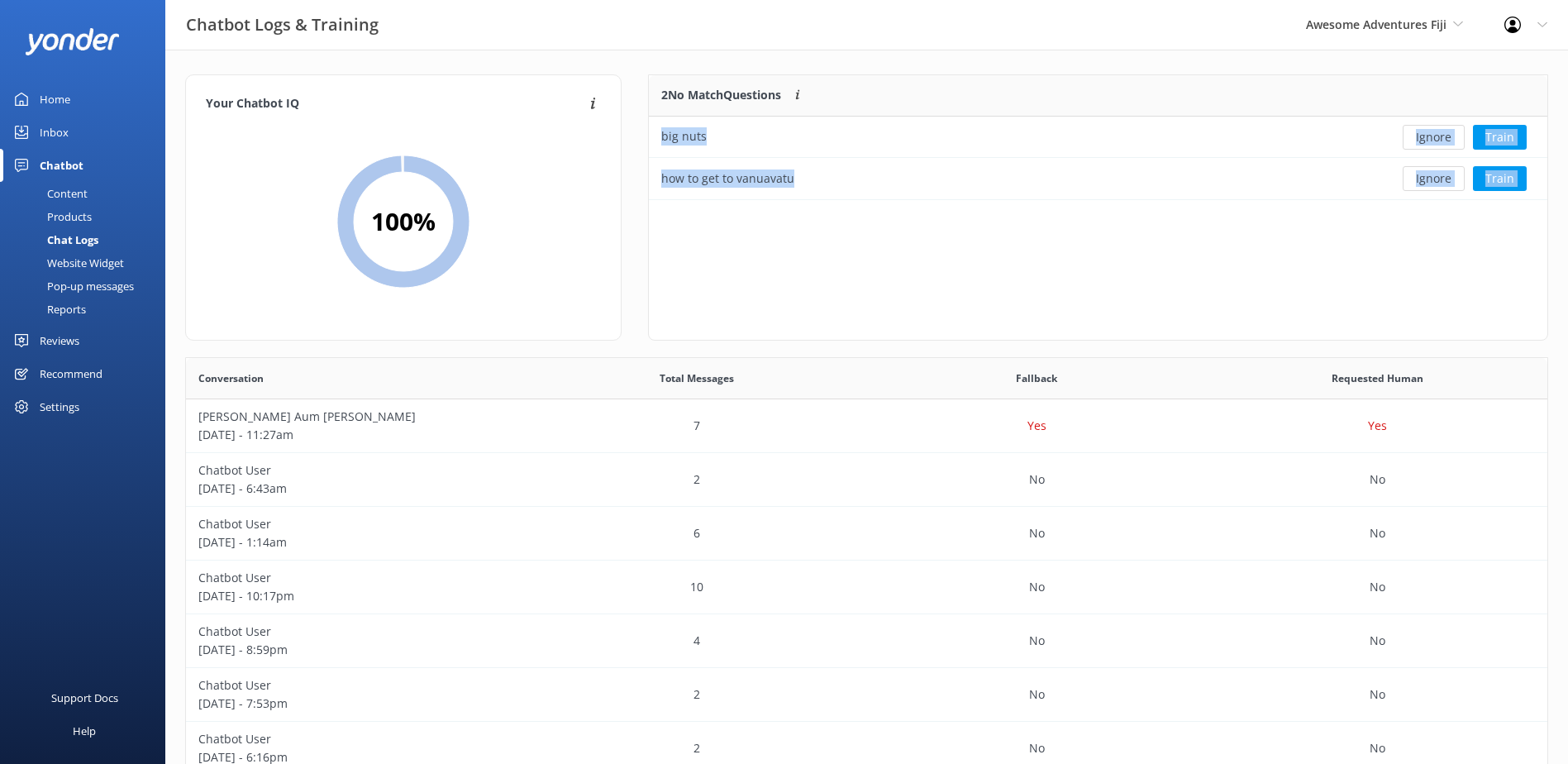
scroll to position [112, 886]
click at [1441, 136] on button "Ignore" at bounding box center [1434, 137] width 62 height 24
click at [1441, 136] on div "Loading.. Train" at bounding box center [1456, 137] width 158 height 24
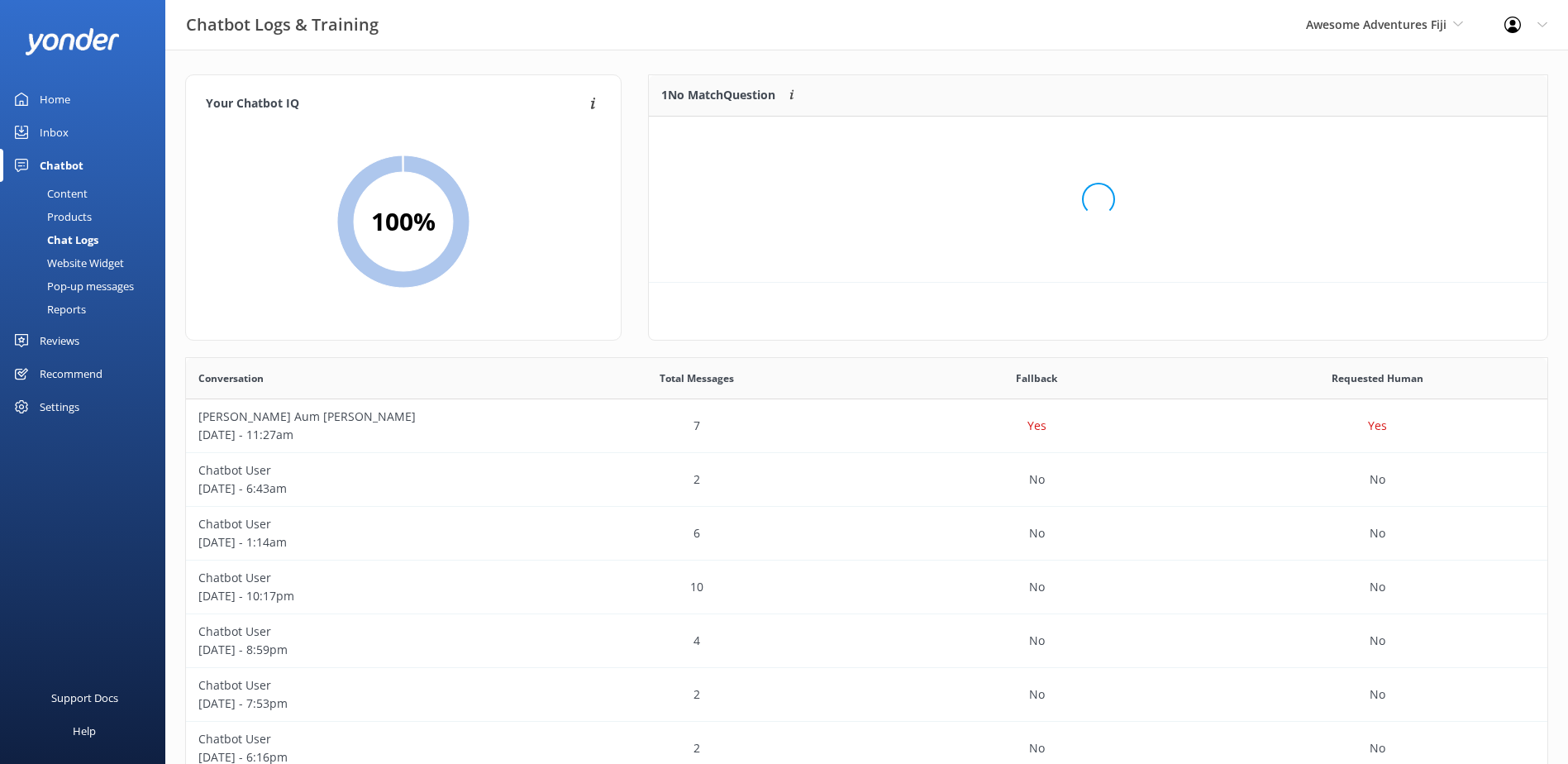
scroll to position [71, 886]
click at [1441, 136] on button "Ignore" at bounding box center [1434, 137] width 62 height 24
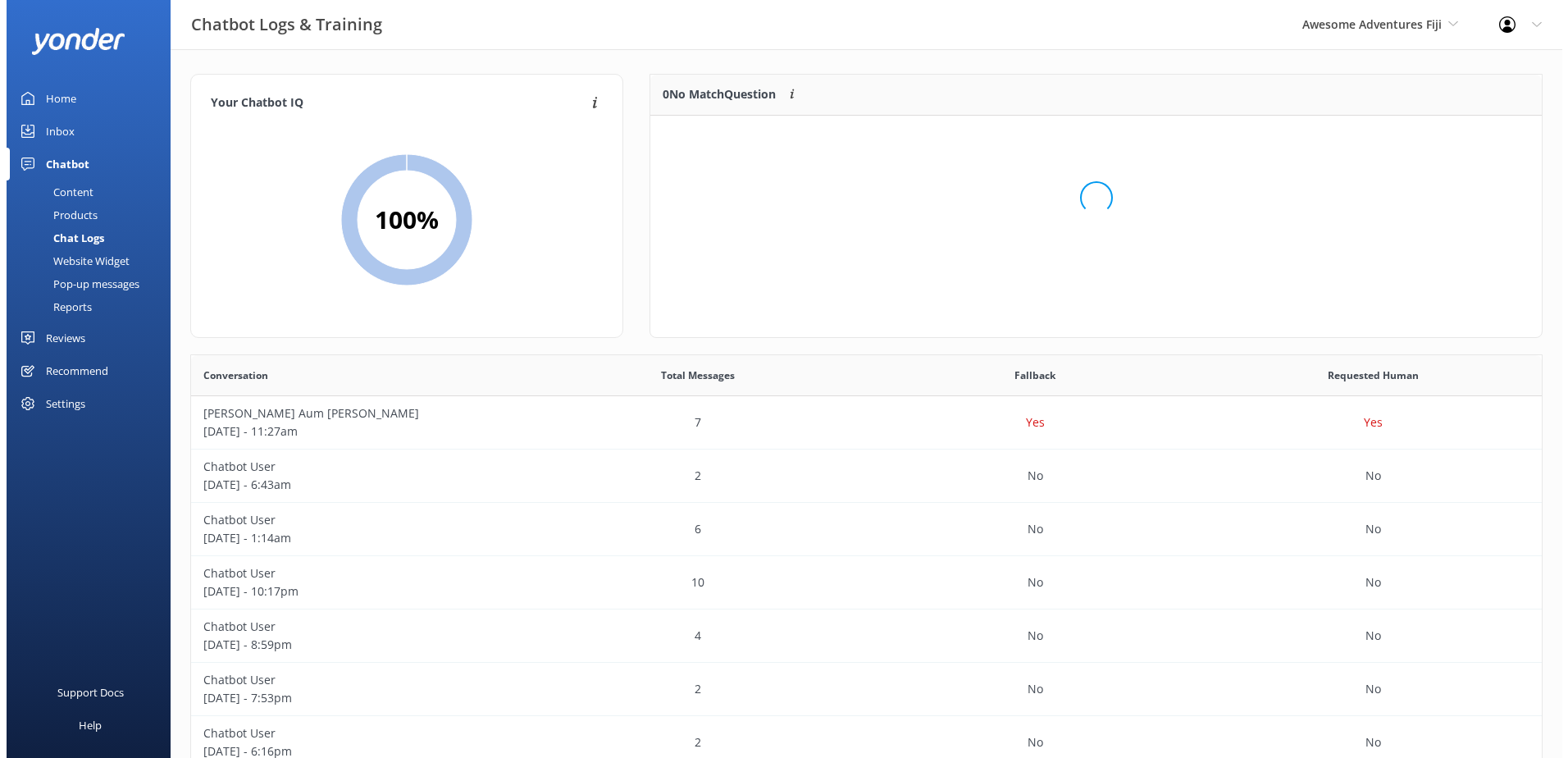
scroll to position [192, 879]
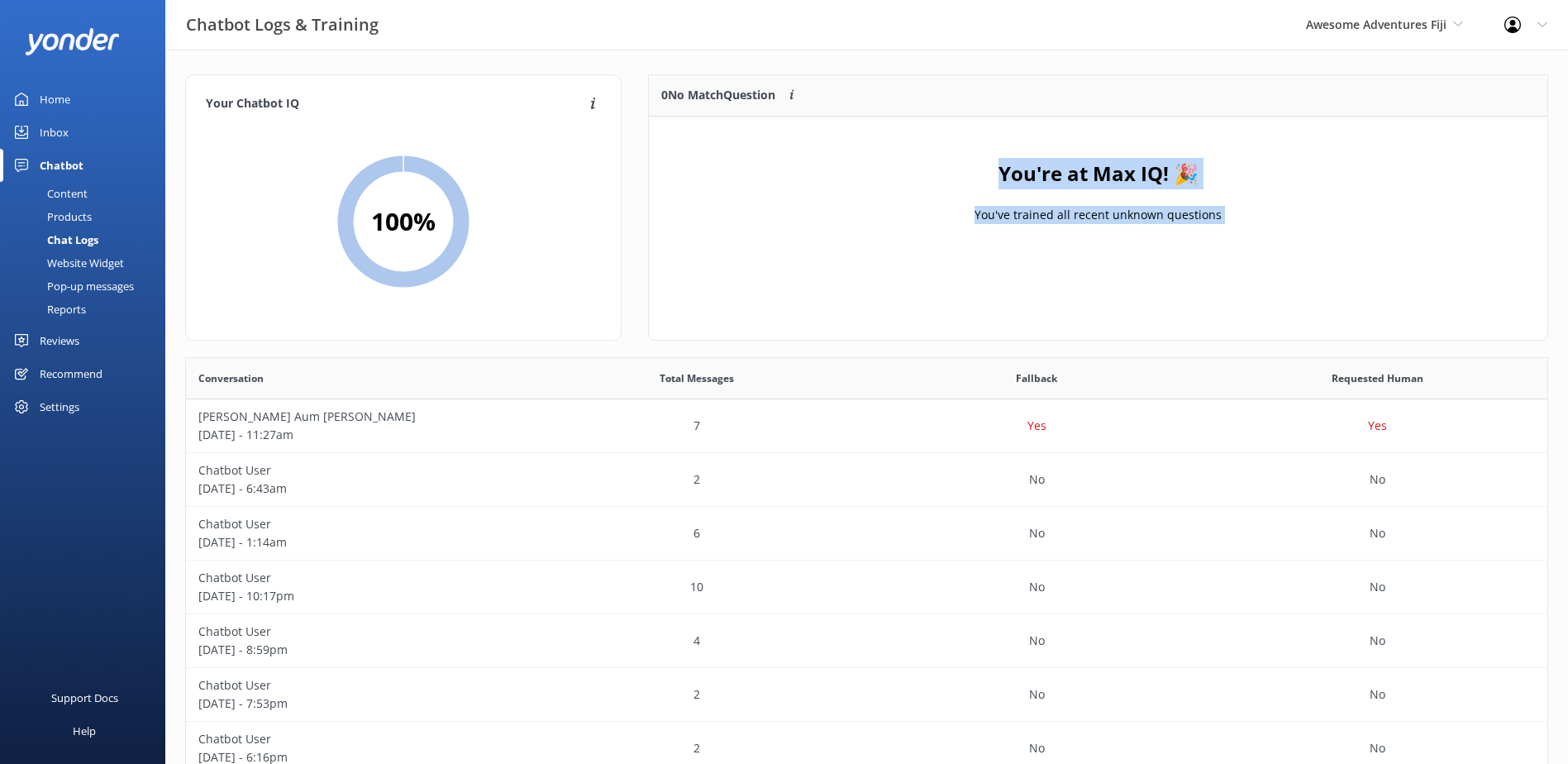
click at [64, 140] on div "Inbox" at bounding box center [54, 132] width 29 height 33
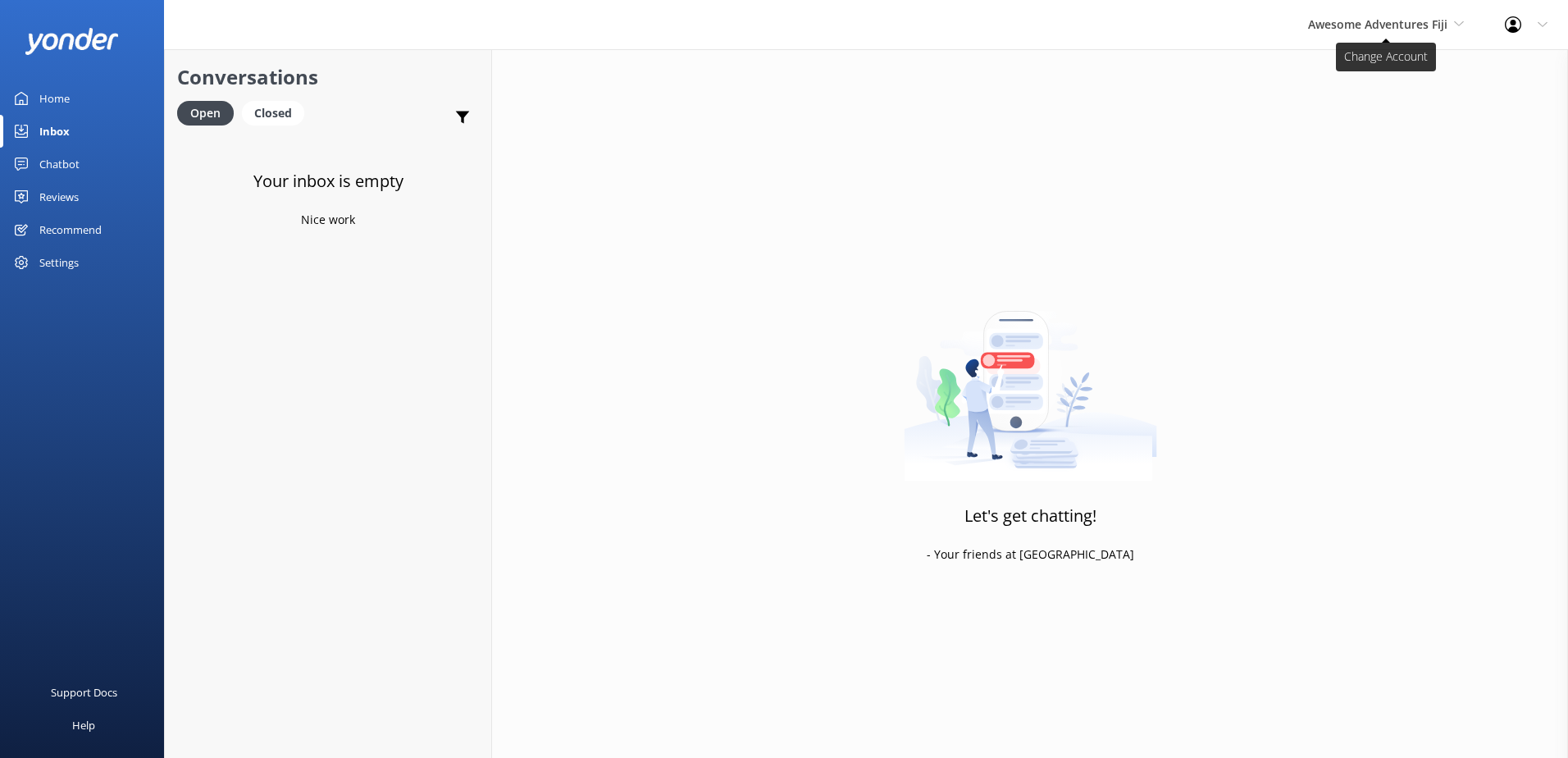
click at [1366, 22] on span "Awesome Adventures Fiji" at bounding box center [1377, 24] width 140 height 16
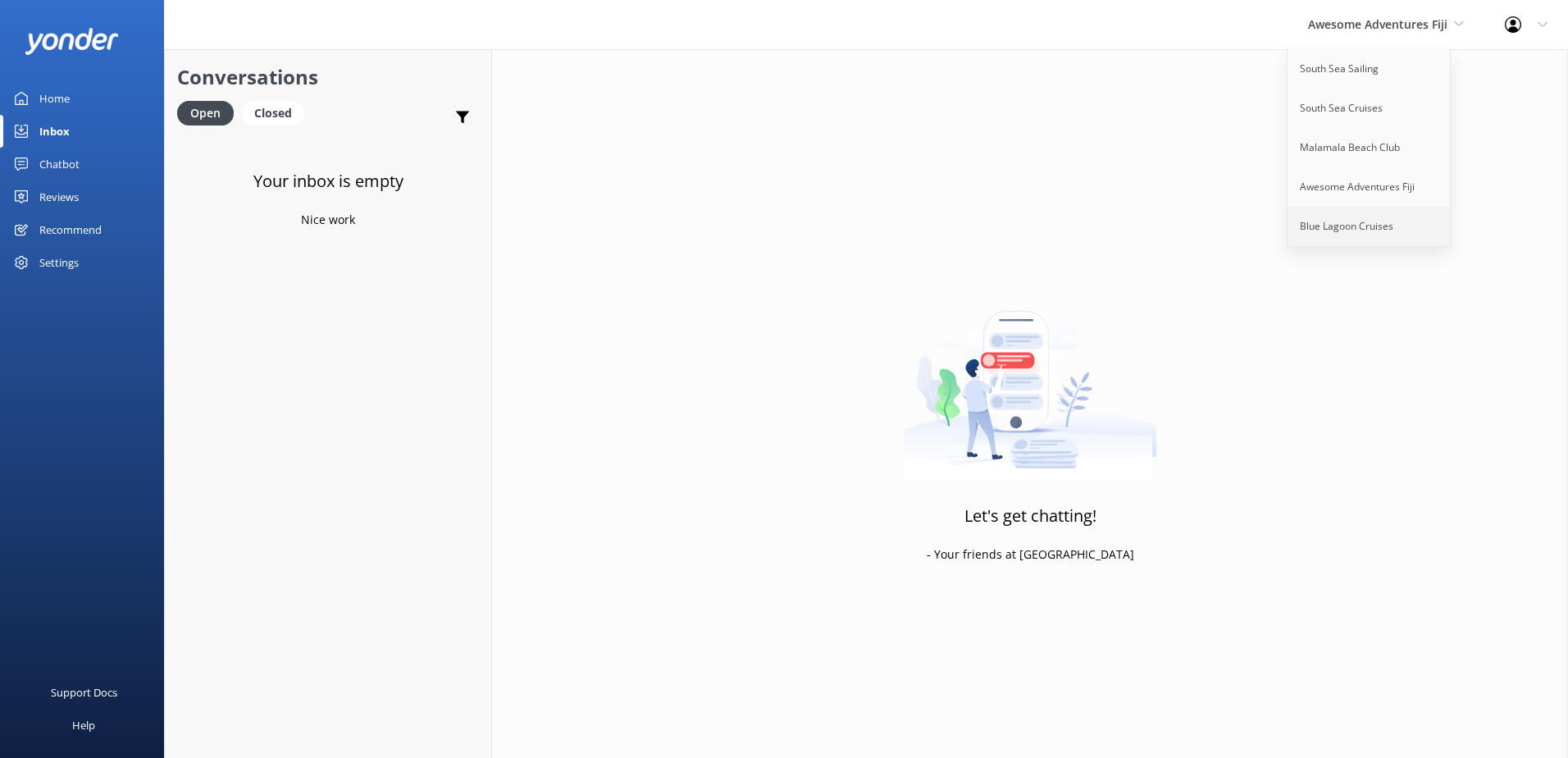
click at [1364, 219] on link "Blue Lagoon Cruises" at bounding box center [1370, 226] width 164 height 39
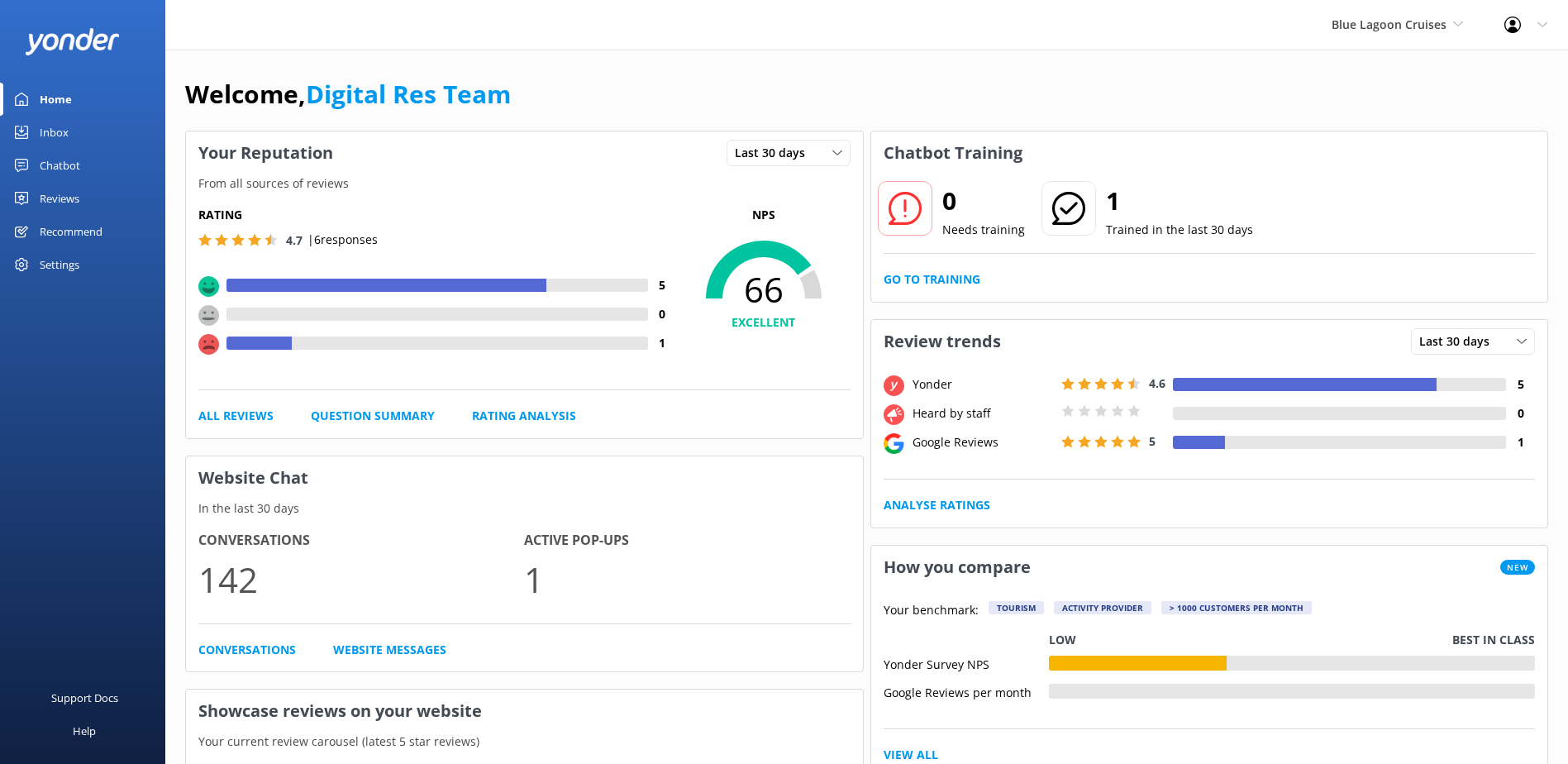
click at [63, 141] on div "Inbox" at bounding box center [54, 132] width 29 height 33
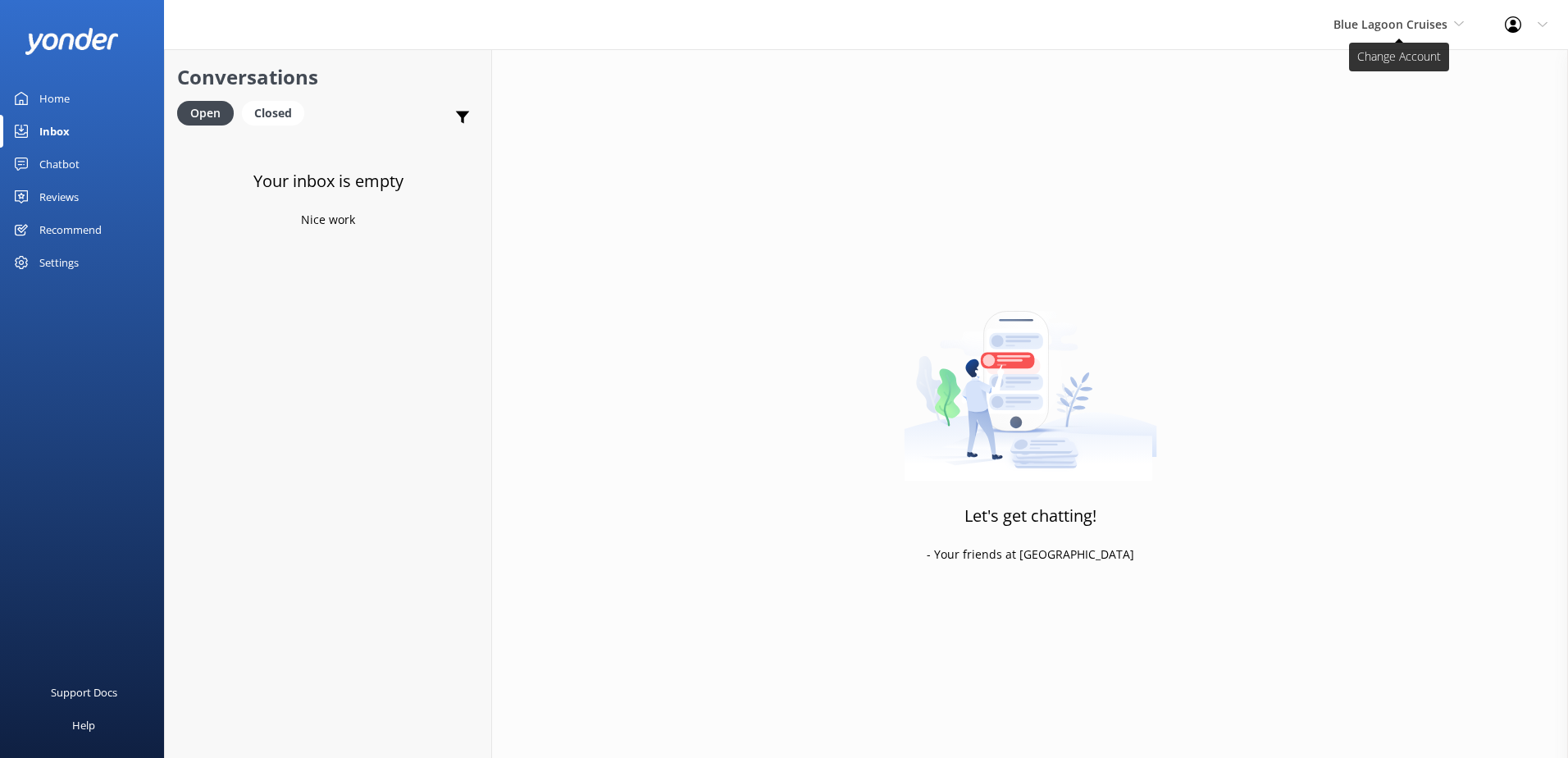
click at [1412, 25] on span "Blue Lagoon Cruises" at bounding box center [1391, 24] width 114 height 16
click at [1396, 144] on link "Malamala Beach Club" at bounding box center [1395, 147] width 164 height 39
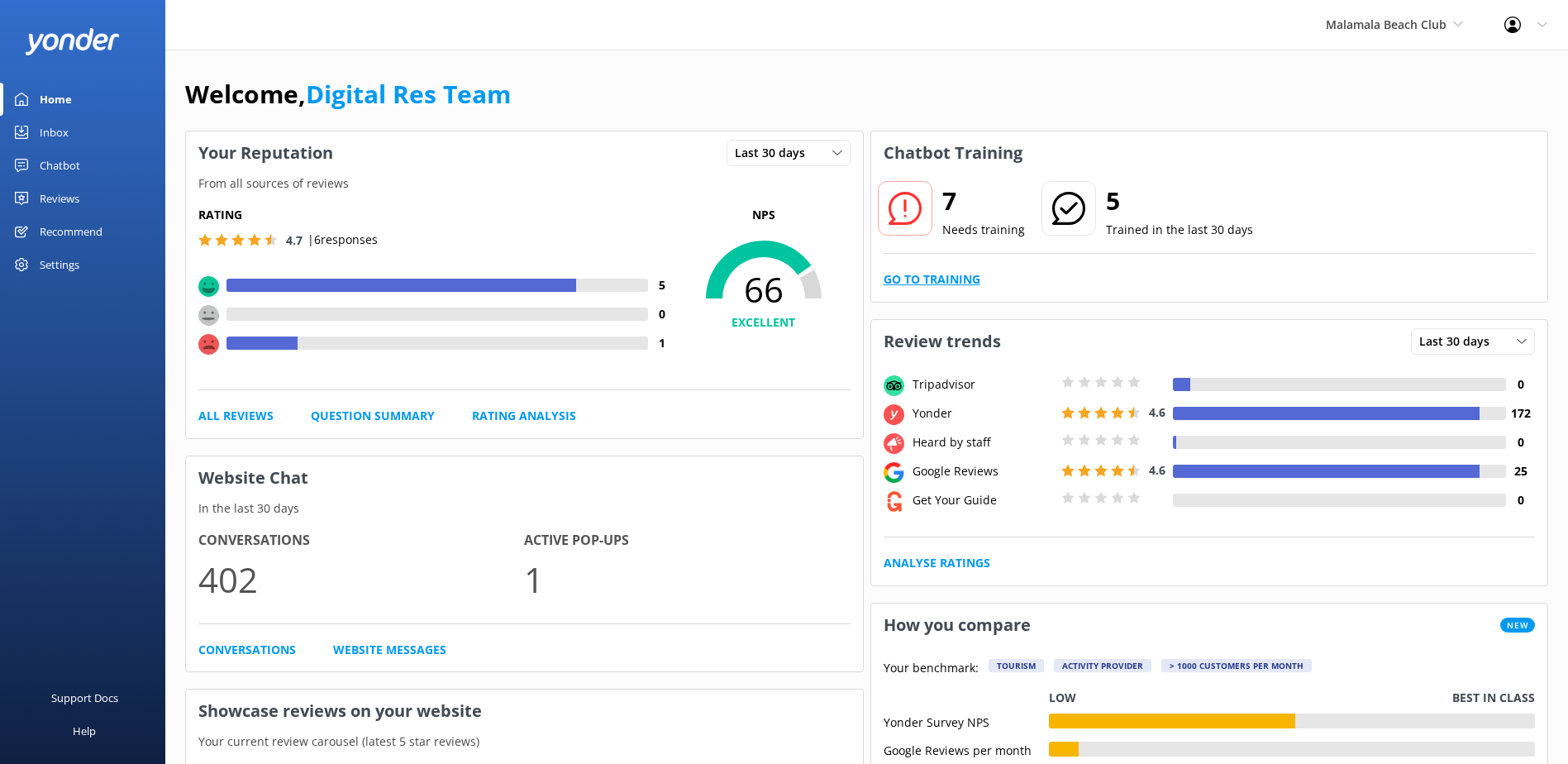
click at [928, 272] on link "Go to Training" at bounding box center [932, 279] width 97 height 19
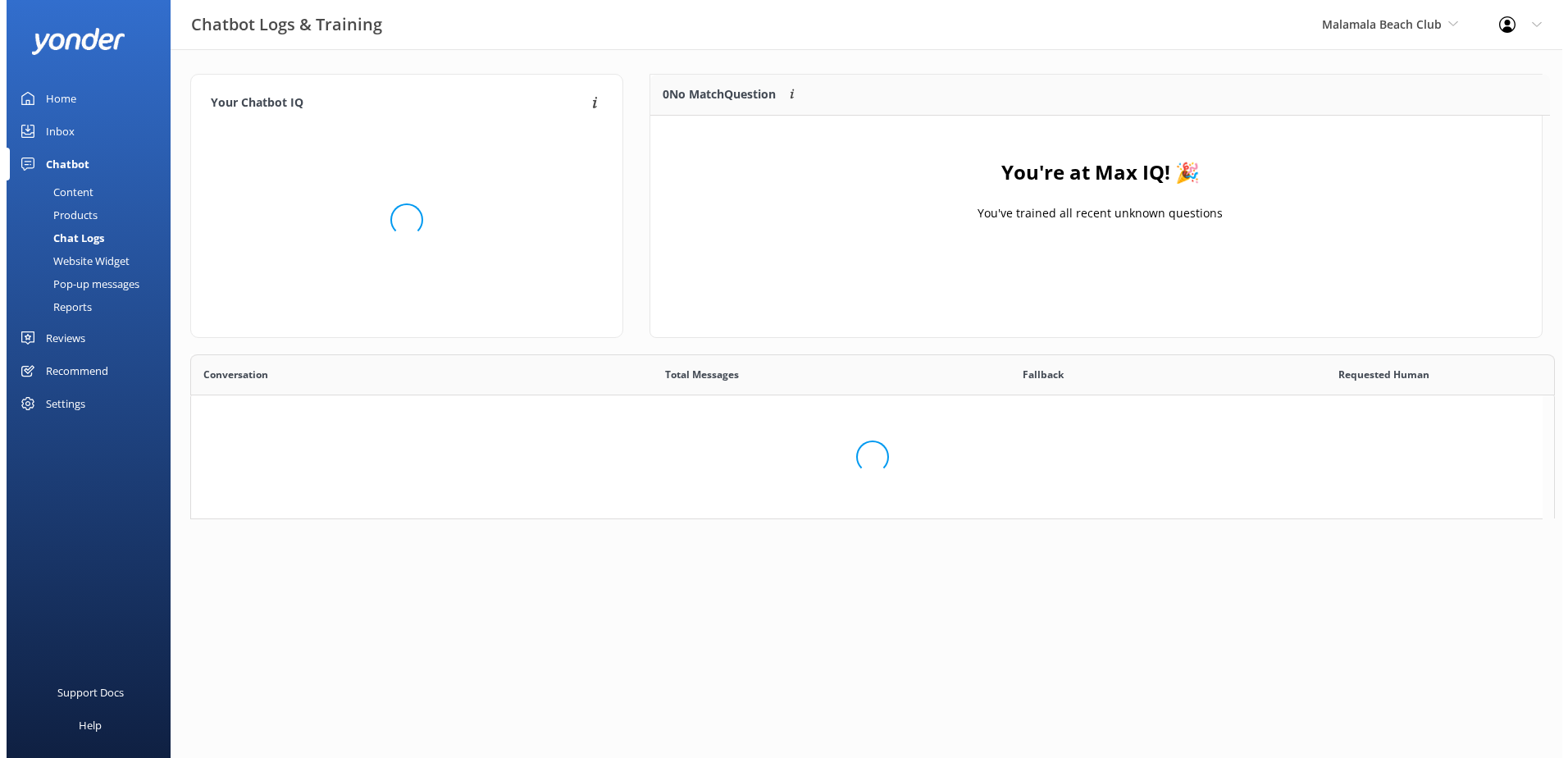
scroll to position [192, 879]
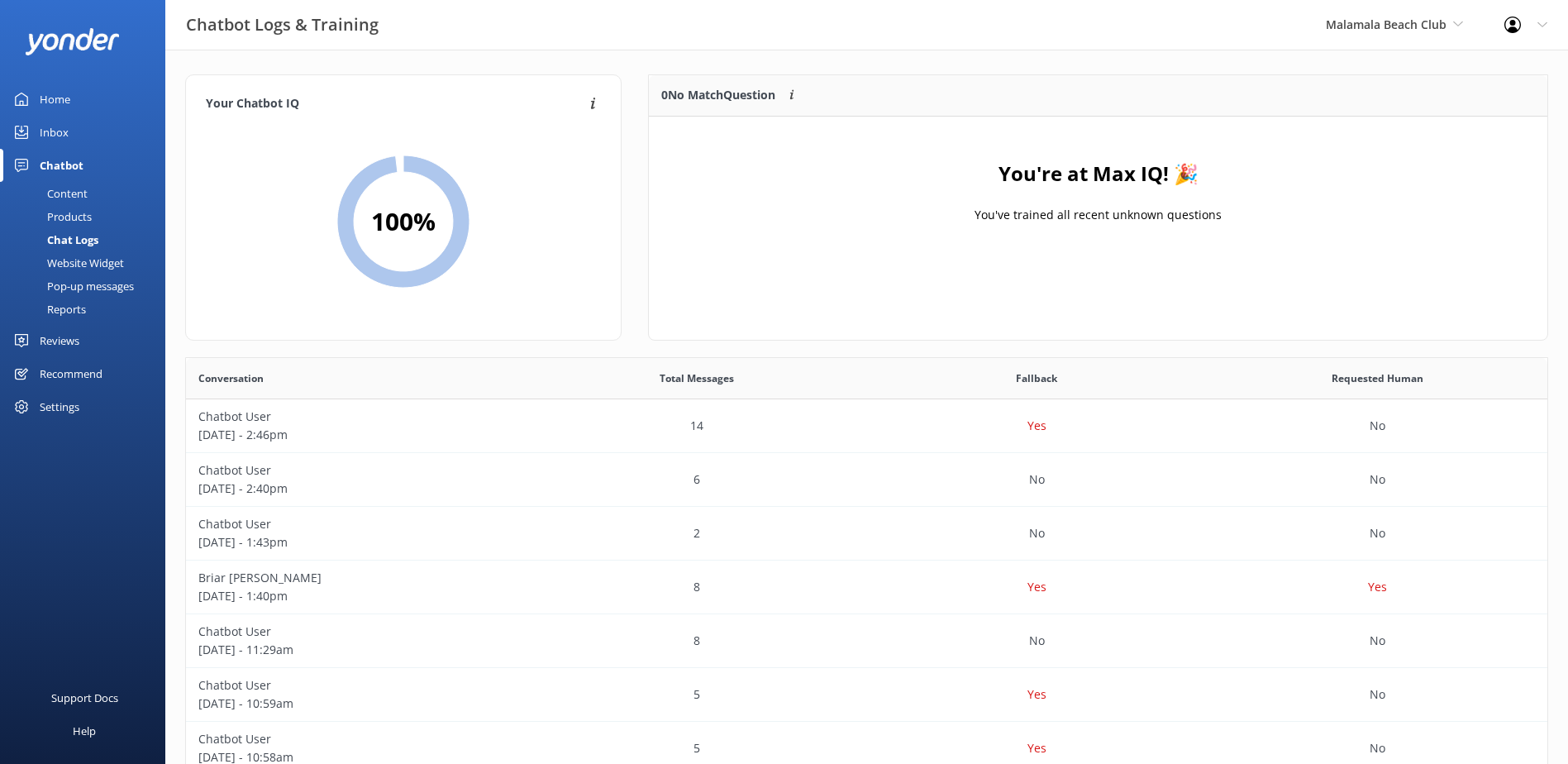
click at [72, 122] on link "Inbox" at bounding box center [83, 132] width 165 height 33
